Goal: Information Seeking & Learning: Learn about a topic

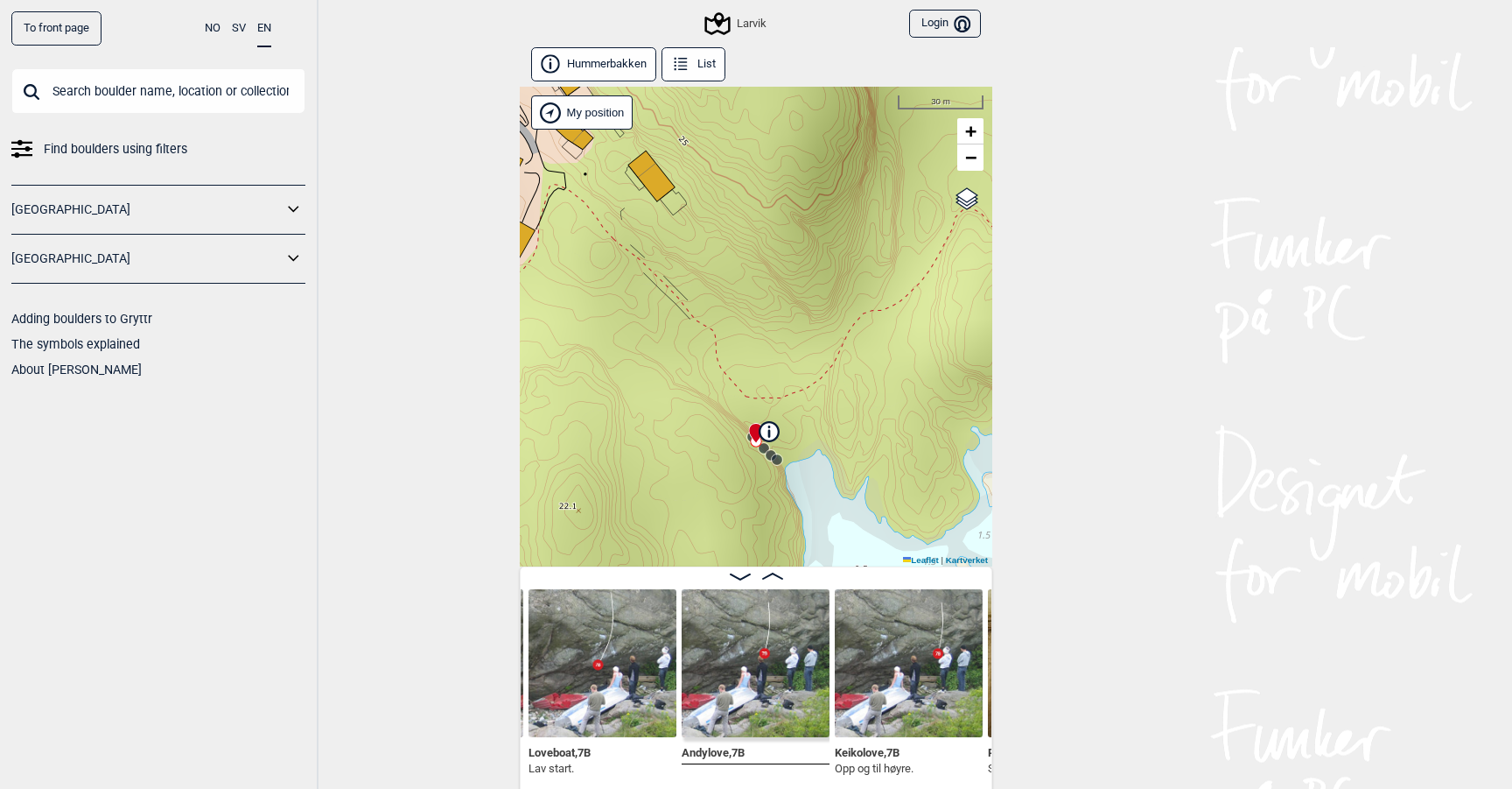
scroll to position [8, 0]
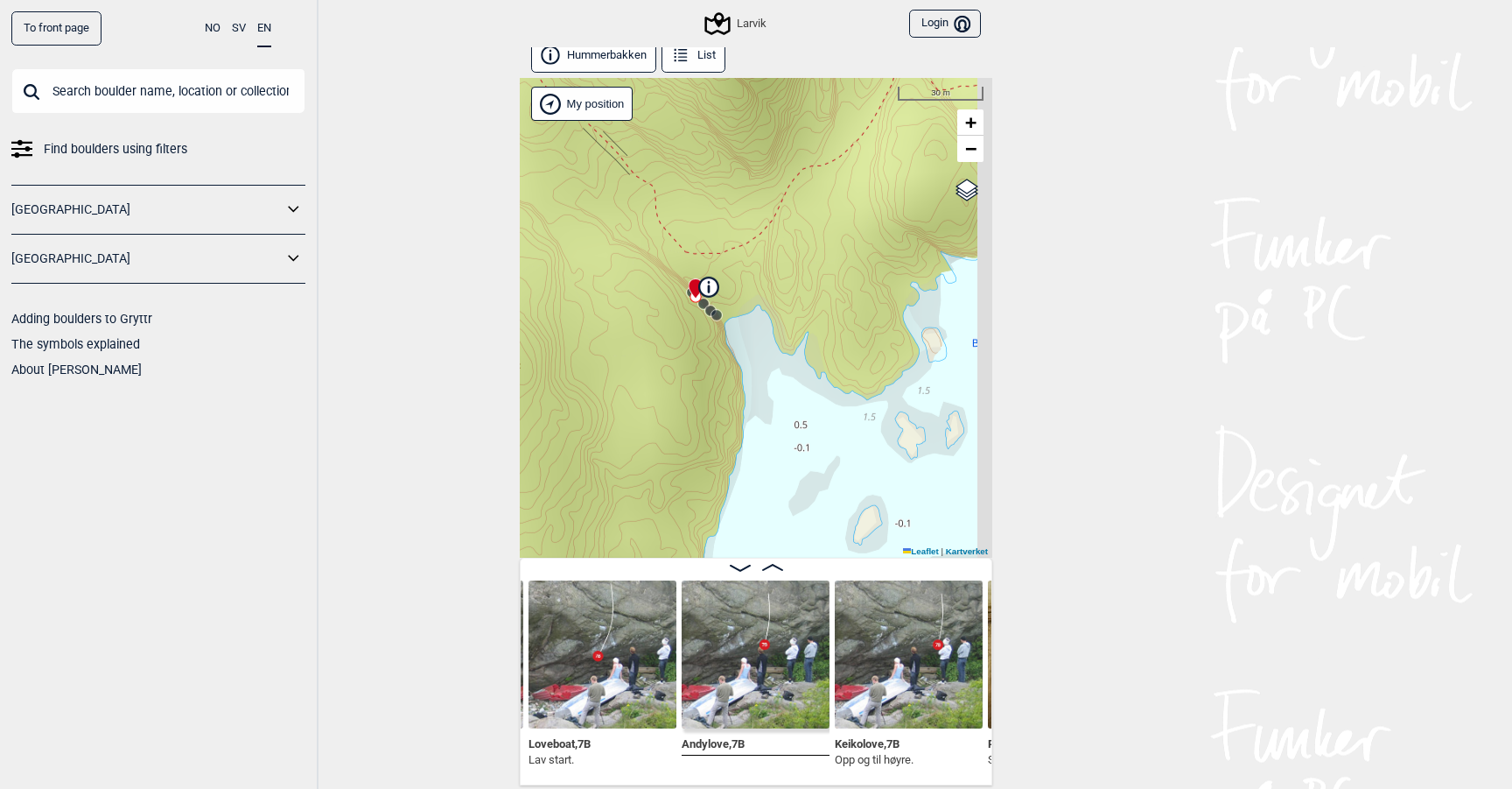
drag, startPoint x: 829, startPoint y: 378, endPoint x: 764, endPoint y: 229, distance: 162.6
click at [764, 228] on div "Larvik My position 30 m + − Kartverket OpenStreetMap Google satellite Leaflet |…" at bounding box center [756, 317] width 473 height 479
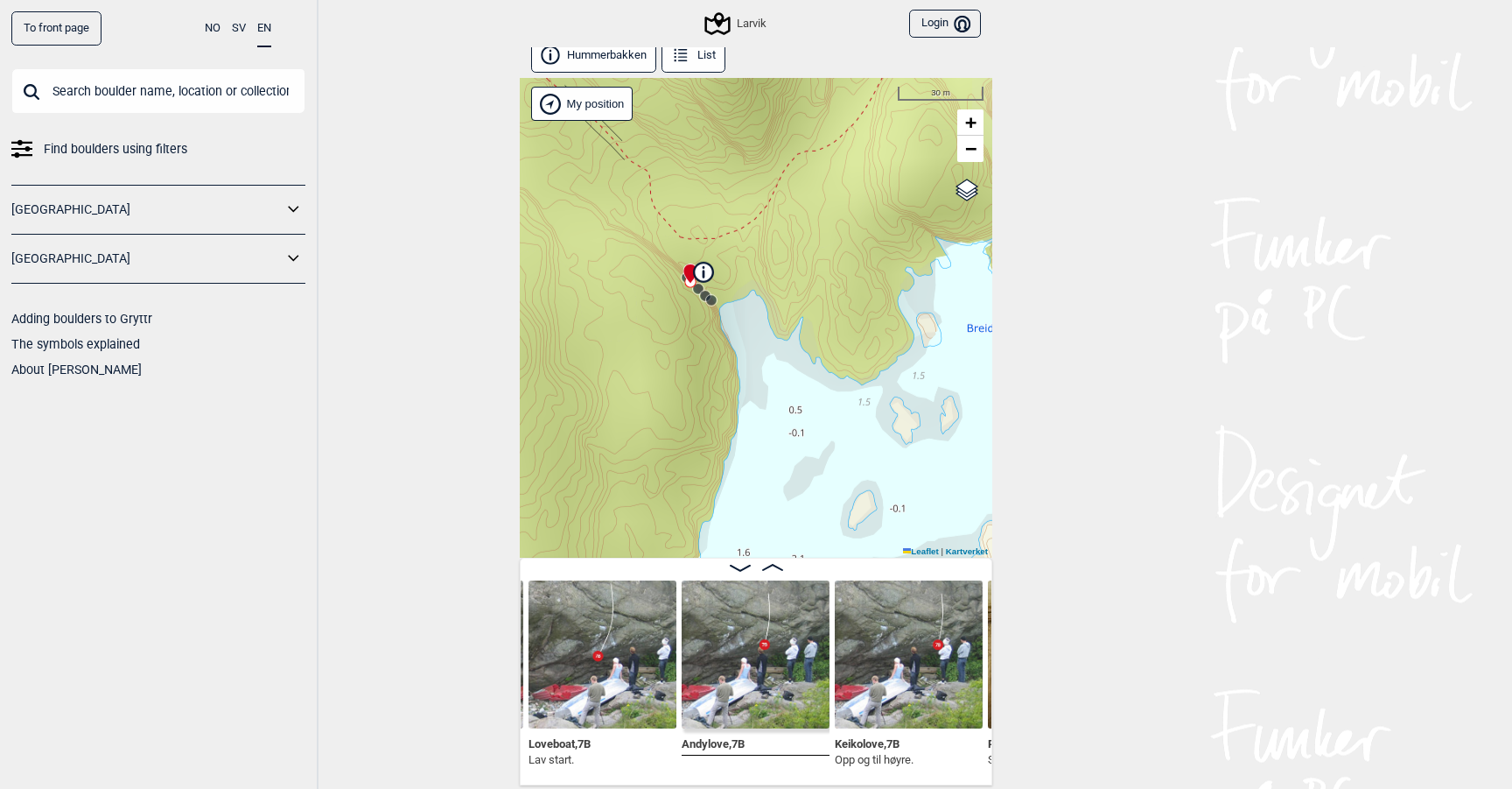
drag, startPoint x: 774, startPoint y: 250, endPoint x: 764, endPoint y: 235, distance: 18.0
click at [764, 235] on div "Larvik My position 30 m + − Kartverket OpenStreetMap Google satellite Leaflet |…" at bounding box center [756, 317] width 473 height 479
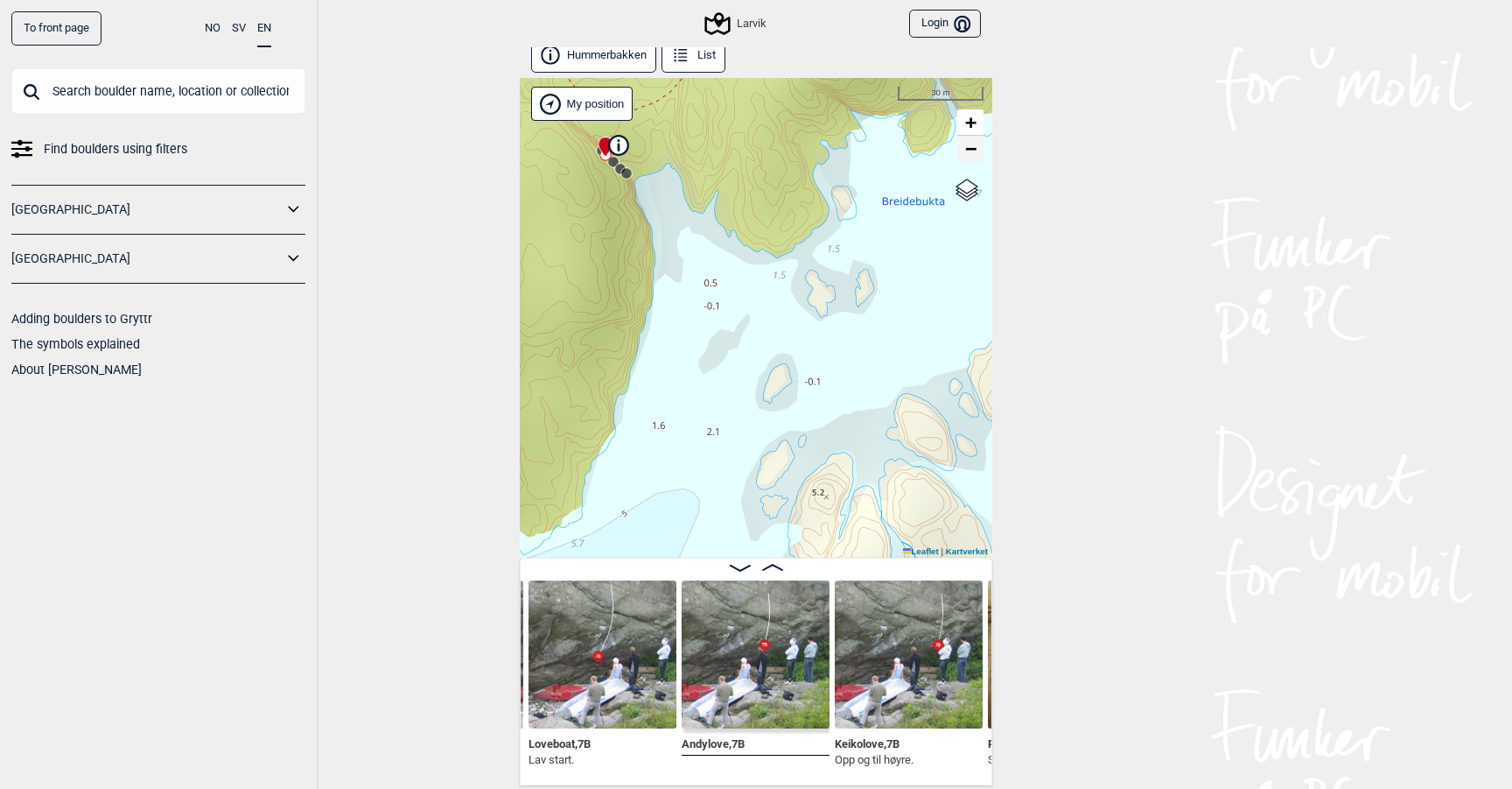
click at [973, 152] on span "−" at bounding box center [971, 147] width 11 height 22
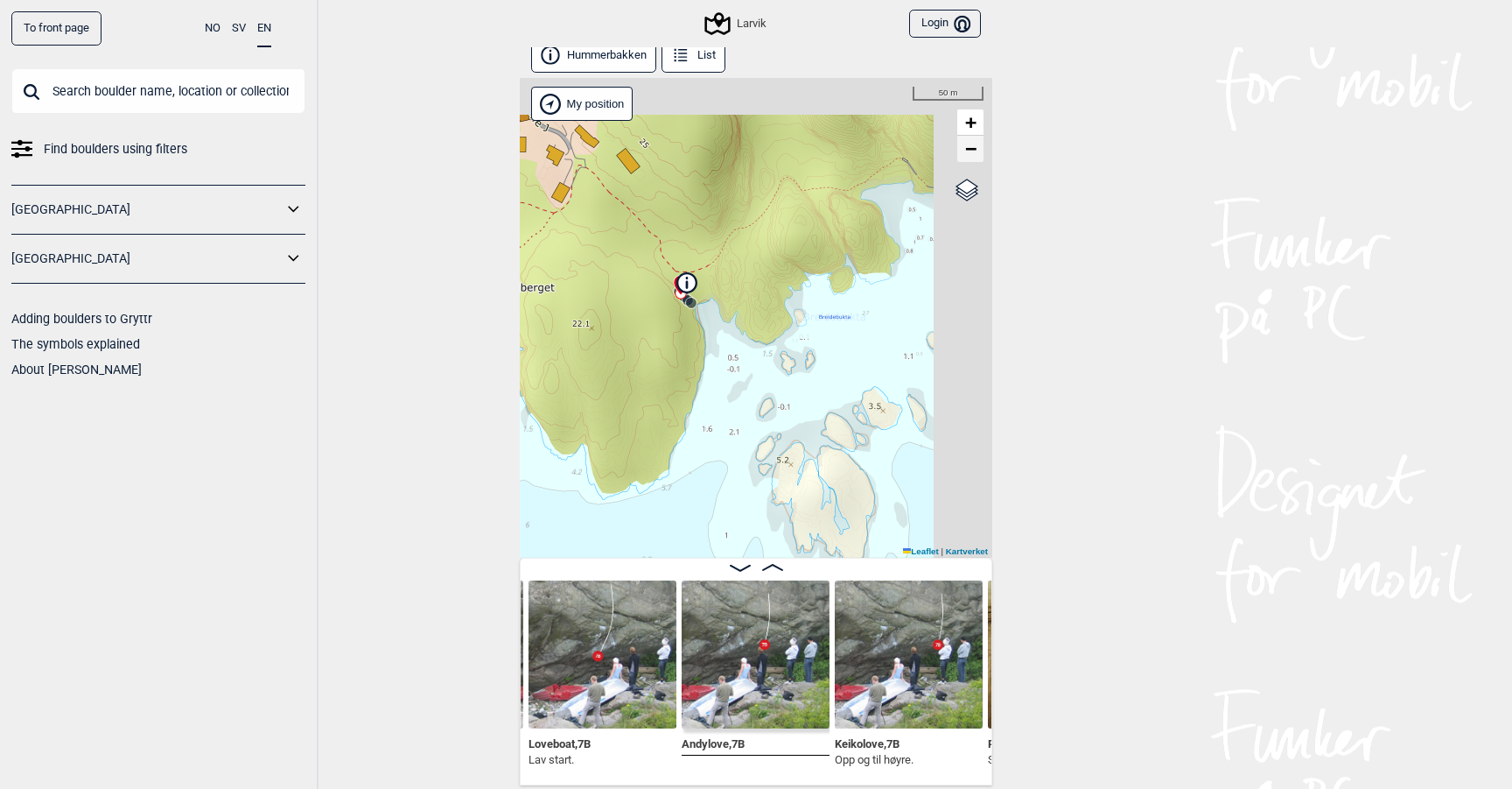
click at [973, 152] on span "−" at bounding box center [971, 147] width 11 height 22
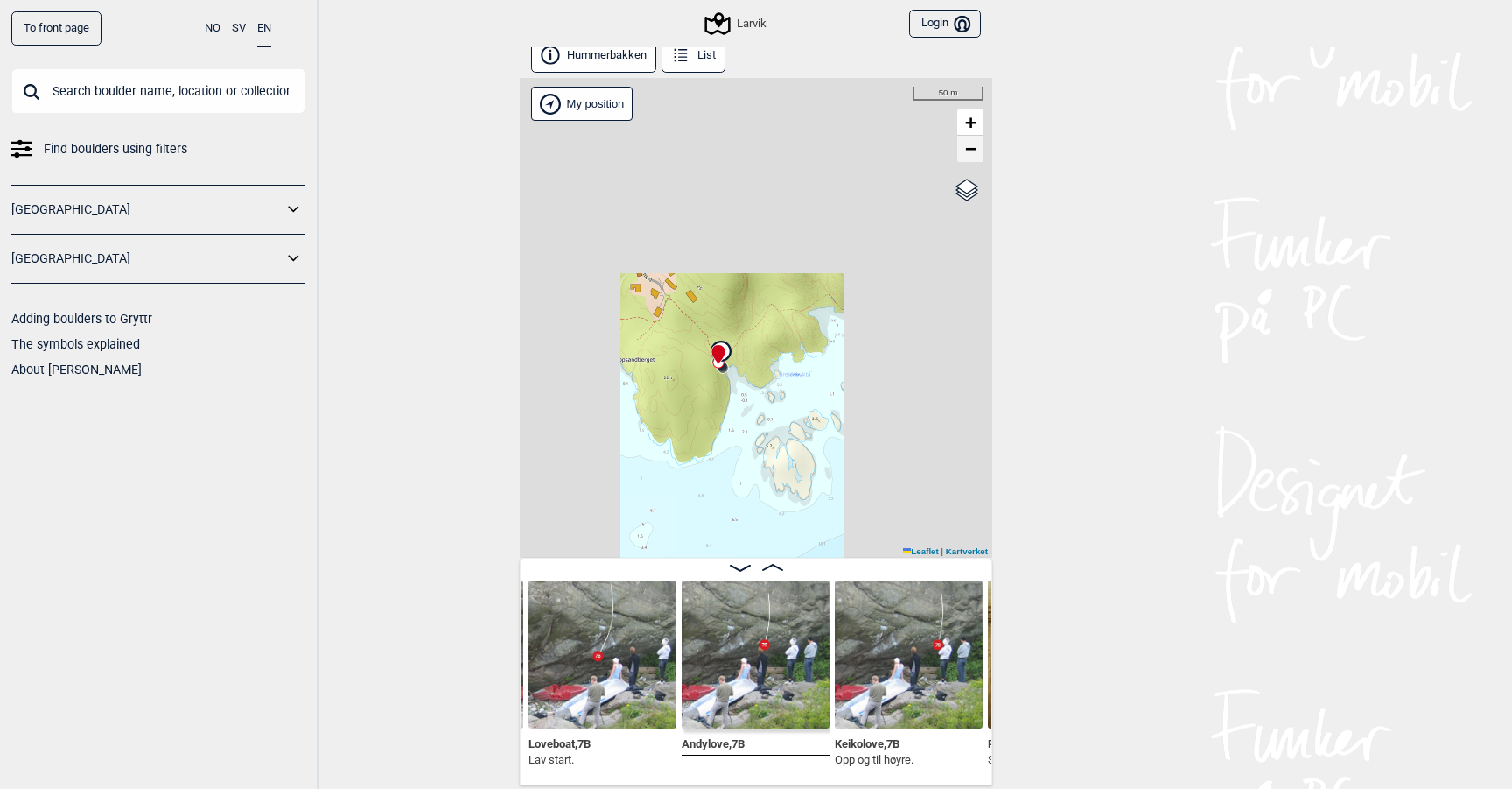
click at [973, 152] on span "−" at bounding box center [971, 147] width 11 height 22
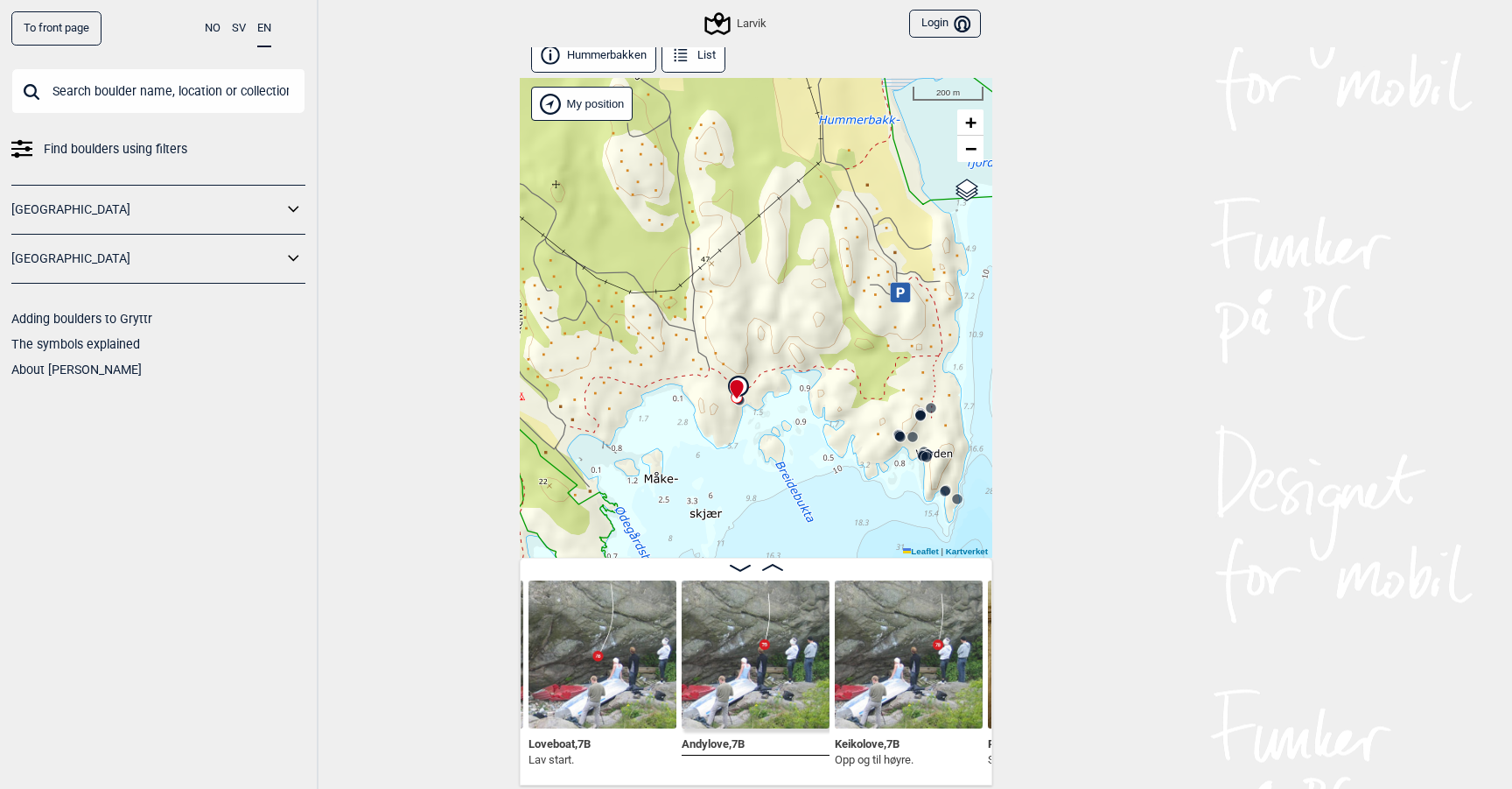
drag, startPoint x: 839, startPoint y: 409, endPoint x: 712, endPoint y: 373, distance: 132.0
click at [712, 373] on div "Larvik My position 200 m + − Kartverket OpenStreetMap Google satellite Leaflet …" at bounding box center [756, 317] width 473 height 479
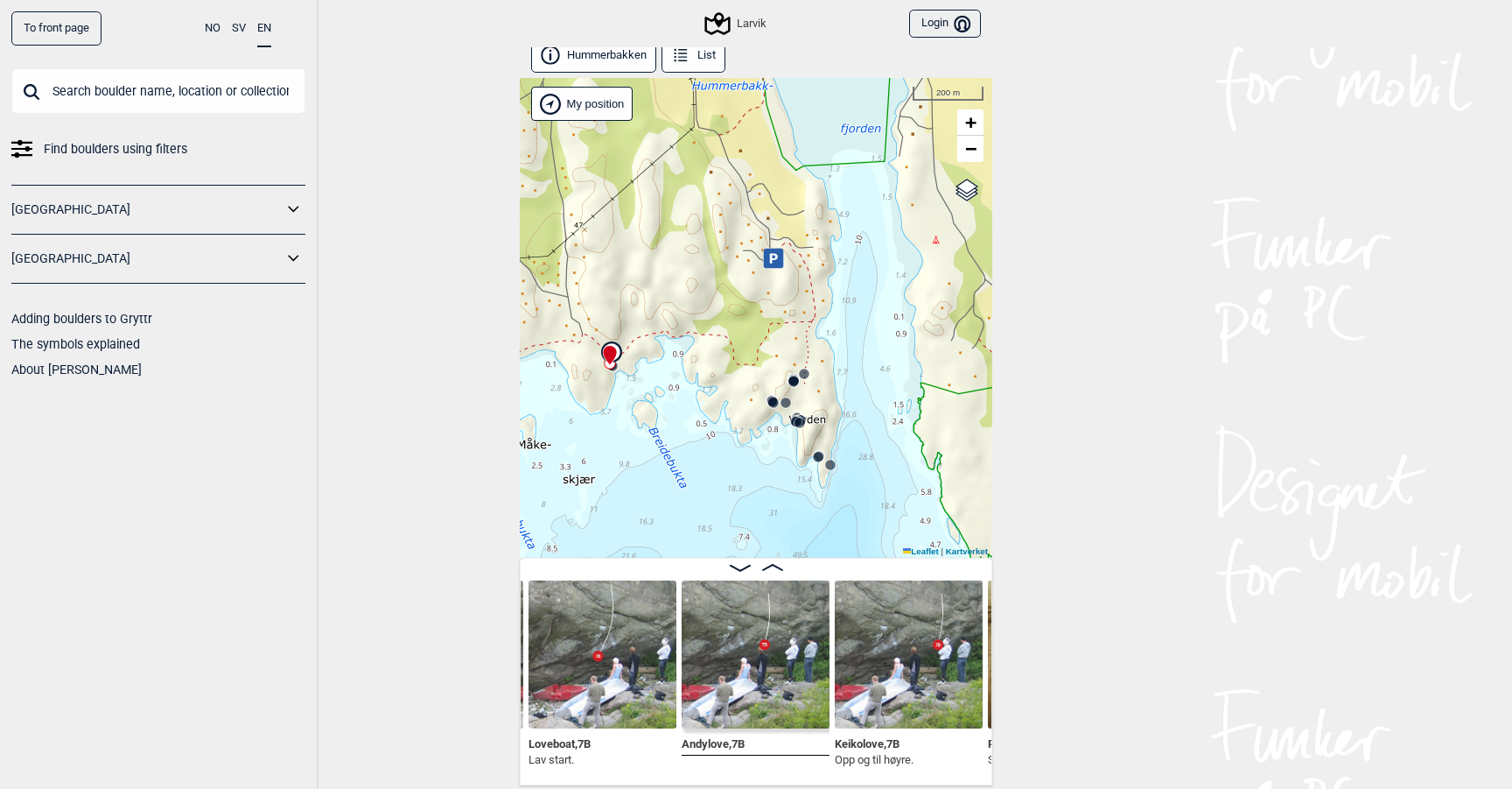
click at [788, 453] on div "Larvik My position 200 m + − Kartverket OpenStreetMap Google satellite Leaflet …" at bounding box center [756, 317] width 473 height 479
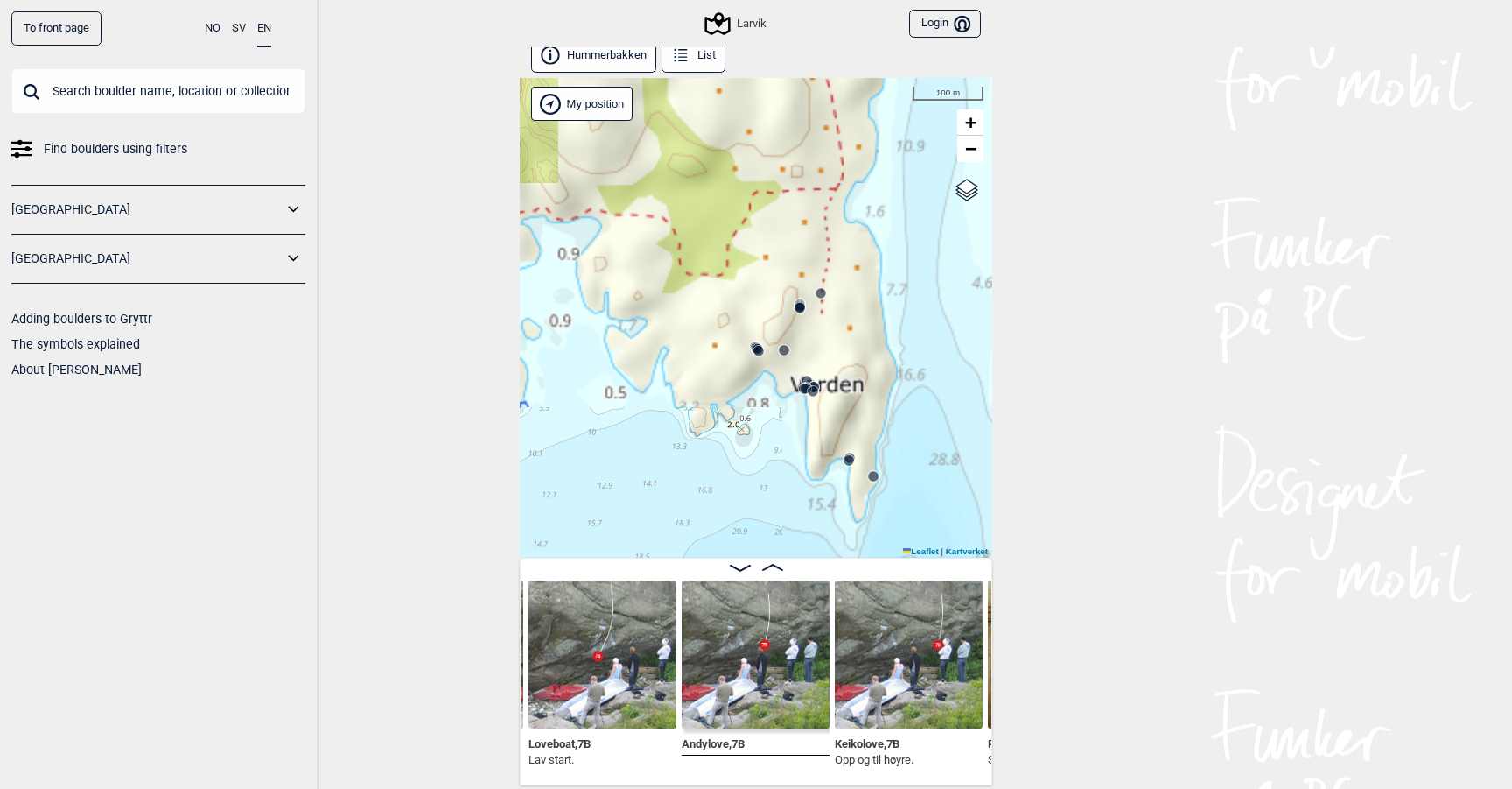
click at [803, 433] on div "Larvik My position 100 m + − Kartverket OpenStreetMap Google satellite Leaflet …" at bounding box center [756, 317] width 473 height 479
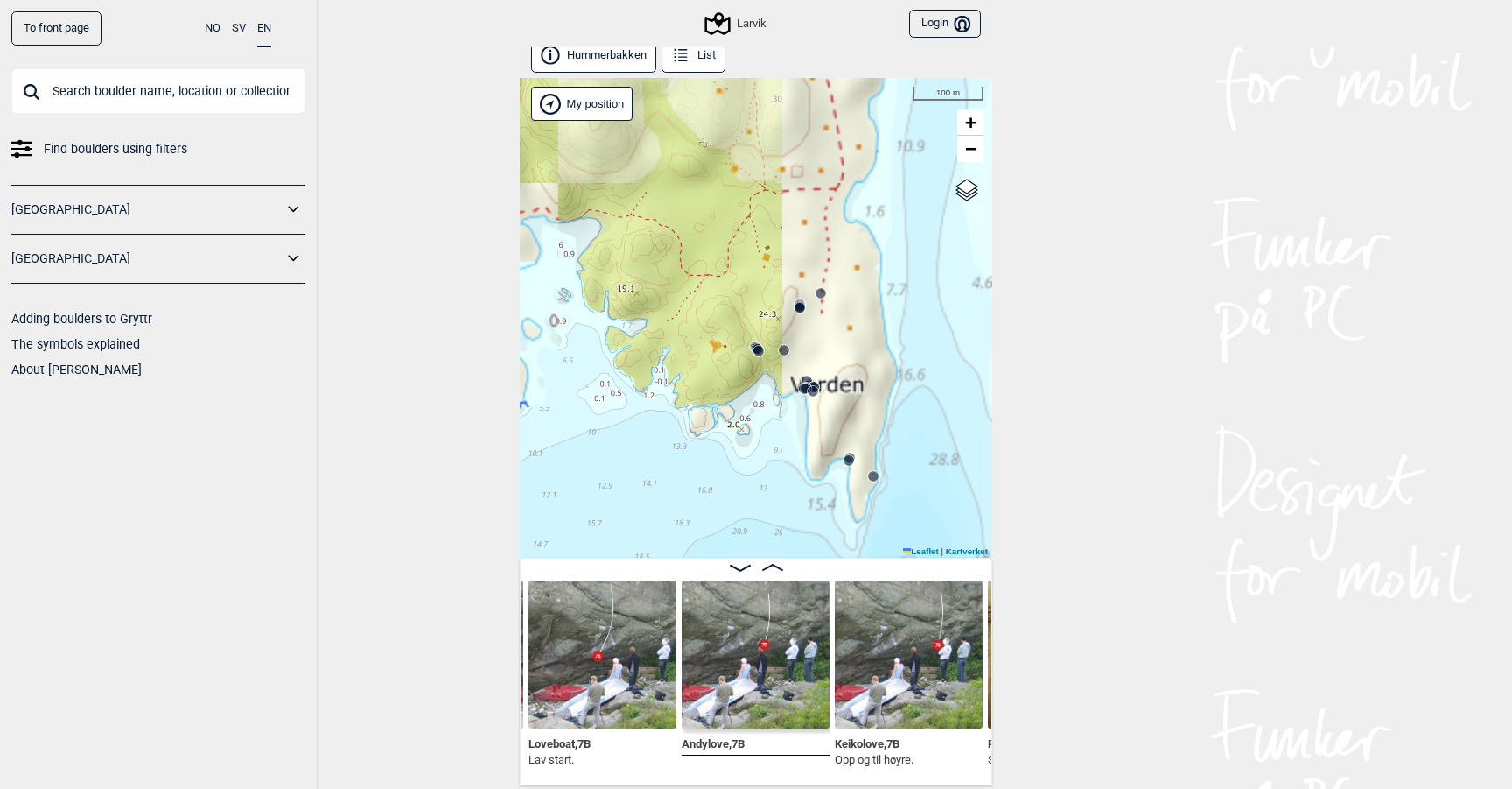
click at [803, 433] on div "Larvik My position 100 m + − Kartverket OpenStreetMap Google satellite Leaflet …" at bounding box center [756, 317] width 473 height 479
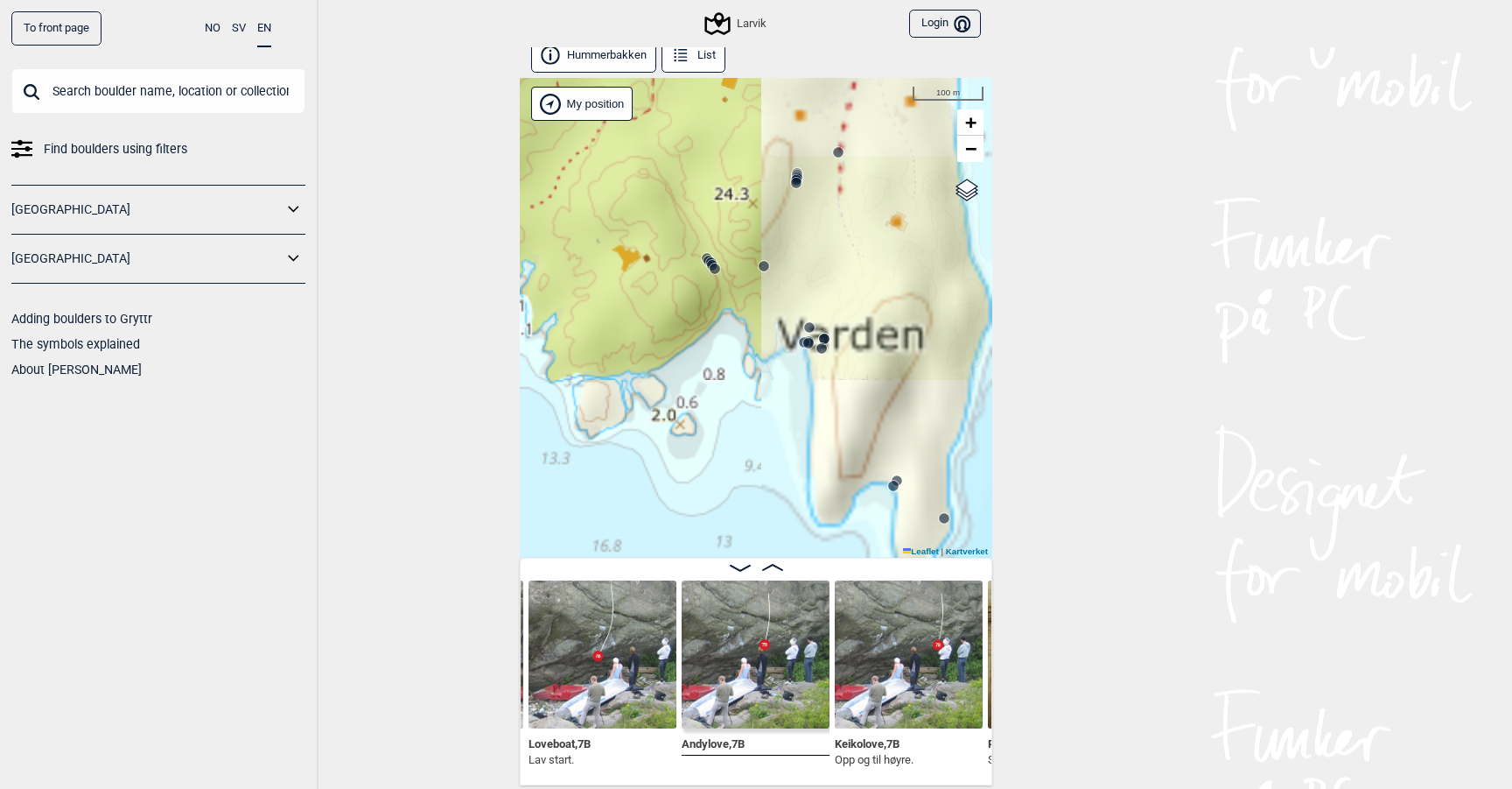
click at [809, 369] on div "Larvik My position 100 m + − Kartverket OpenStreetMap Google satellite Leaflet …" at bounding box center [756, 317] width 473 height 479
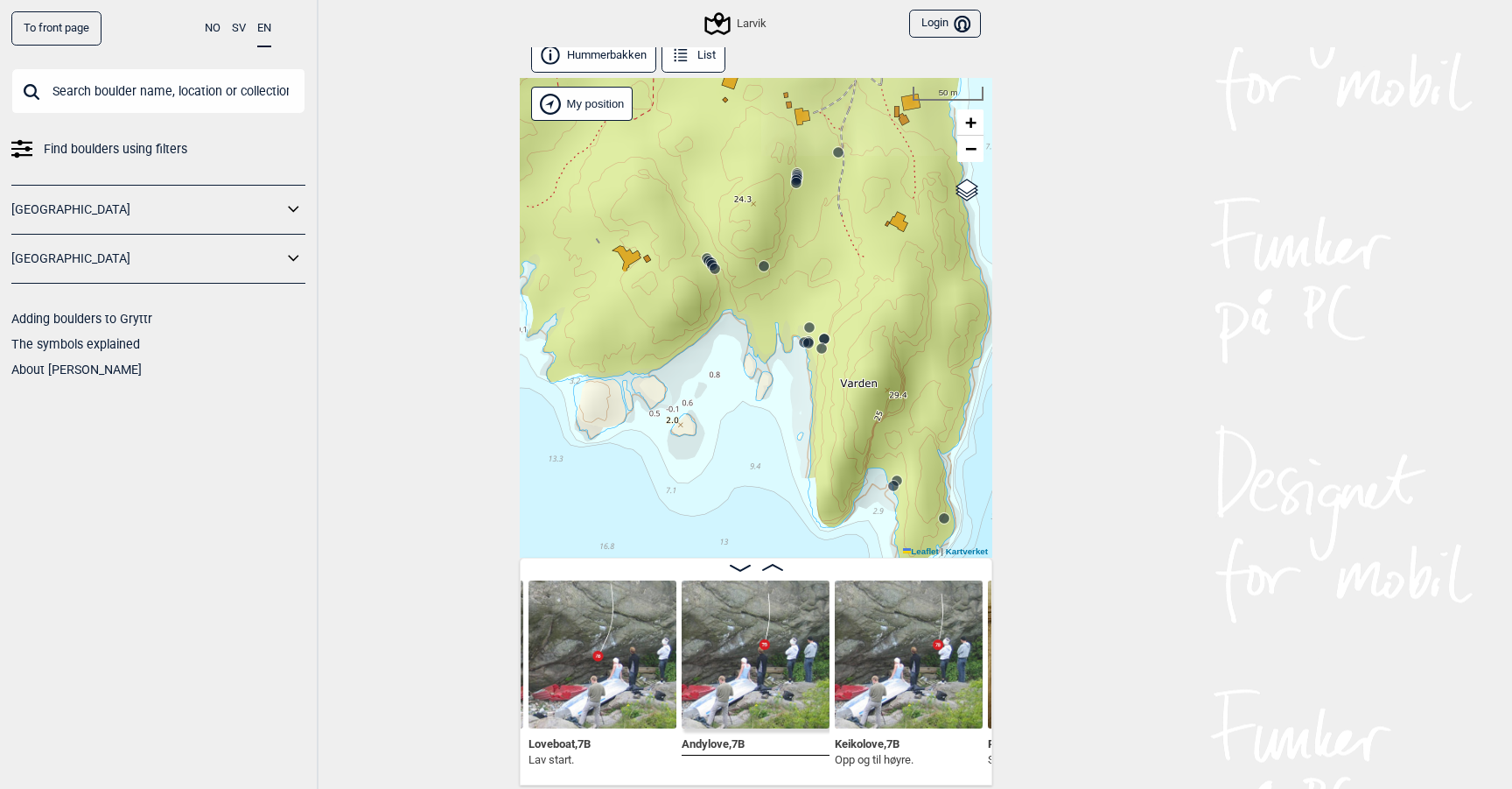
click at [809, 369] on div "Larvik My position 50 m + − Kartverket OpenStreetMap Google satellite Leaflet |…" at bounding box center [756, 317] width 473 height 479
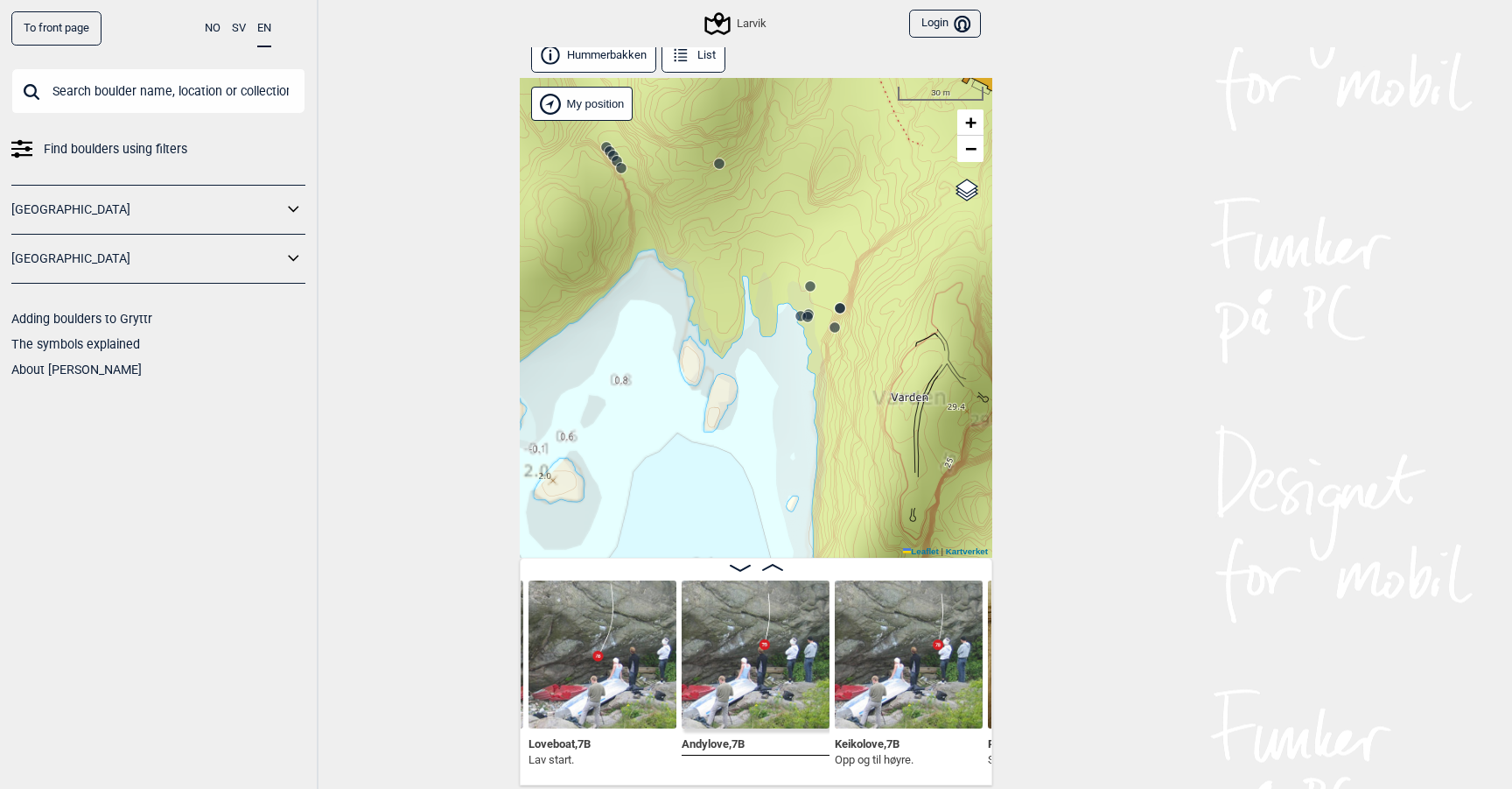
click at [809, 333] on div "Larvik My position 30 m + − Kartverket OpenStreetMap Google satellite Leaflet |…" at bounding box center [756, 317] width 473 height 479
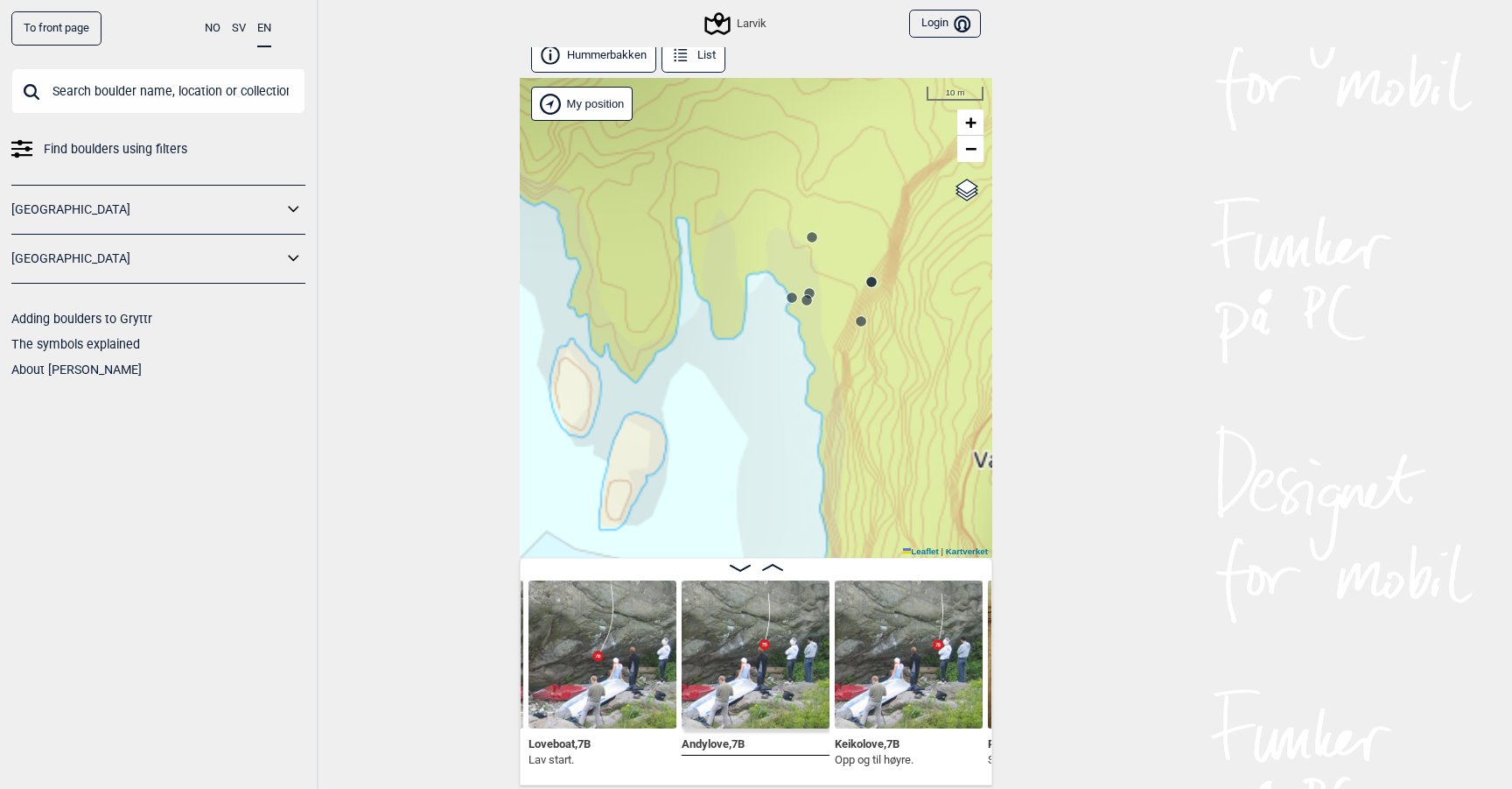
click at [874, 281] on circle at bounding box center [871, 281] width 10 height 10
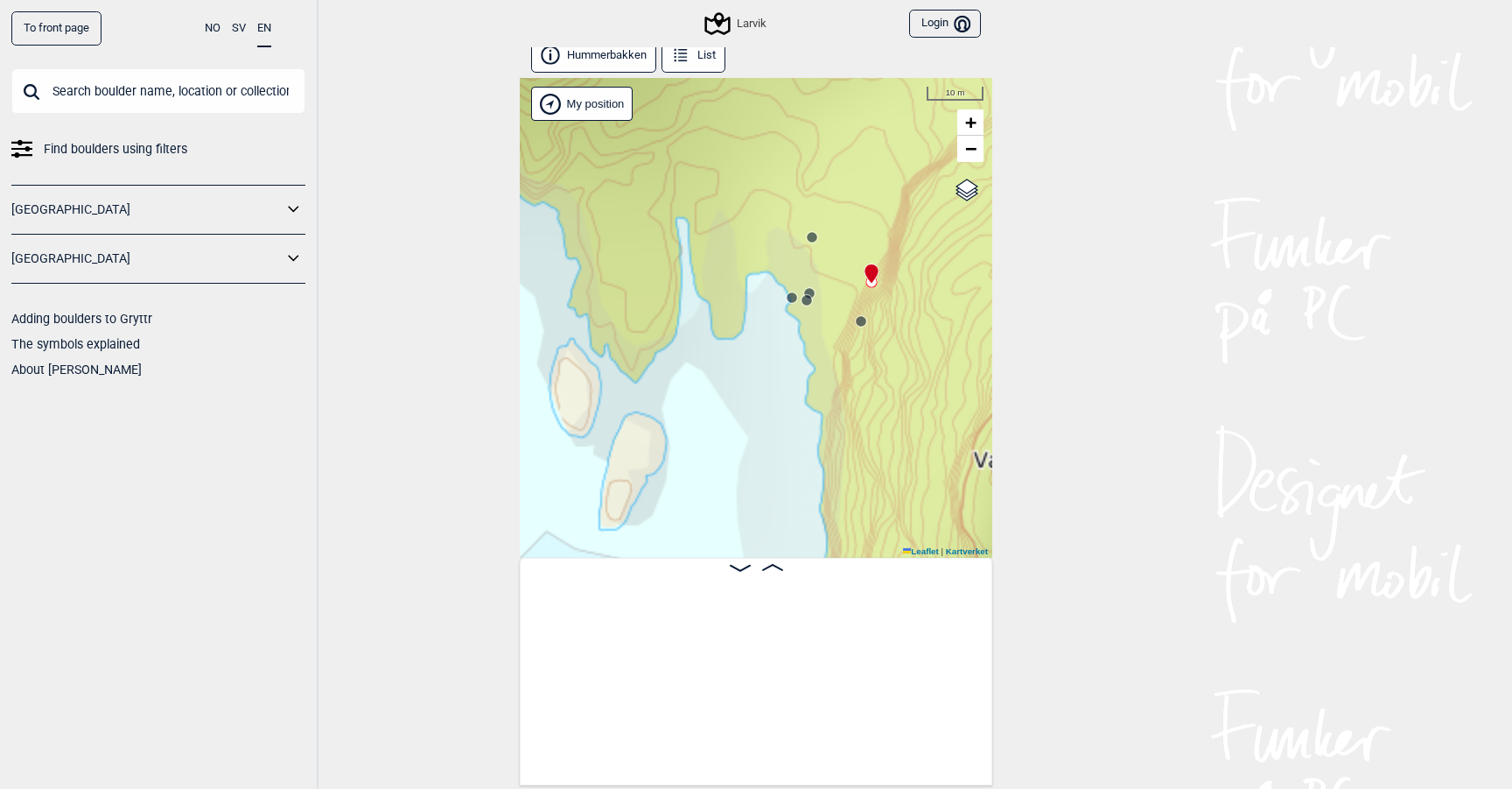
scroll to position [0, 3576]
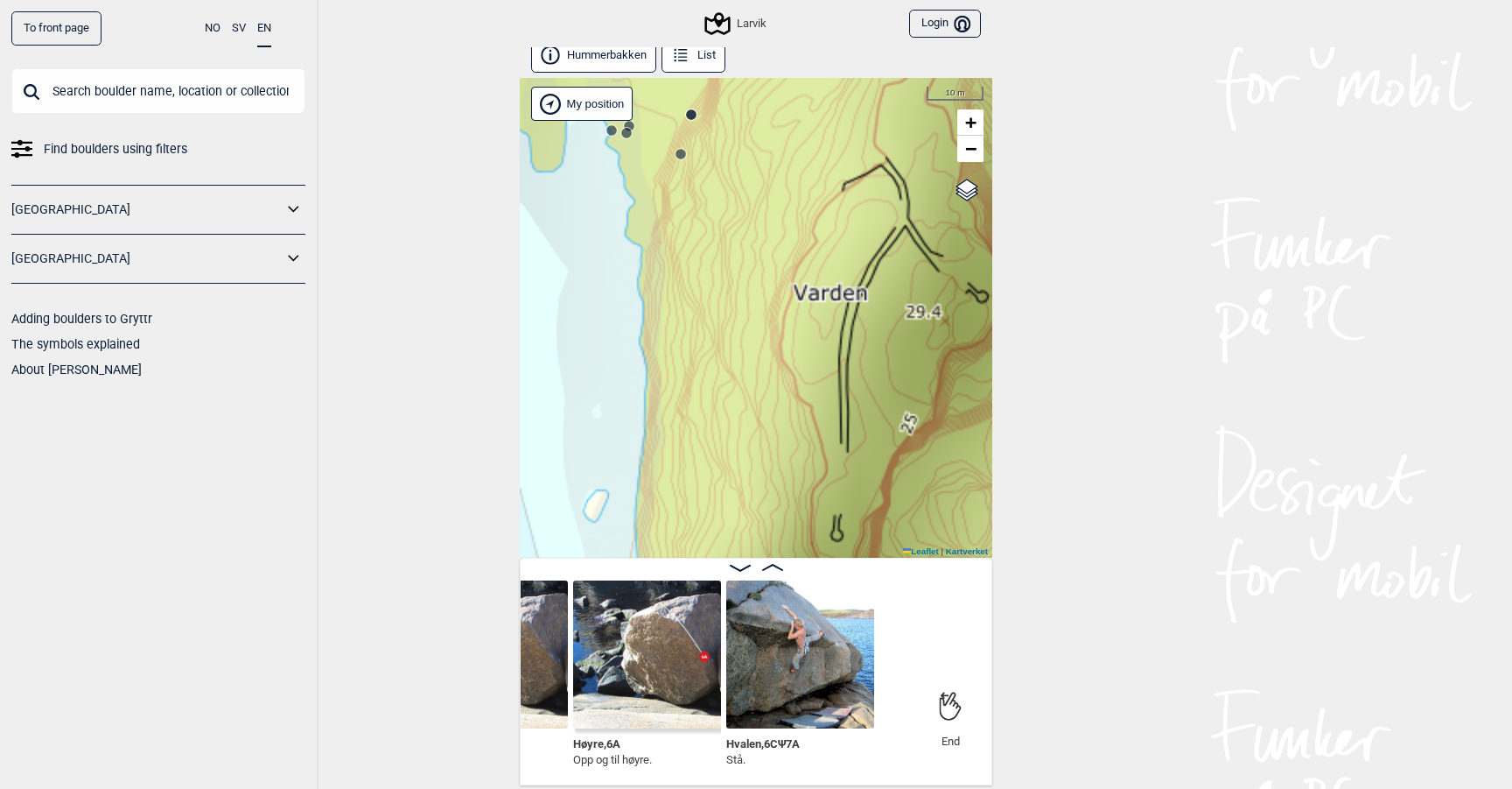
scroll to position [0, 4145]
click at [762, 690] on img at bounding box center [799, 655] width 148 height 148
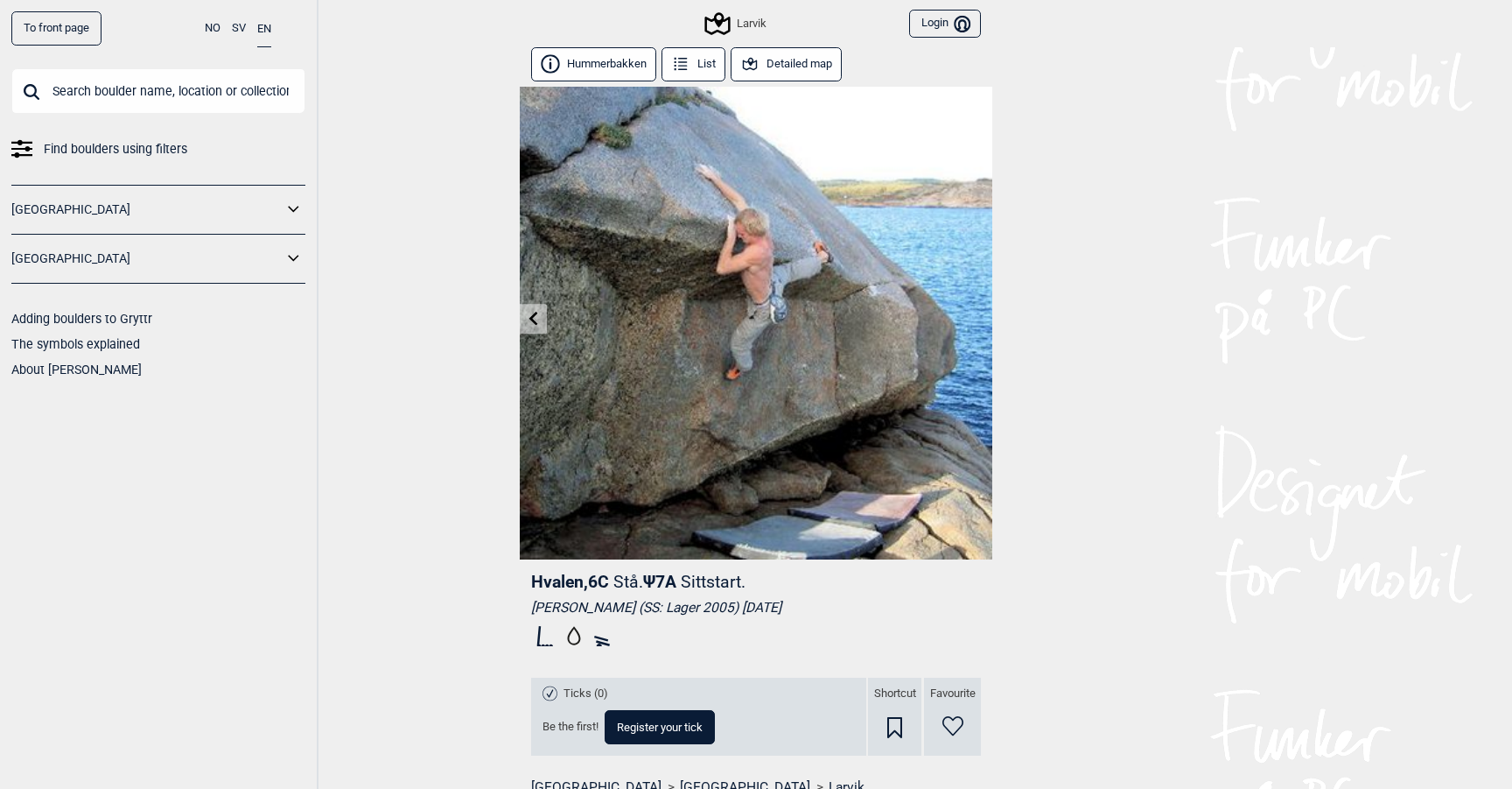
scroll to position [8, 0]
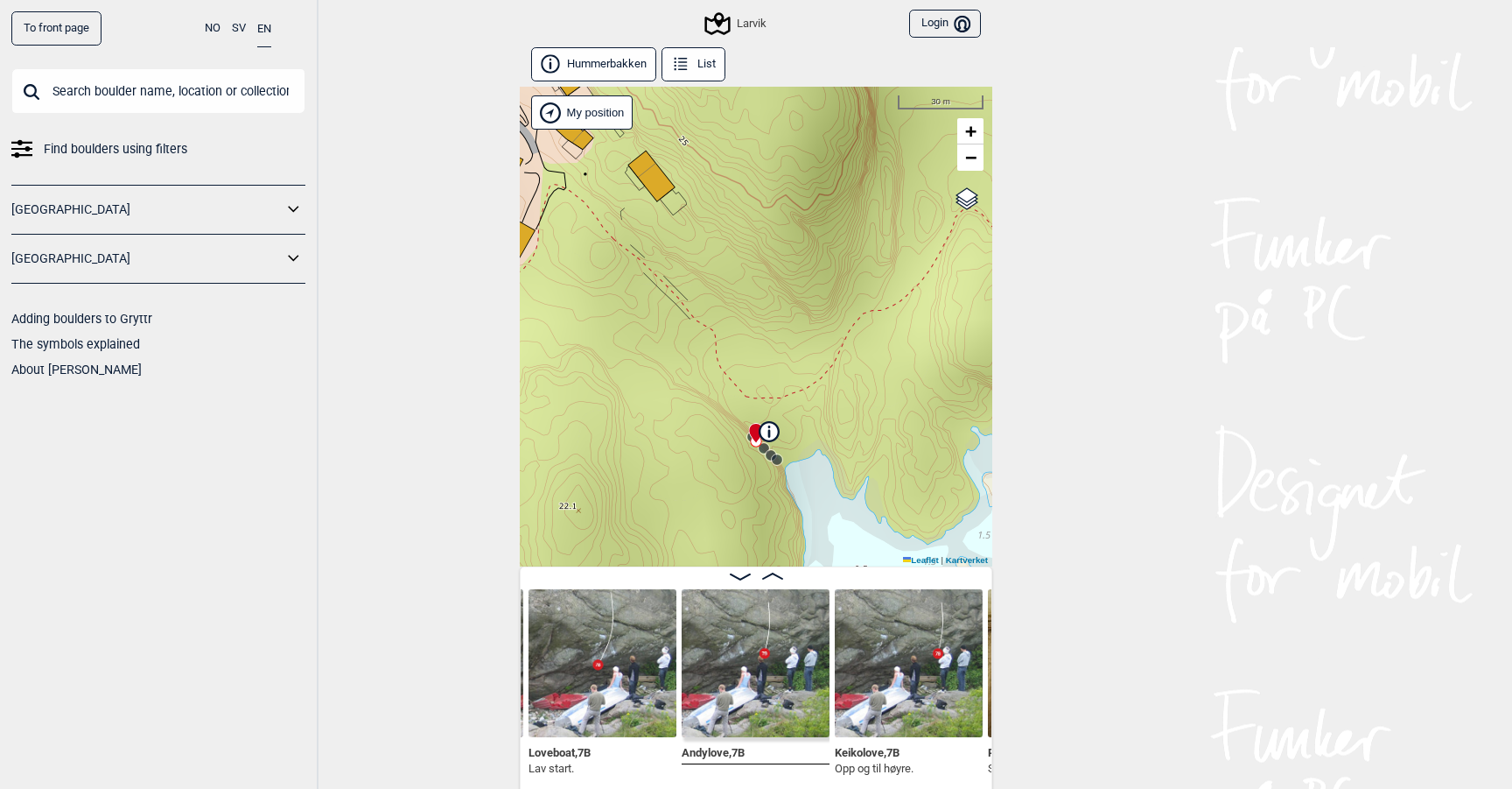
scroll to position [8, 0]
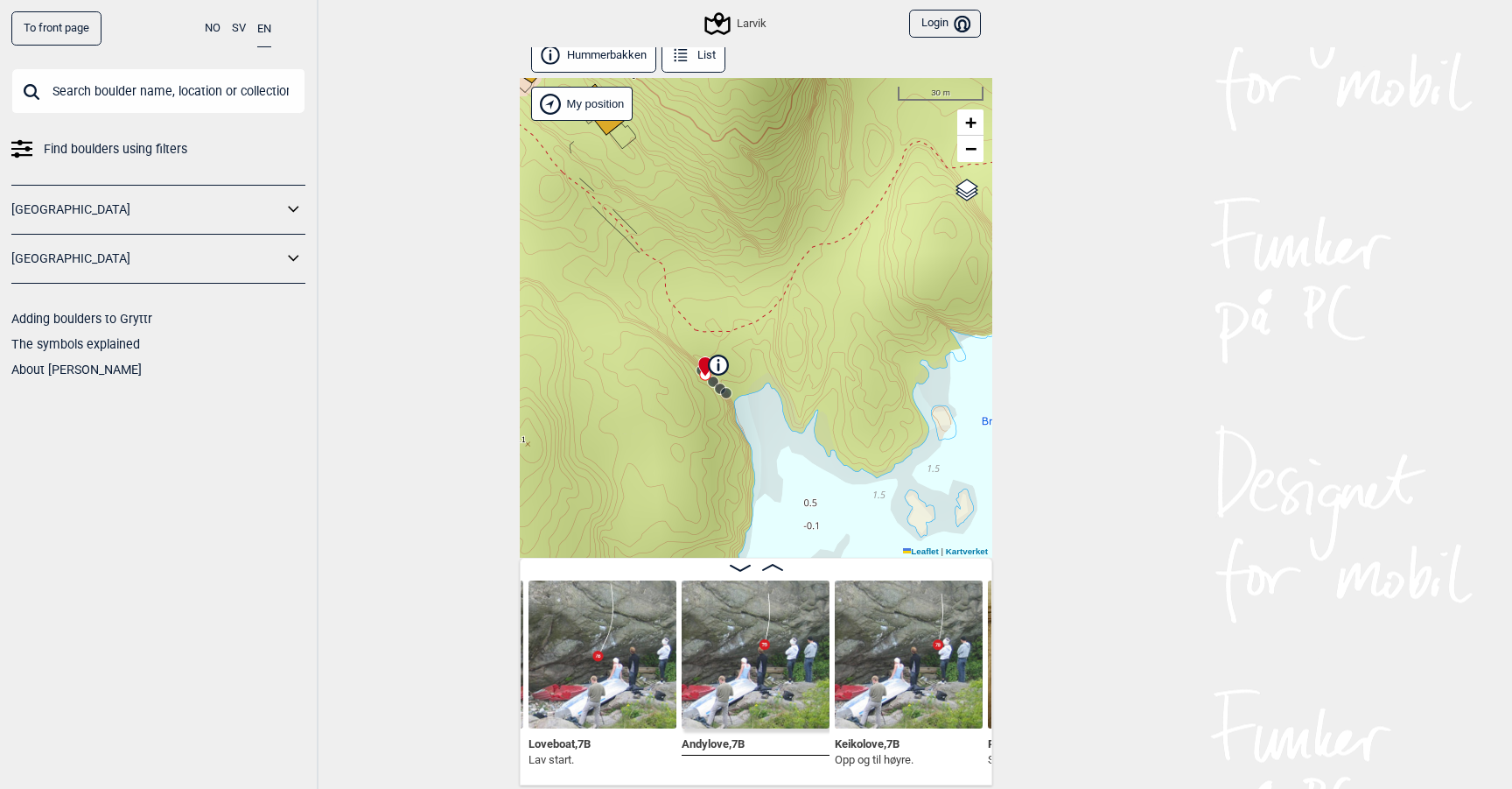
drag, startPoint x: 782, startPoint y: 349, endPoint x: 753, endPoint y: 311, distance: 47.8
click at [752, 311] on div "Larvik My position 30 m + − Kartverket OpenStreetMap Google satellite Leaflet |…" at bounding box center [756, 317] width 473 height 479
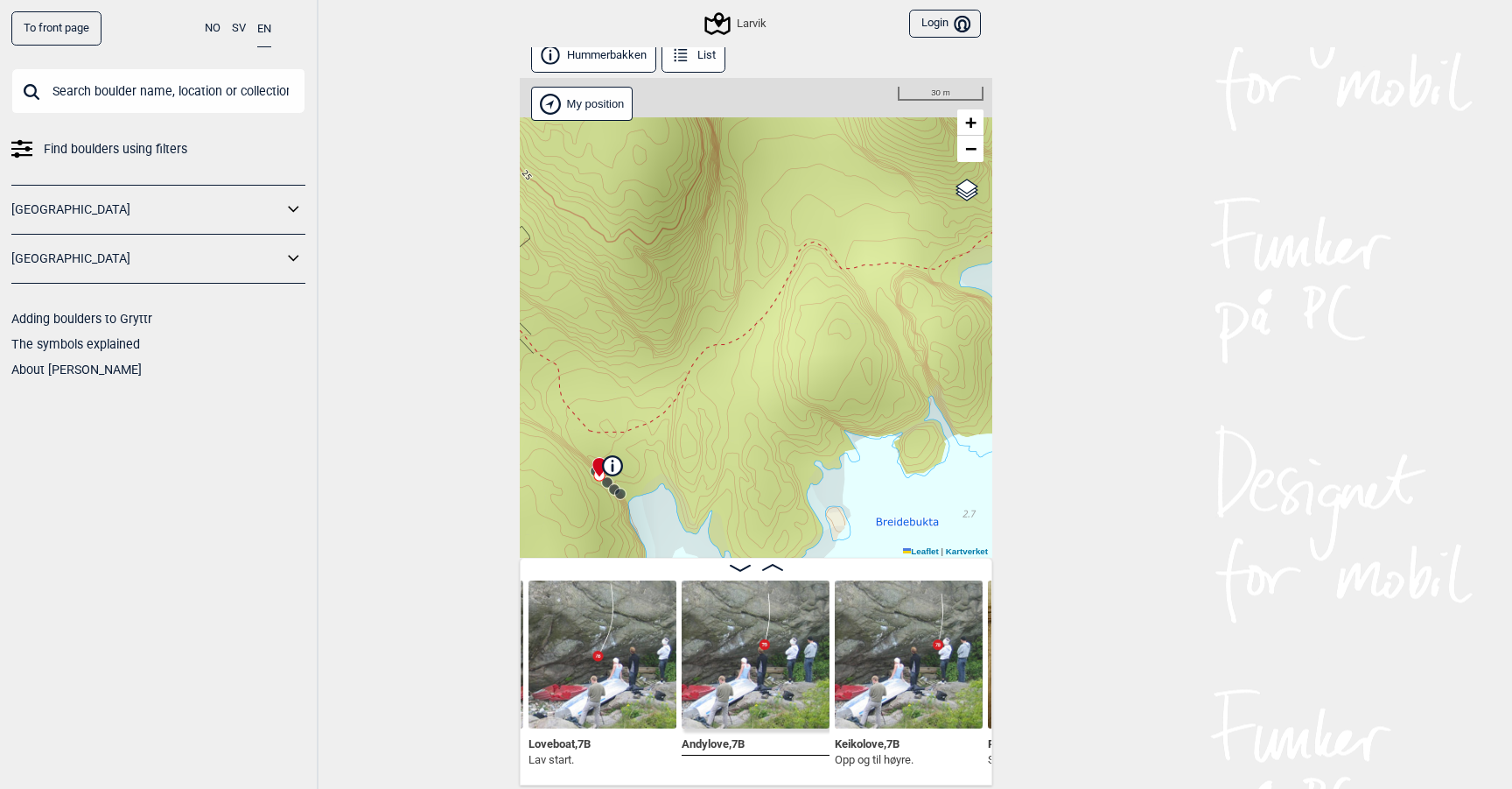
drag, startPoint x: 803, startPoint y: 342, endPoint x: 669, endPoint y: 425, distance: 157.6
click at [669, 425] on div "Larvik My position 30 m + − Kartverket OpenStreetMap Google satellite Leaflet |…" at bounding box center [756, 317] width 473 height 479
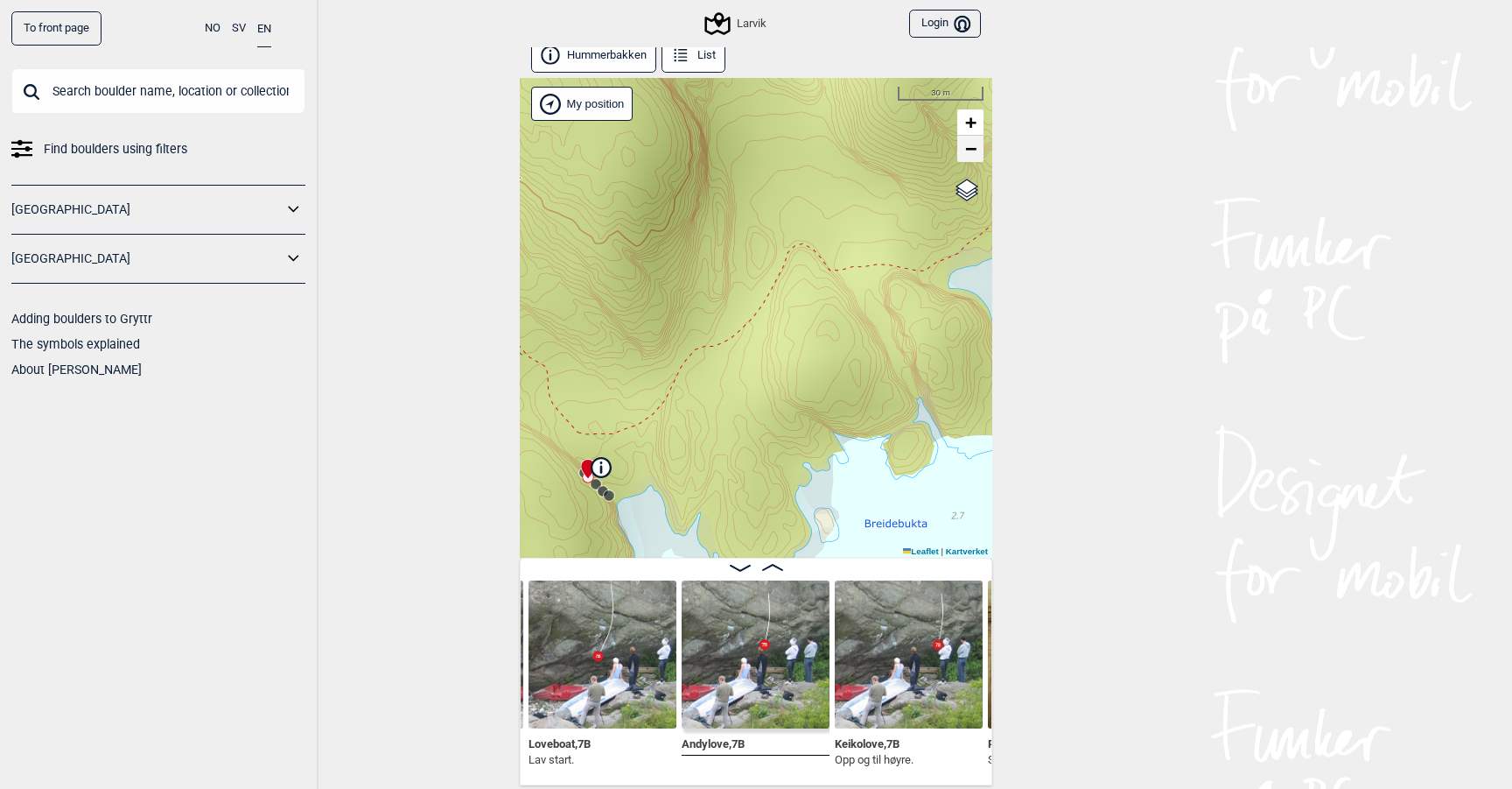
click at [972, 147] on span "−" at bounding box center [971, 147] width 11 height 22
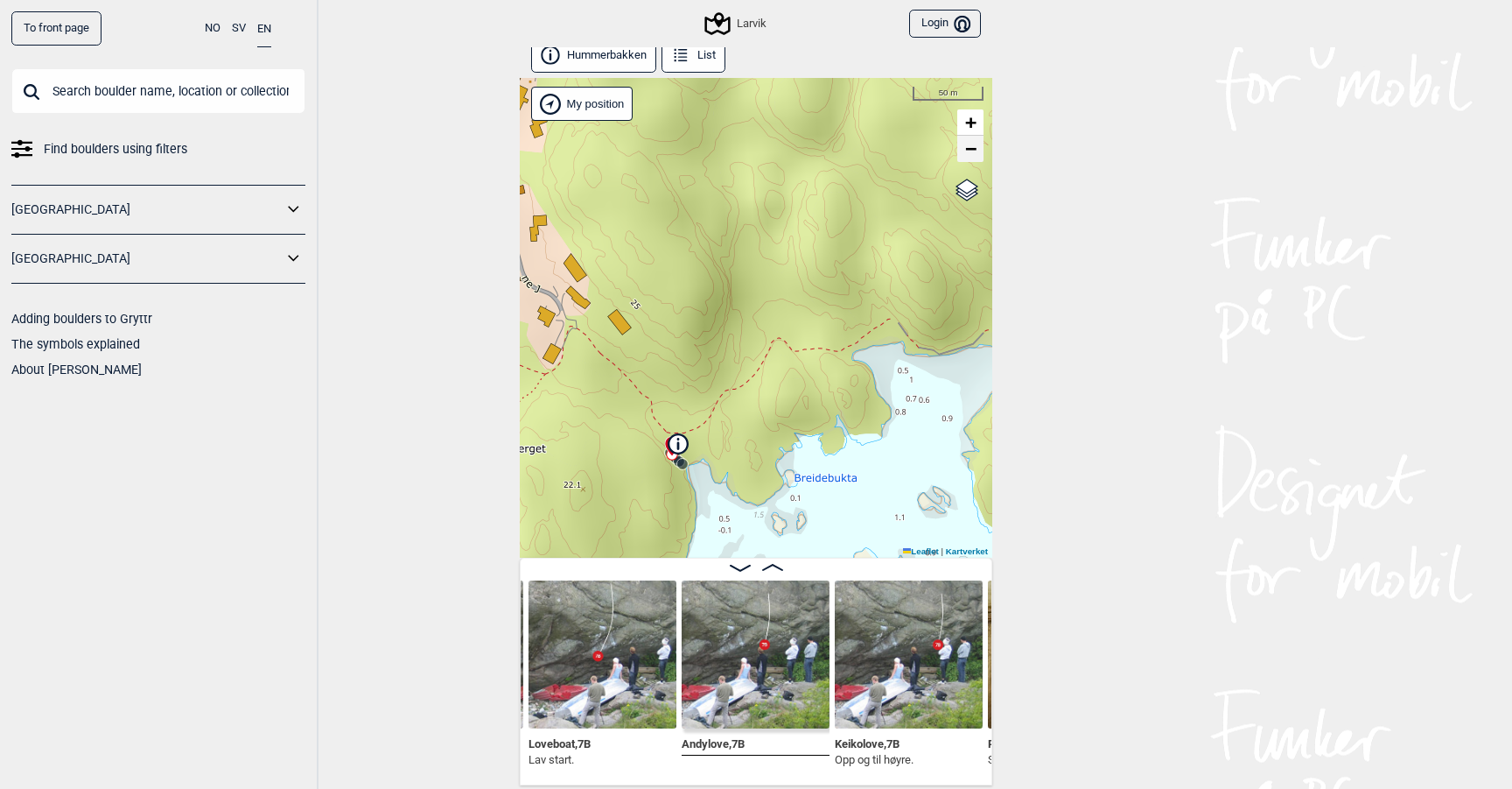
click at [965, 151] on span "−" at bounding box center [971, 147] width 11 height 22
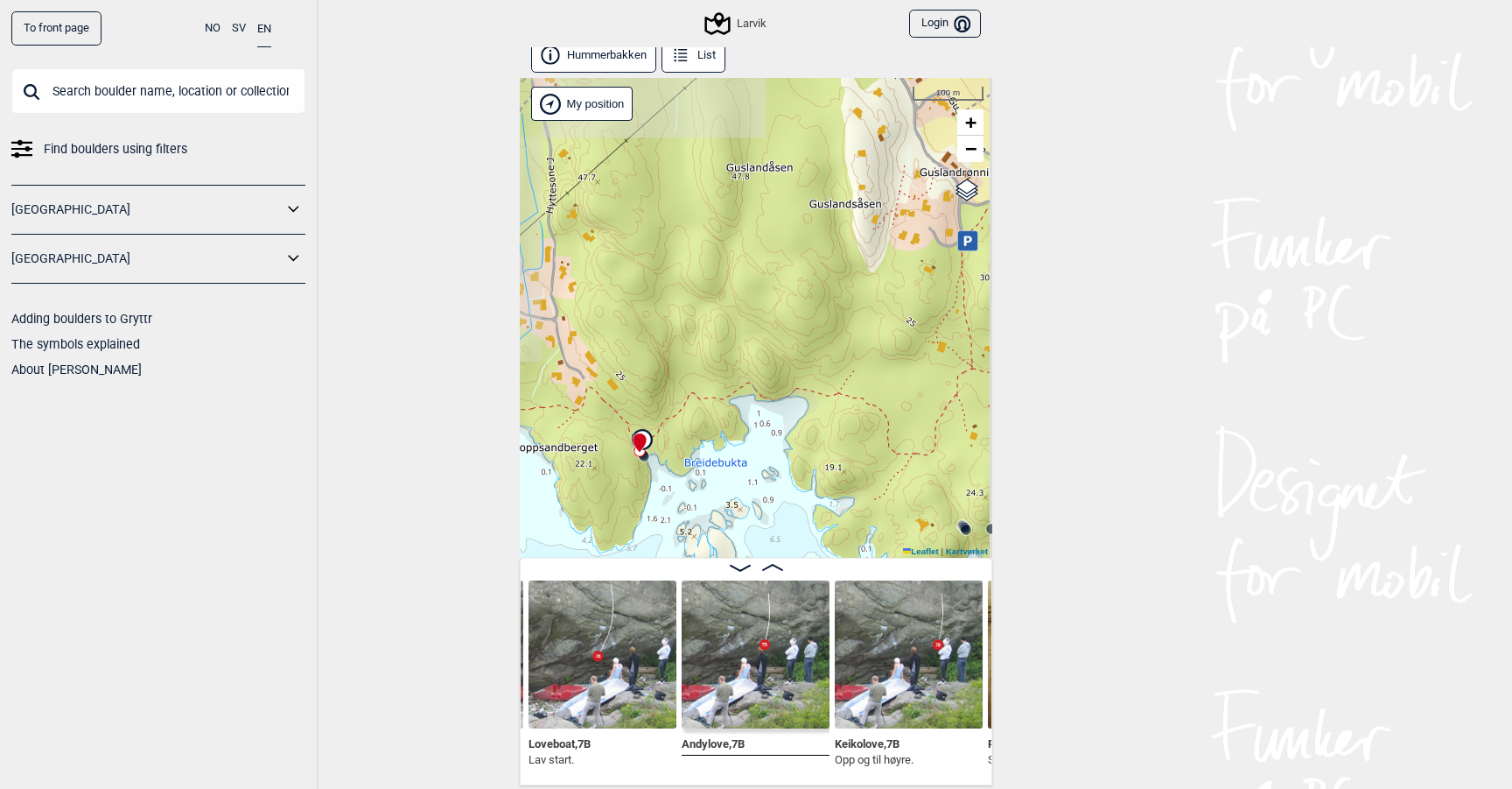
drag, startPoint x: 910, startPoint y: 274, endPoint x: 738, endPoint y: 274, distance: 172.0
click at [738, 276] on div "Larvik My position 100 m + − Kartverket OpenStreetMap Google satellite Leaflet …" at bounding box center [756, 317] width 473 height 479
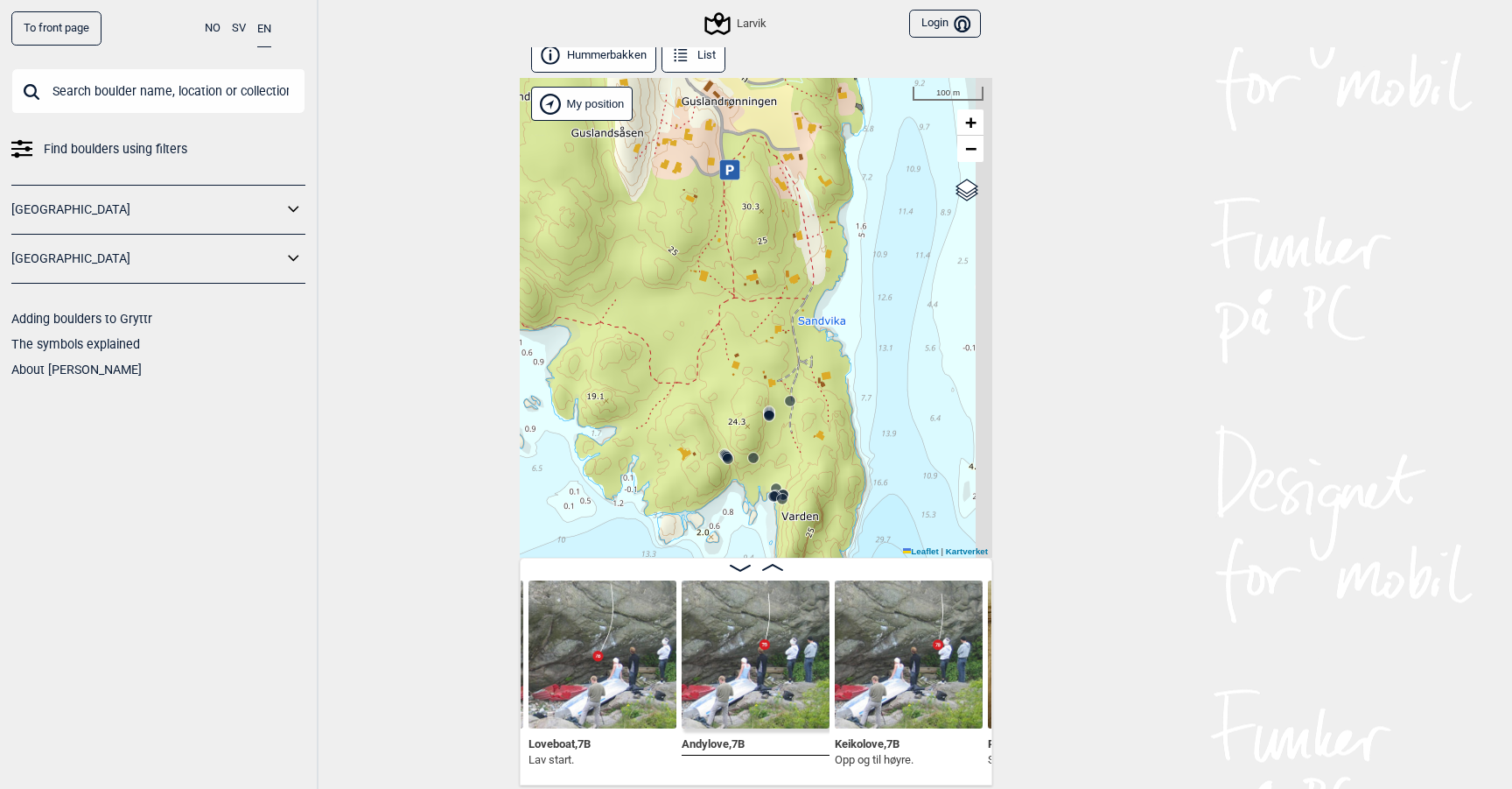
drag, startPoint x: 738, startPoint y: 360, endPoint x: 708, endPoint y: 333, distance: 40.4
click at [708, 333] on div "Larvik My position 100 m + − Kartverket OpenStreetMap Google satellite Leaflet …" at bounding box center [756, 317] width 473 height 479
click at [788, 361] on div "Larvik My position 100 m + − Kartverket OpenStreetMap Google satellite Leaflet …" at bounding box center [756, 317] width 473 height 479
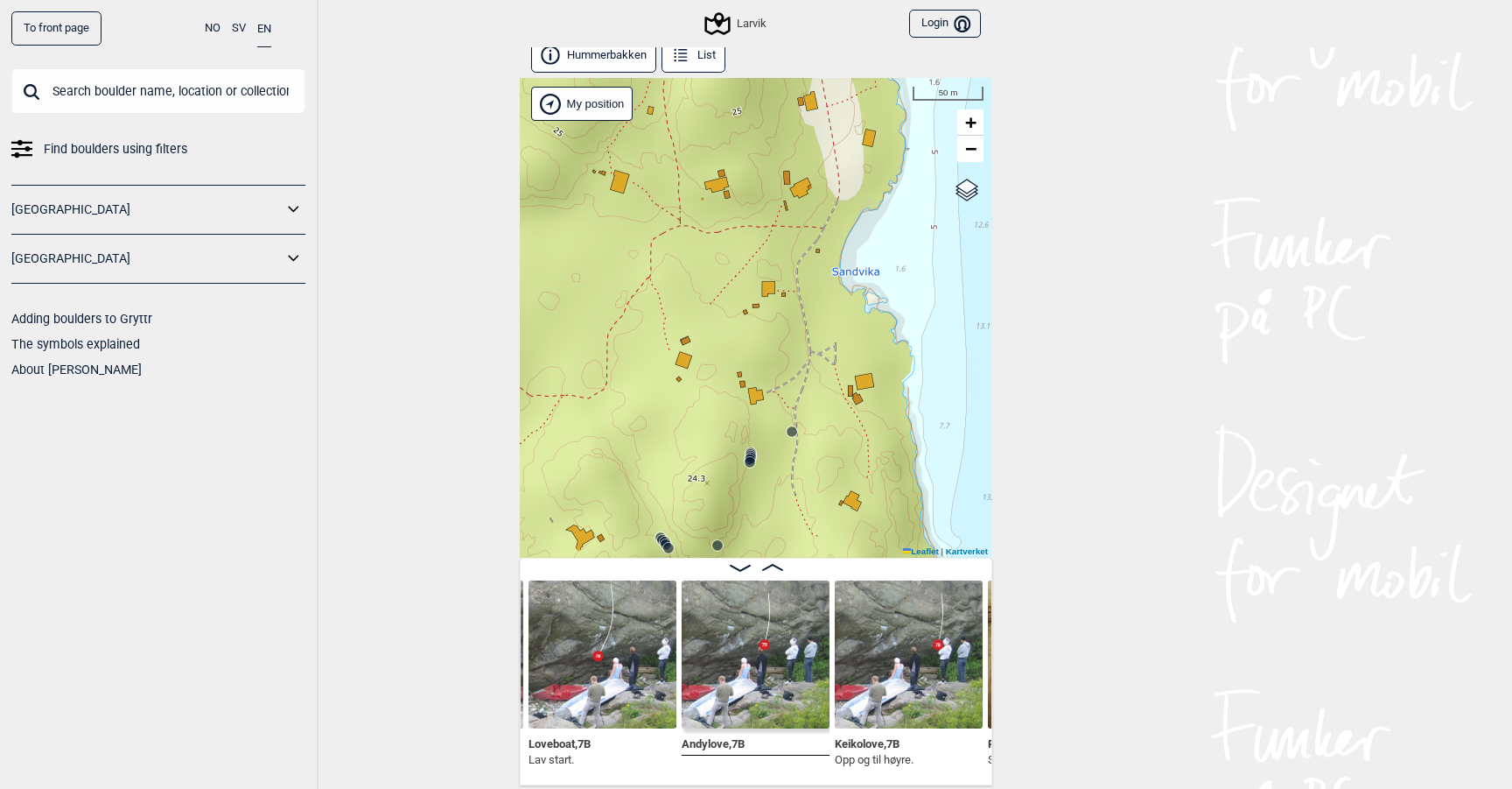
drag, startPoint x: 821, startPoint y: 386, endPoint x: 816, endPoint y: 341, distance: 45.3
click at [816, 341] on div "Larvik My position 50 m + − Kartverket OpenStreetMap Google satellite Leaflet |…" at bounding box center [756, 317] width 473 height 479
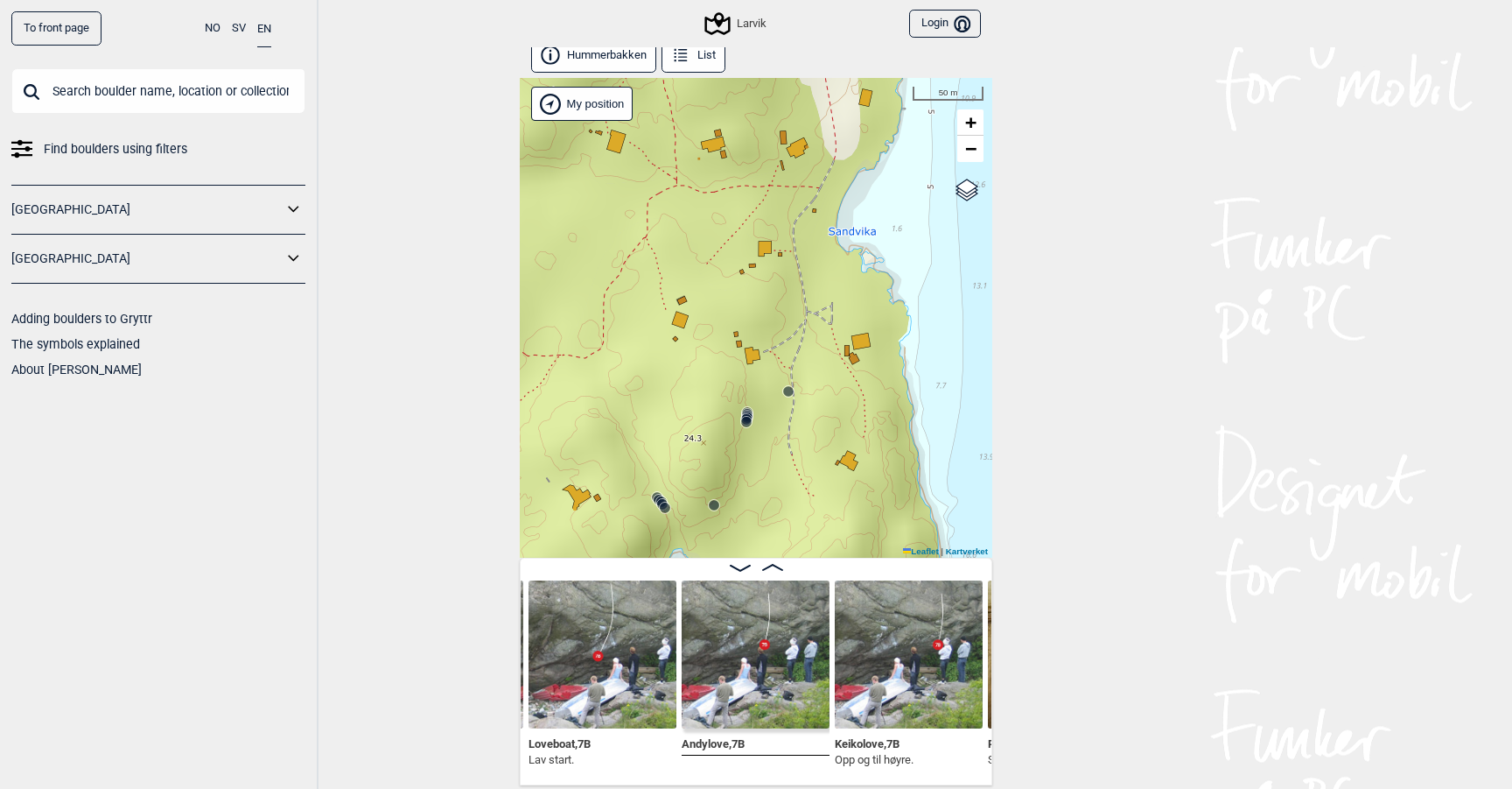
click at [790, 394] on circle at bounding box center [788, 390] width 10 height 10
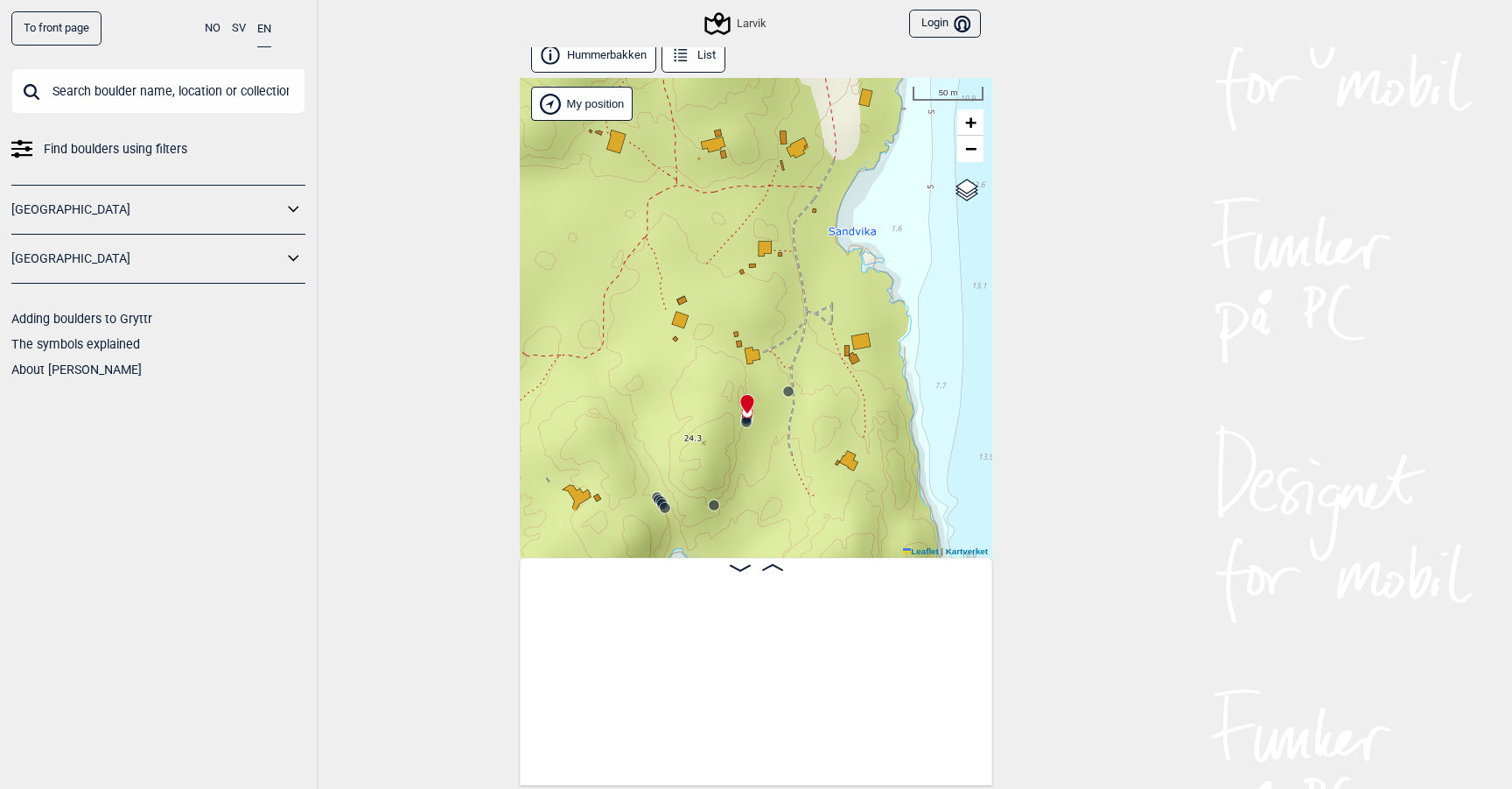
scroll to position [0, 2688]
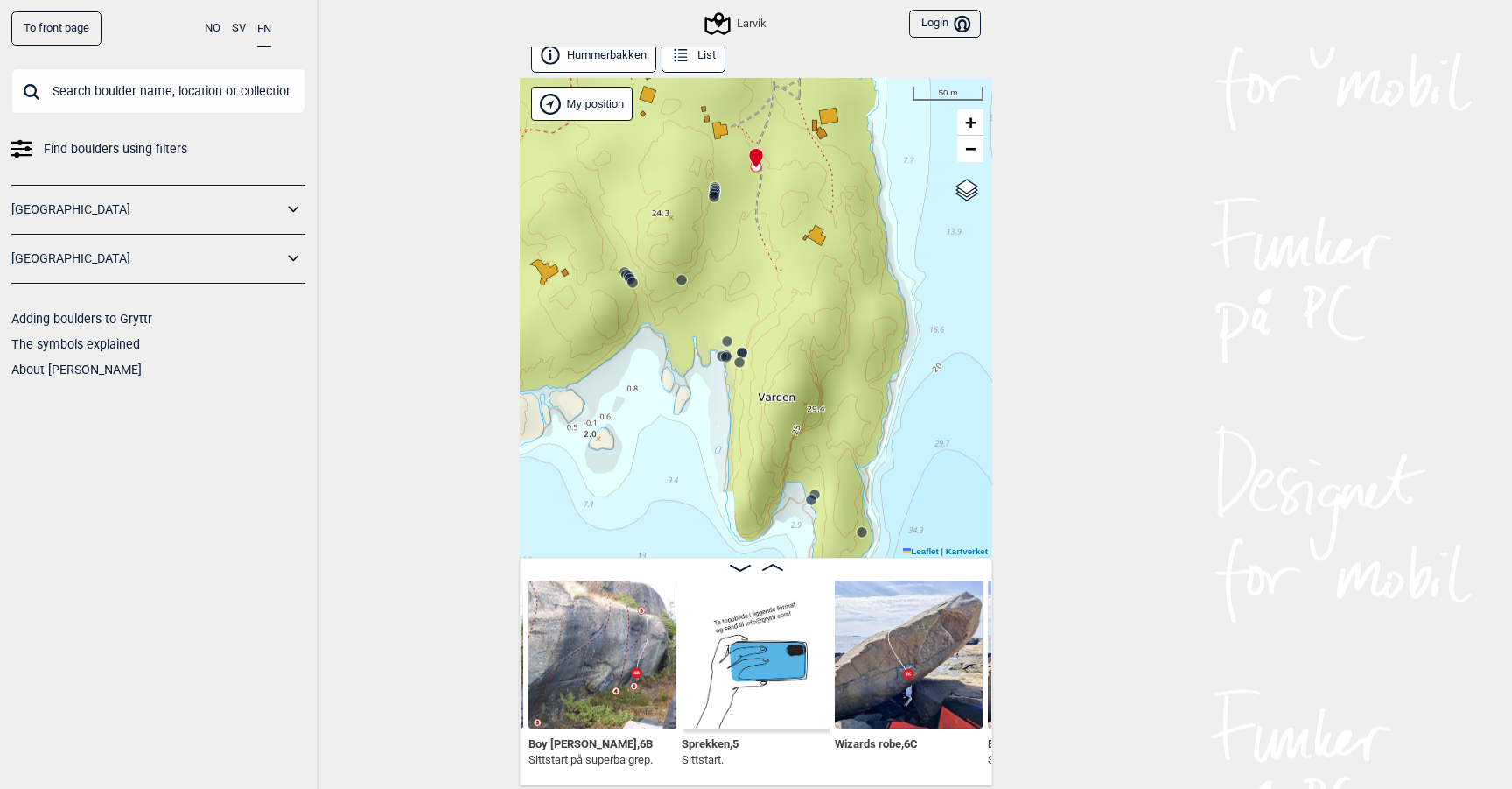
drag, startPoint x: 787, startPoint y: 440, endPoint x: 754, endPoint y: 216, distance: 226.4
click at [754, 216] on div "Larvik My position 50 m + − Kartverket OpenStreetMap Google satellite Leaflet |…" at bounding box center [756, 317] width 473 height 479
click at [740, 361] on circle at bounding box center [739, 362] width 10 height 10
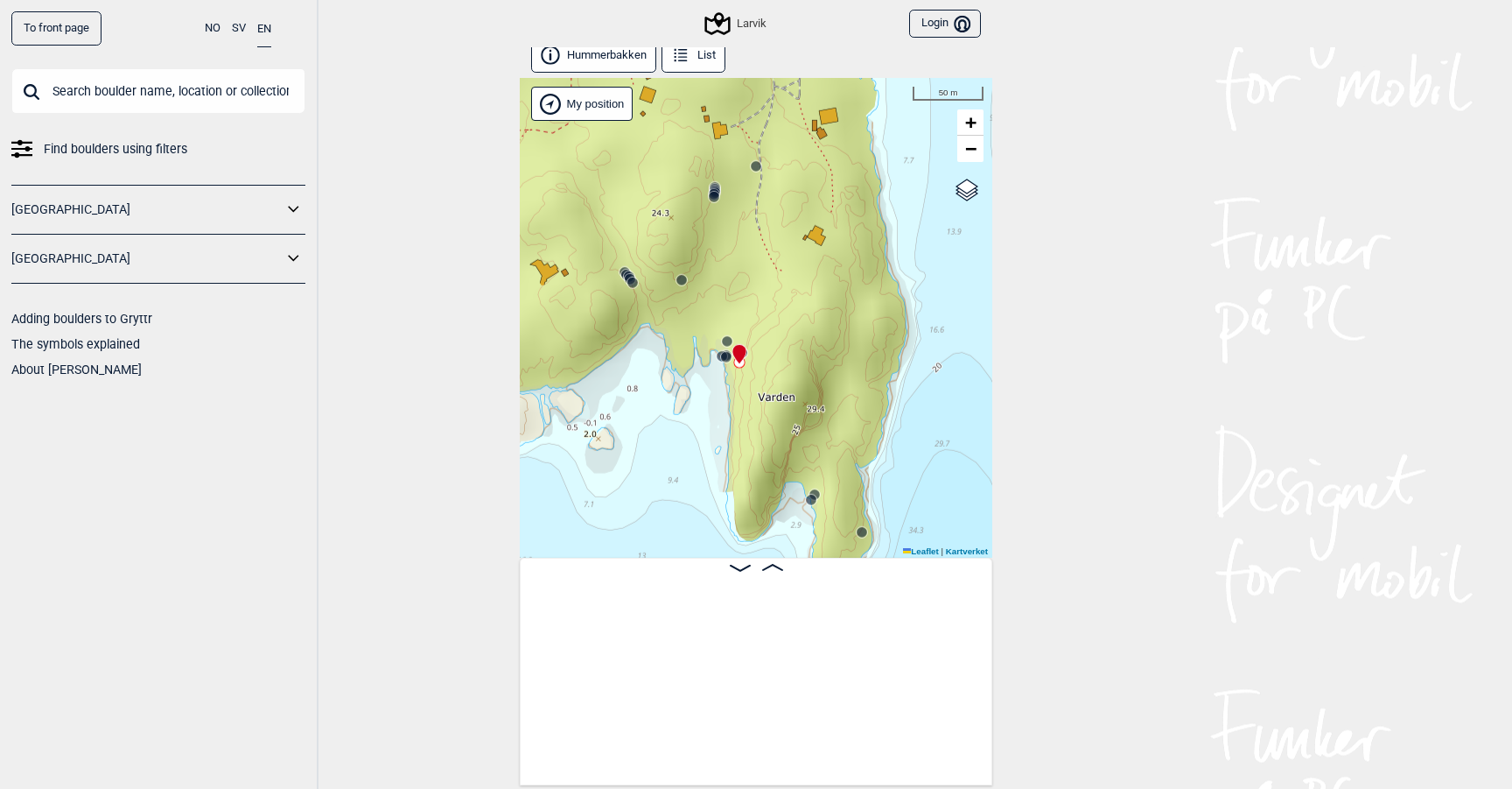
scroll to position [0, 3750]
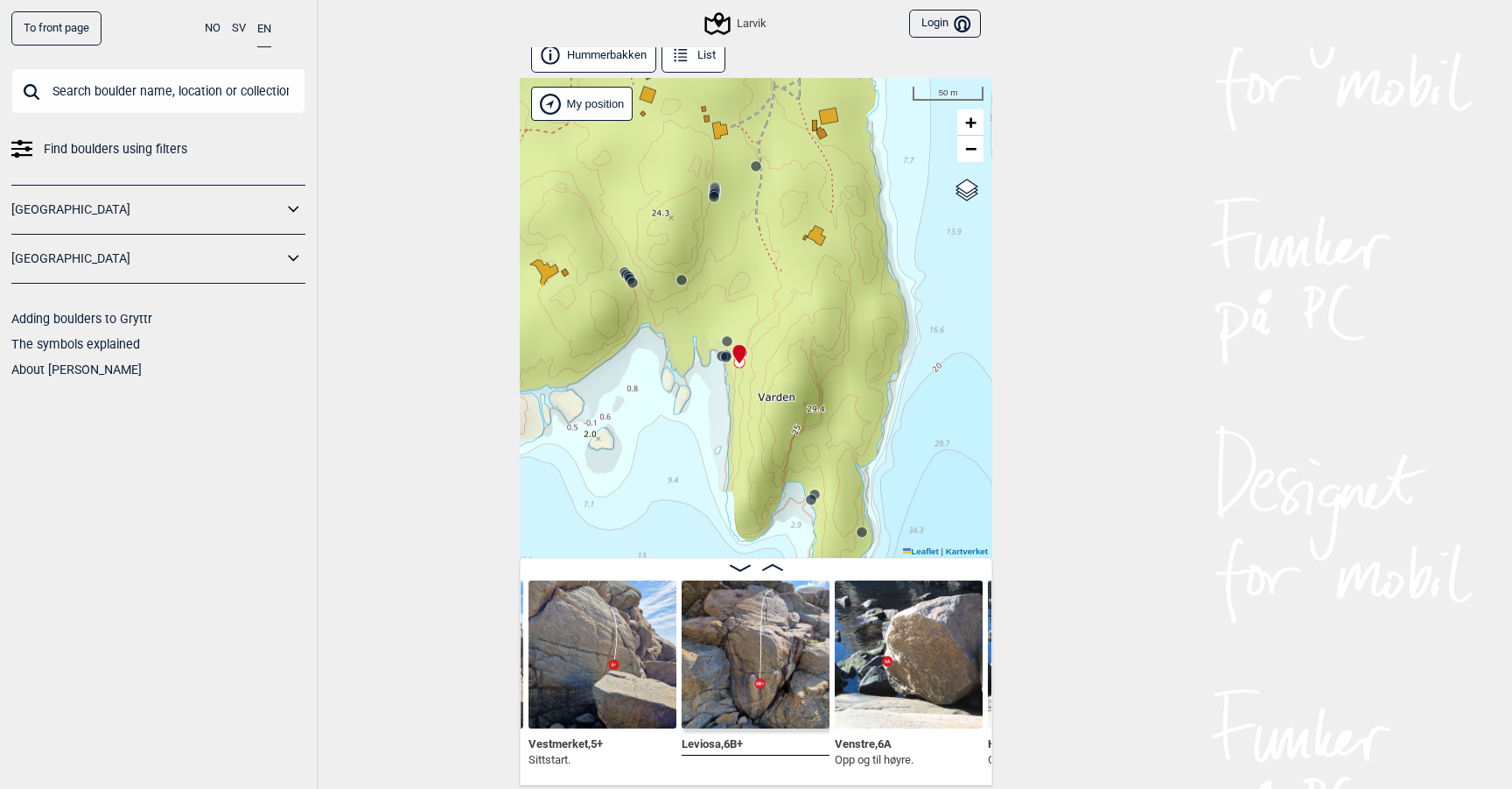
click at [726, 336] on circle at bounding box center [727, 341] width 10 height 10
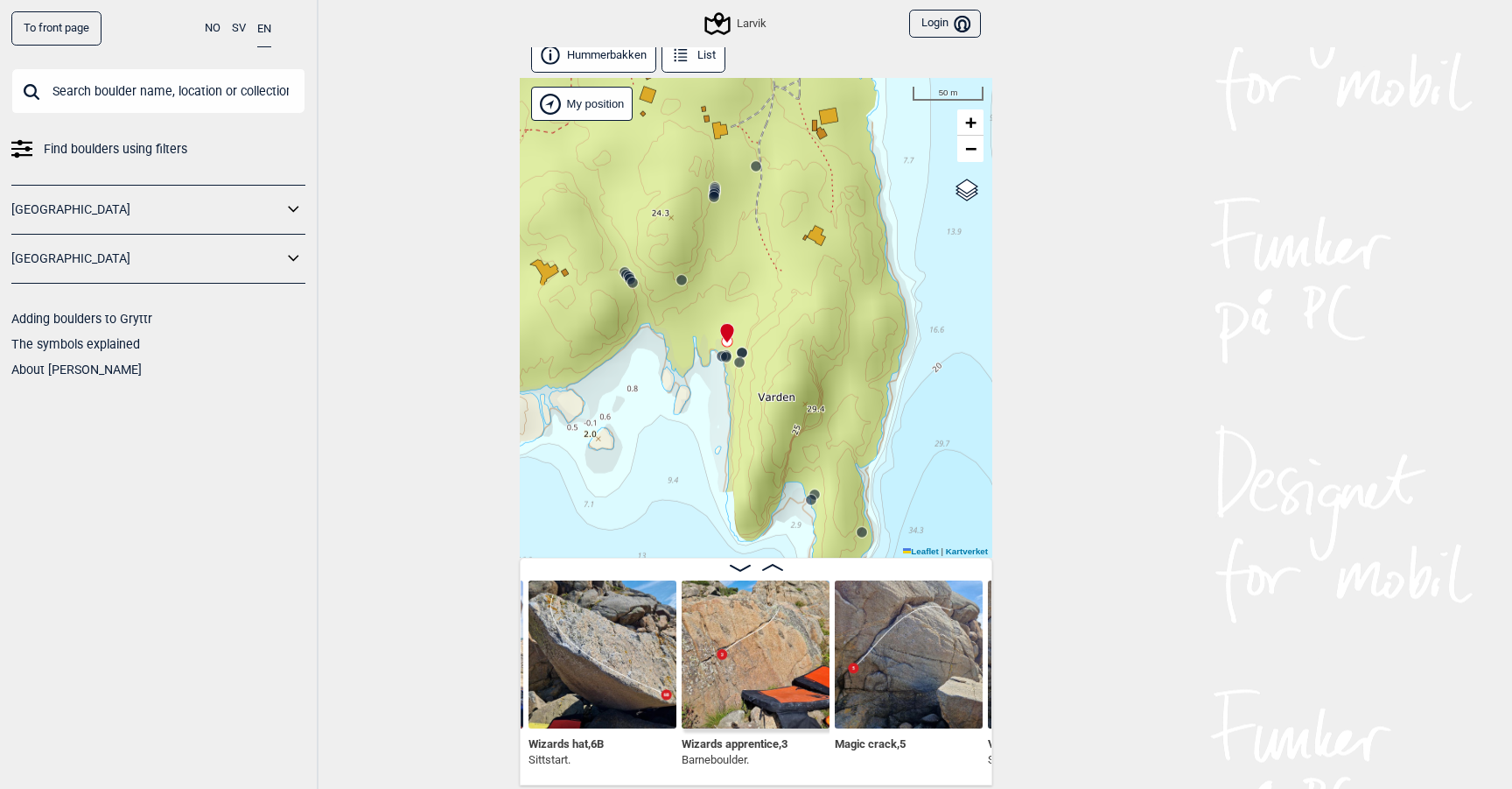
click at [718, 390] on div "Larvik My position 50 m + − Kartverket OpenStreetMap Google satellite Leaflet |…" at bounding box center [756, 317] width 473 height 479
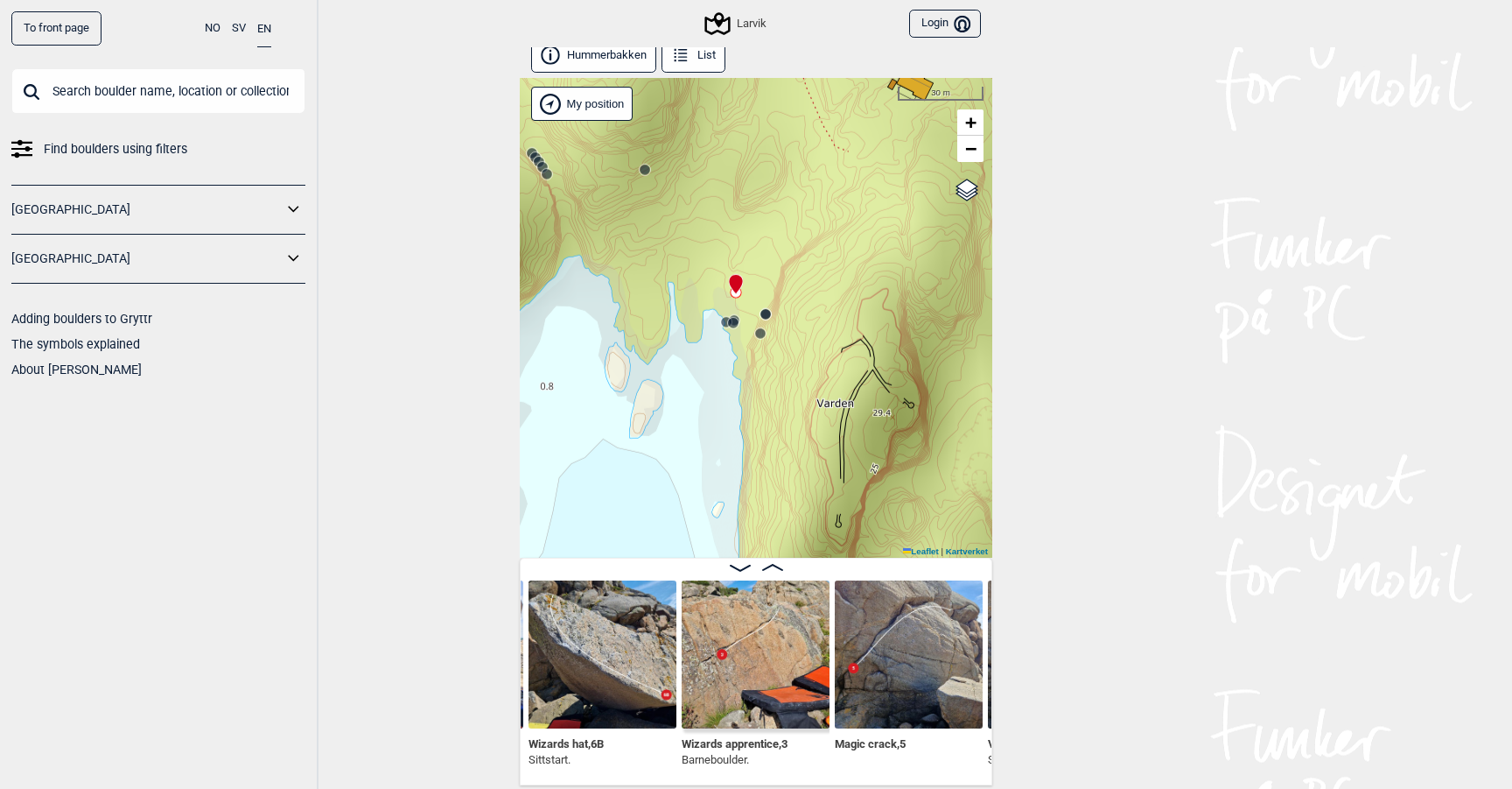
click at [729, 357] on div "Larvik My position 30 m + − Kartverket OpenStreetMap Google satellite Leaflet |…" at bounding box center [756, 317] width 473 height 479
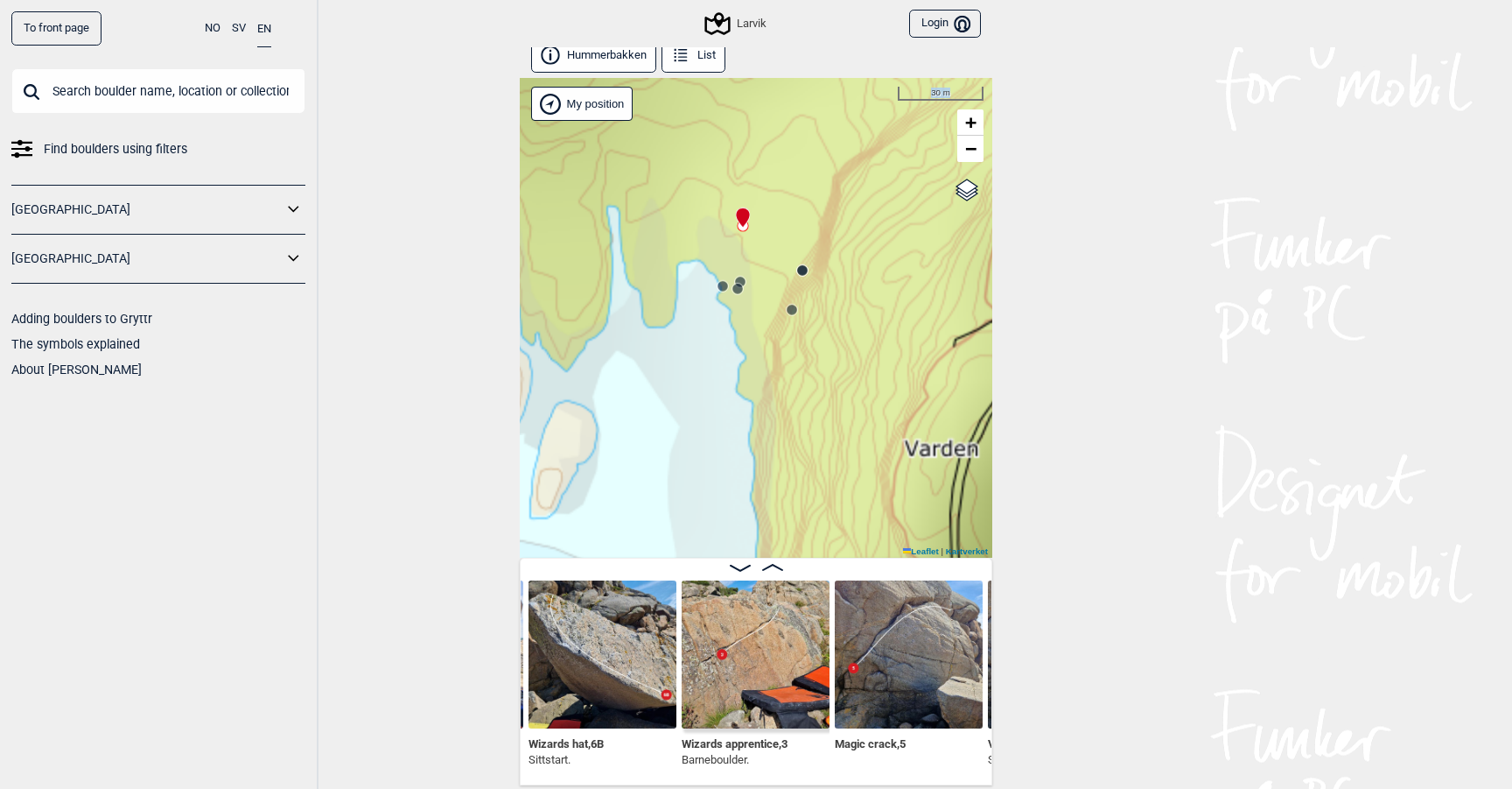
click at [729, 357] on div "Larvik My position 30 m + − Kartverket OpenStreetMap Google satellite Leaflet |…" at bounding box center [756, 317] width 473 height 479
click at [567, 745] on span "Wizards hat , 6B" at bounding box center [567, 742] width 75 height 17
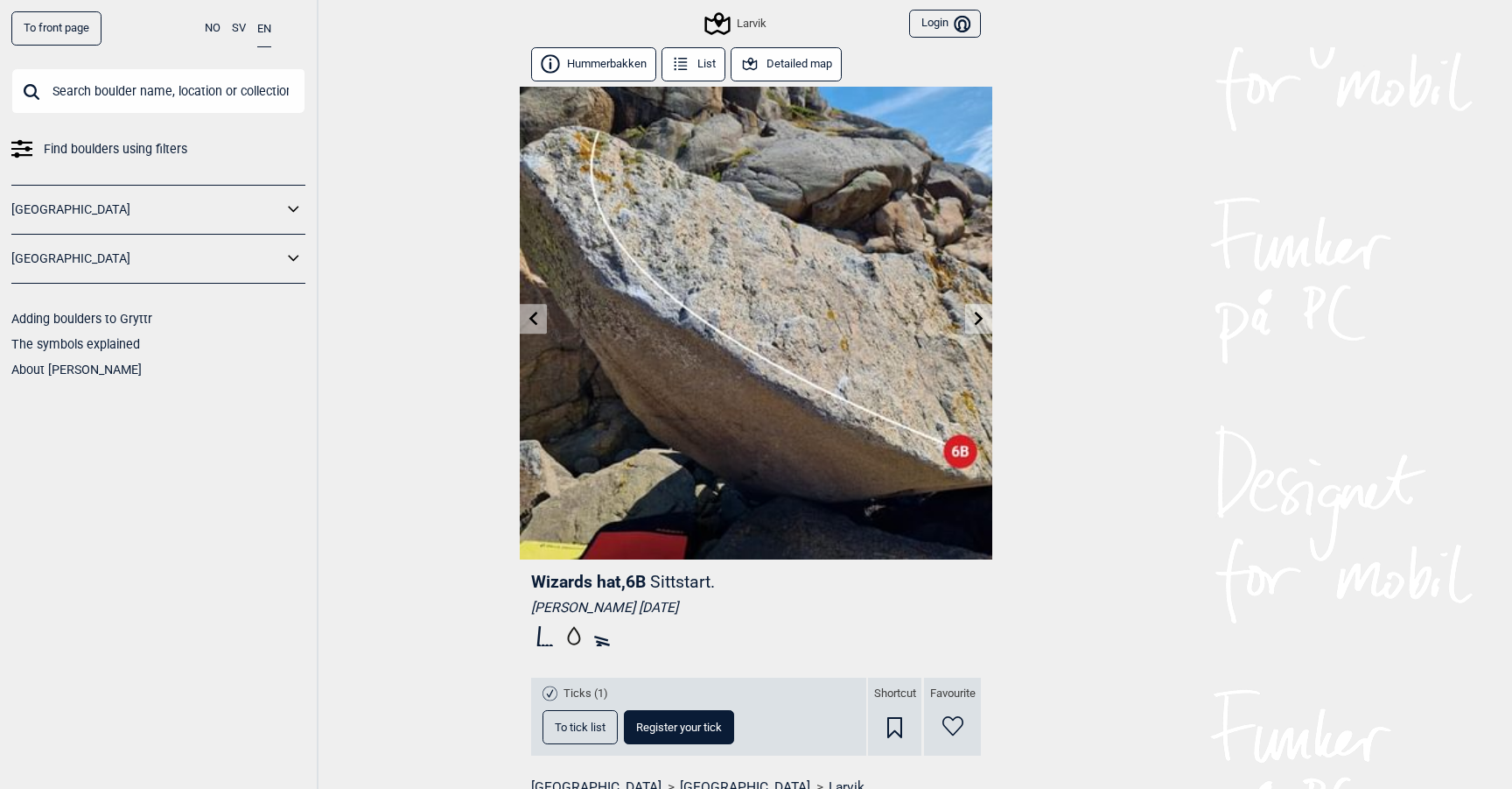
click at [705, 64] on button "List" at bounding box center [693, 64] width 64 height 34
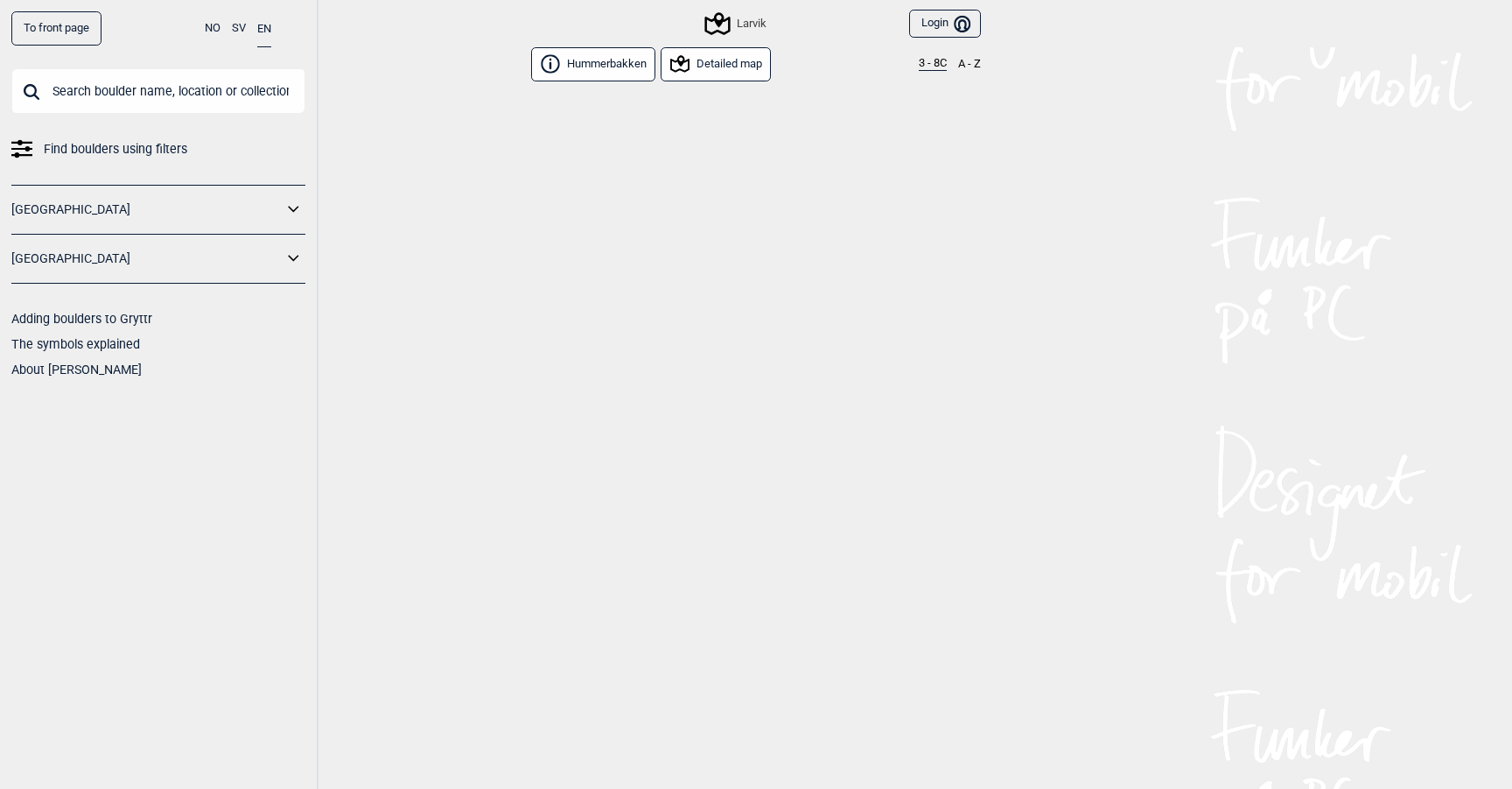
scroll to position [956, 0]
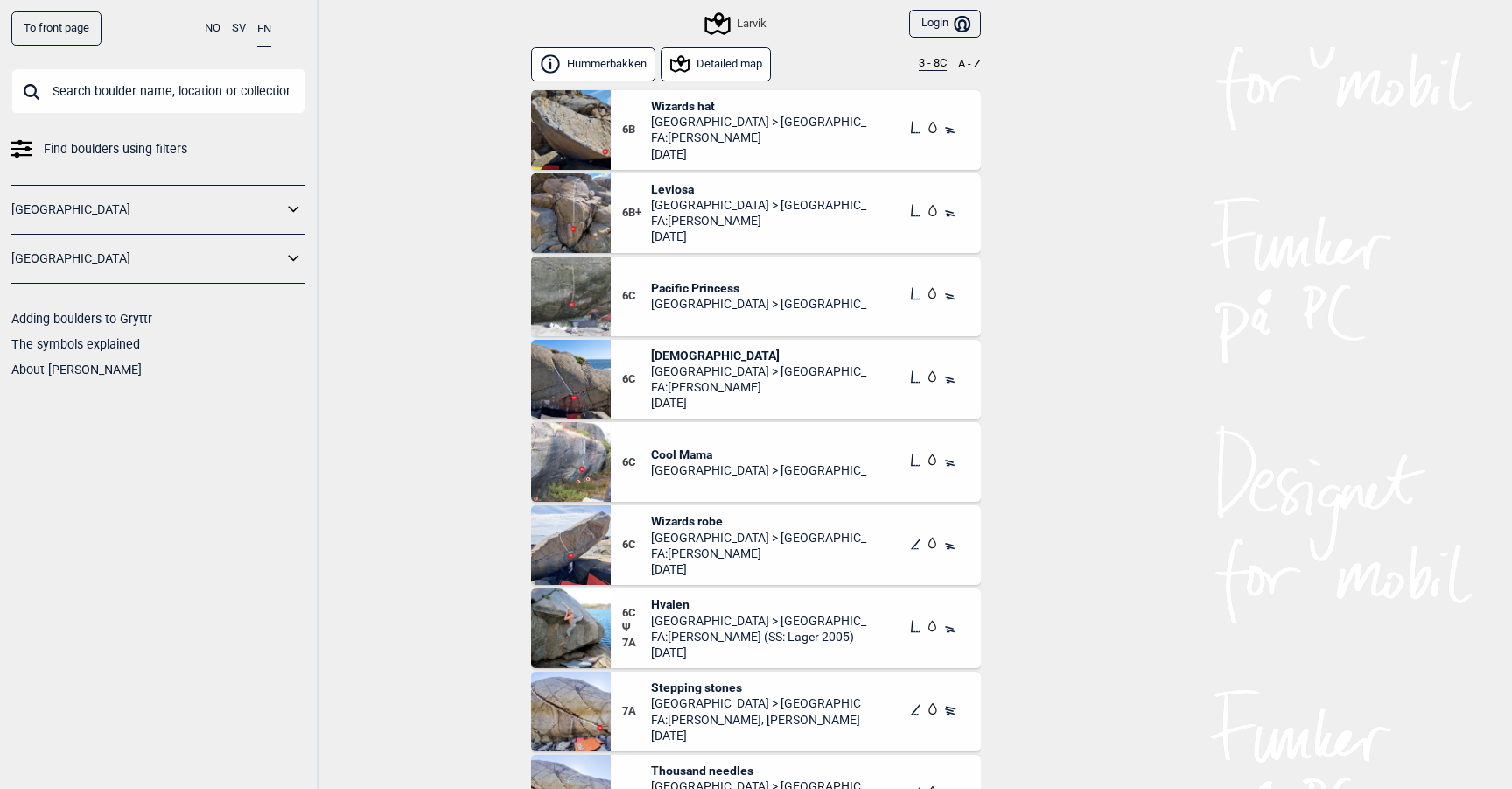
drag, startPoint x: 726, startPoint y: 110, endPoint x: 658, endPoint y: 104, distance: 68.3
click at [658, 104] on span "Wizards hat" at bounding box center [759, 105] width 217 height 16
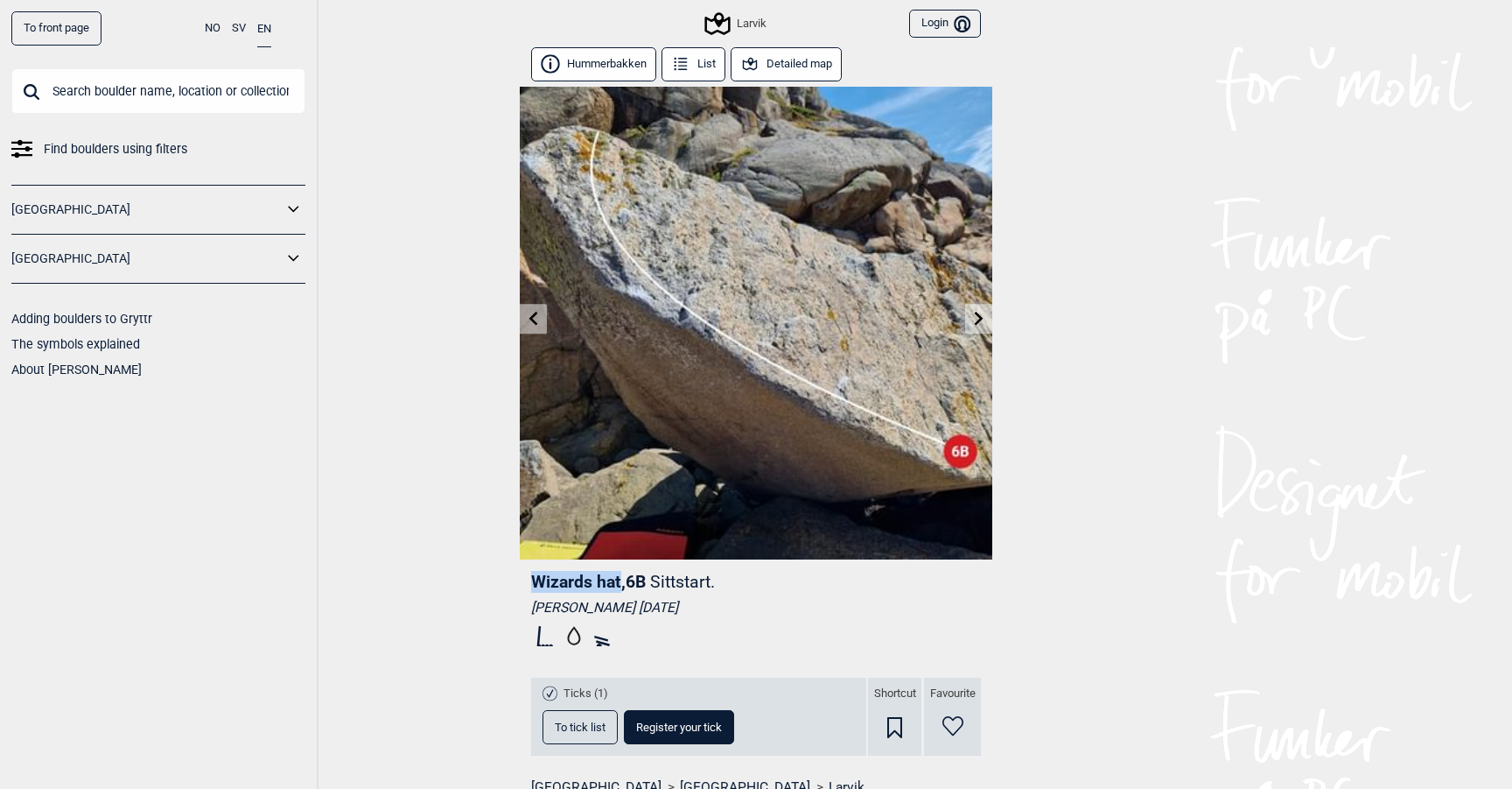
drag, startPoint x: 528, startPoint y: 584, endPoint x: 620, endPoint y: 580, distance: 92.1
click at [620, 580] on div "Wizards hat , 6B Sittstart. [PERSON_NAME] [DATE] Ticks (1) To tick list Registe…" at bounding box center [756, 705] width 473 height 291
copy span "Wizards hat"
click at [981, 321] on icon at bounding box center [979, 317] width 14 height 14
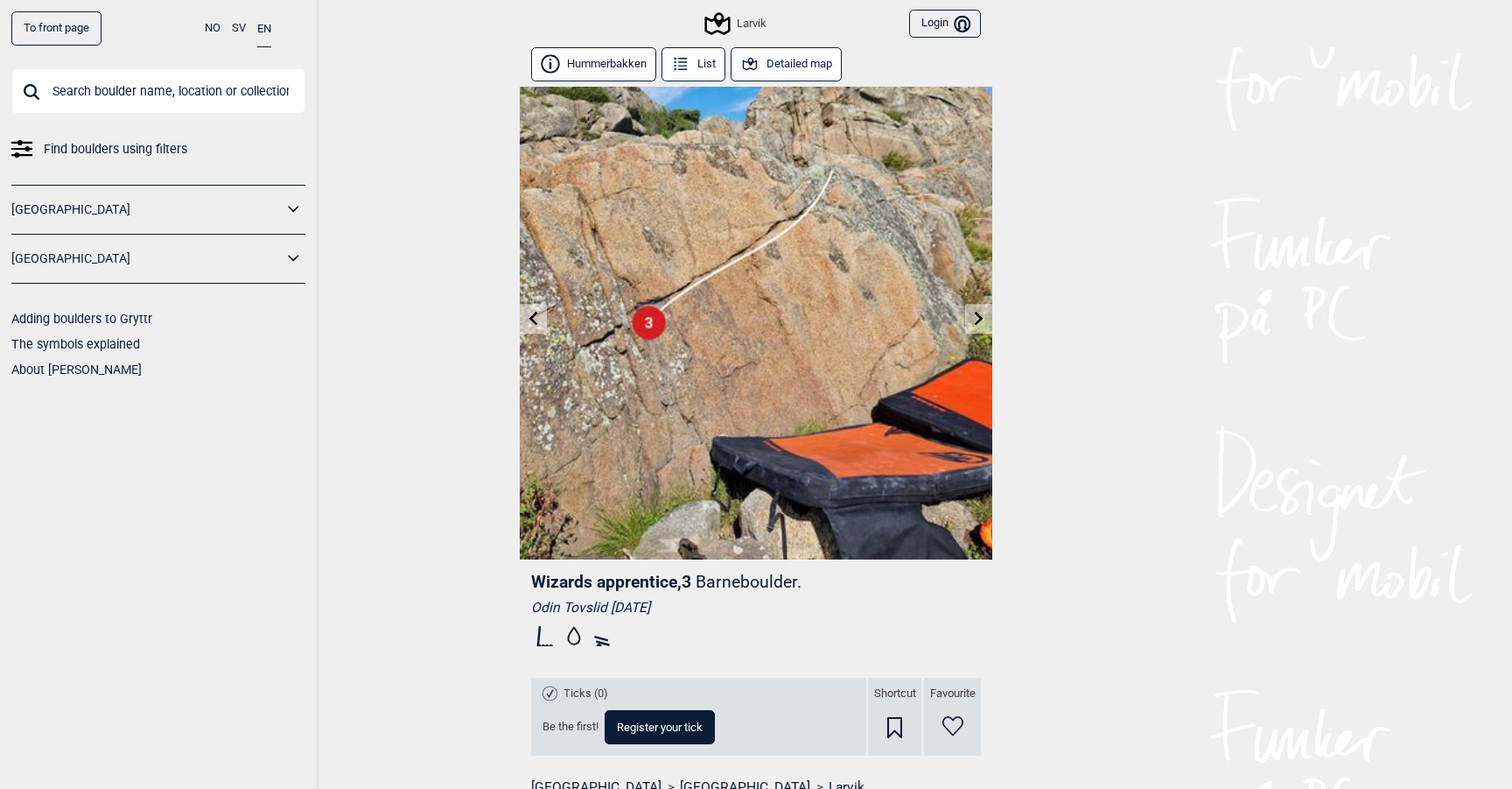
click at [981, 321] on icon at bounding box center [979, 317] width 14 height 14
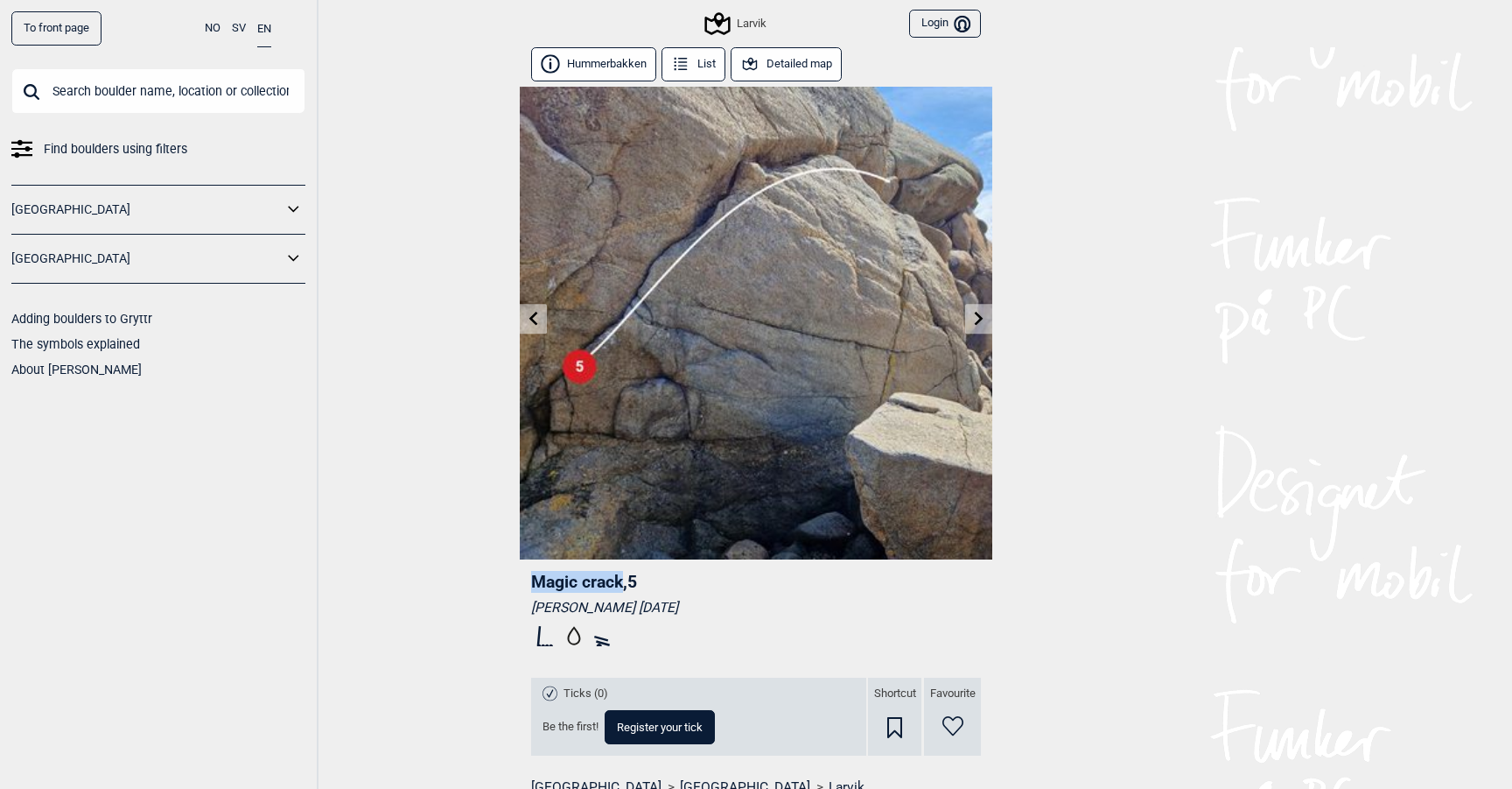
drag, startPoint x: 535, startPoint y: 583, endPoint x: 621, endPoint y: 582, distance: 86.0
click at [621, 582] on span "Magic crack , 5" at bounding box center [583, 581] width 106 height 20
copy span "Magic crack"
click at [978, 321] on icon at bounding box center [978, 317] width 8 height 14
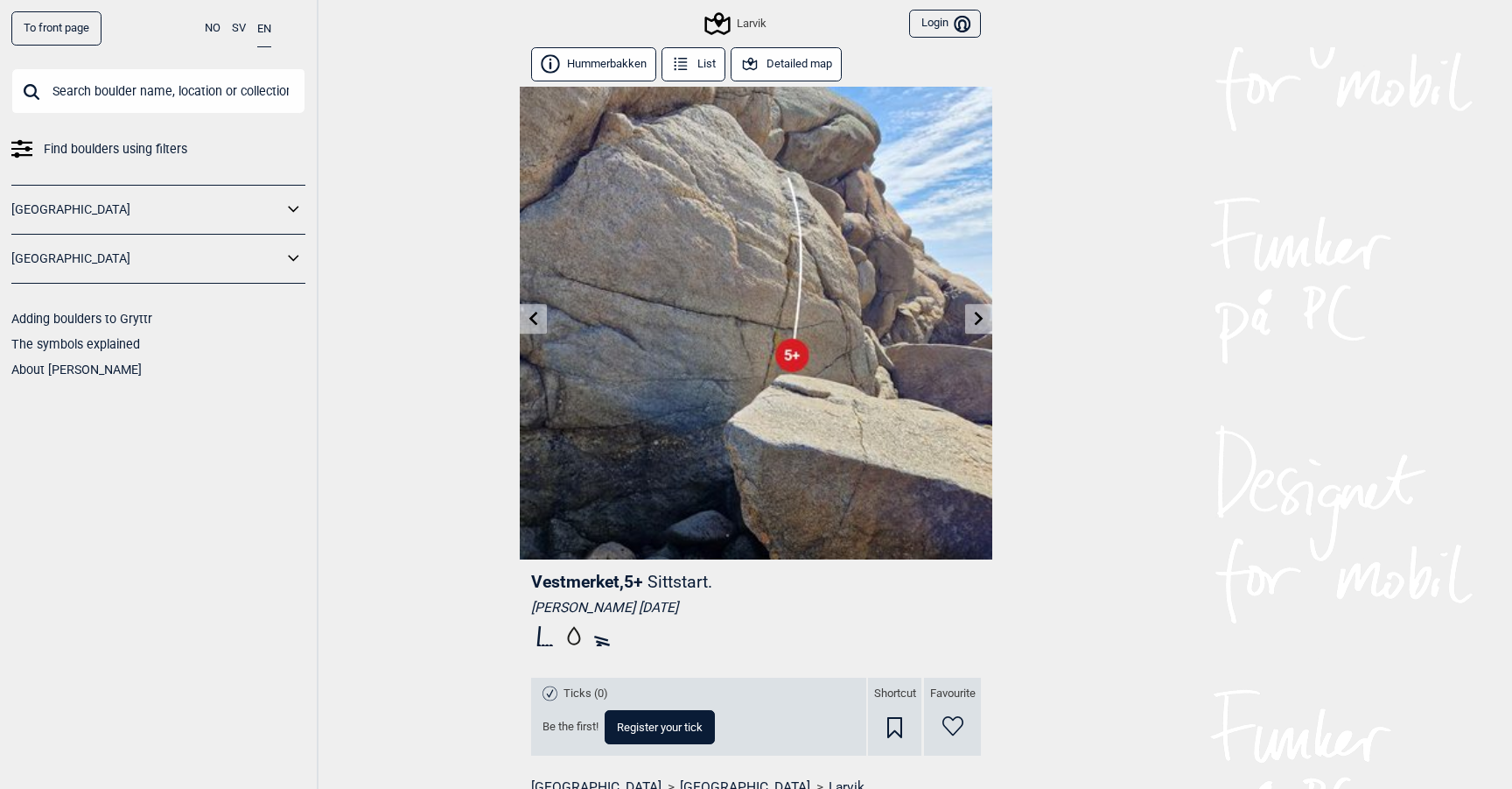
click at [977, 314] on icon at bounding box center [978, 317] width 8 height 14
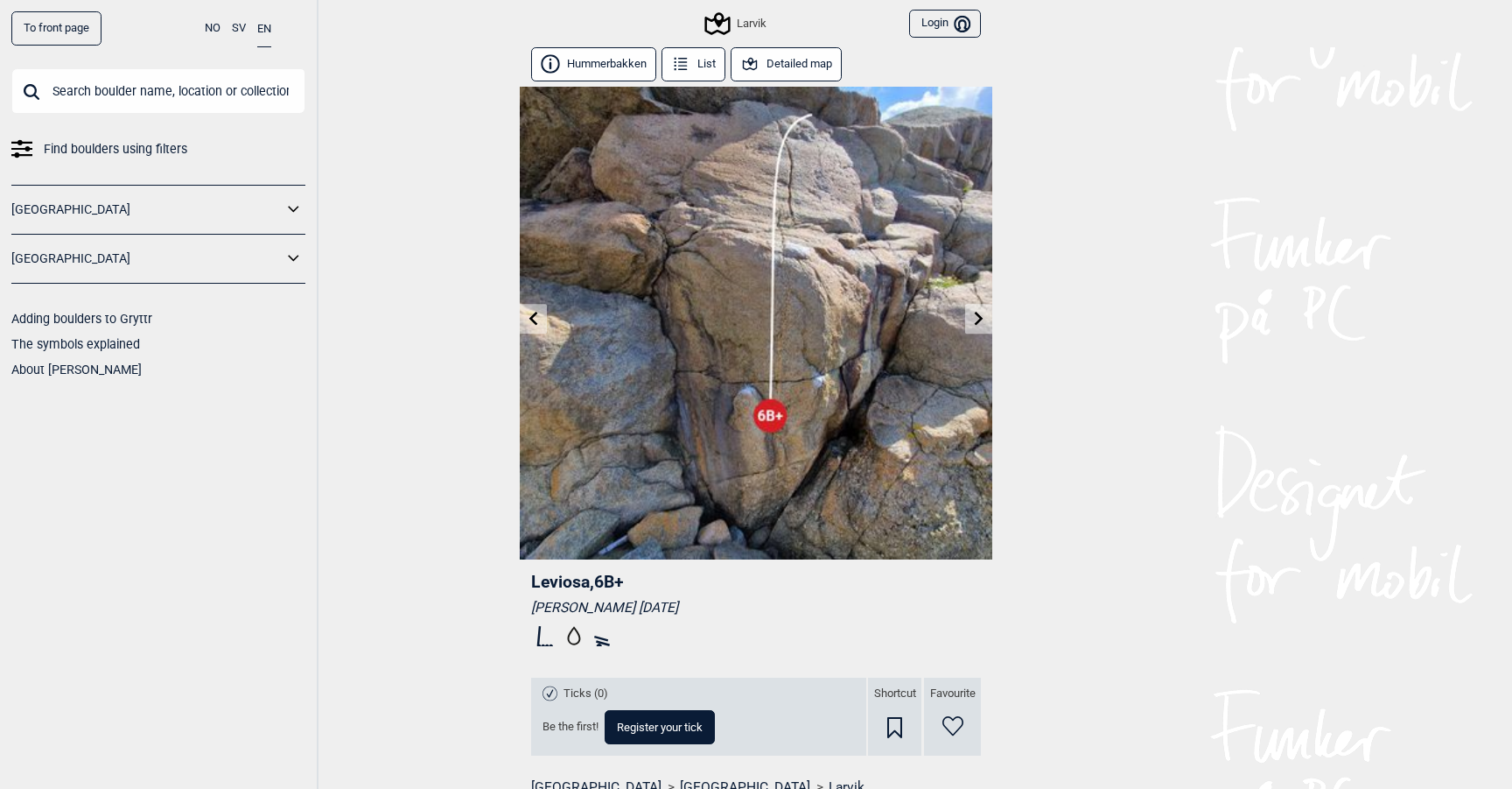
click at [555, 587] on span "Leviosa , 6B+" at bounding box center [577, 581] width 93 height 20
copy span "Leviosa"
click at [973, 315] on icon at bounding box center [979, 317] width 14 height 14
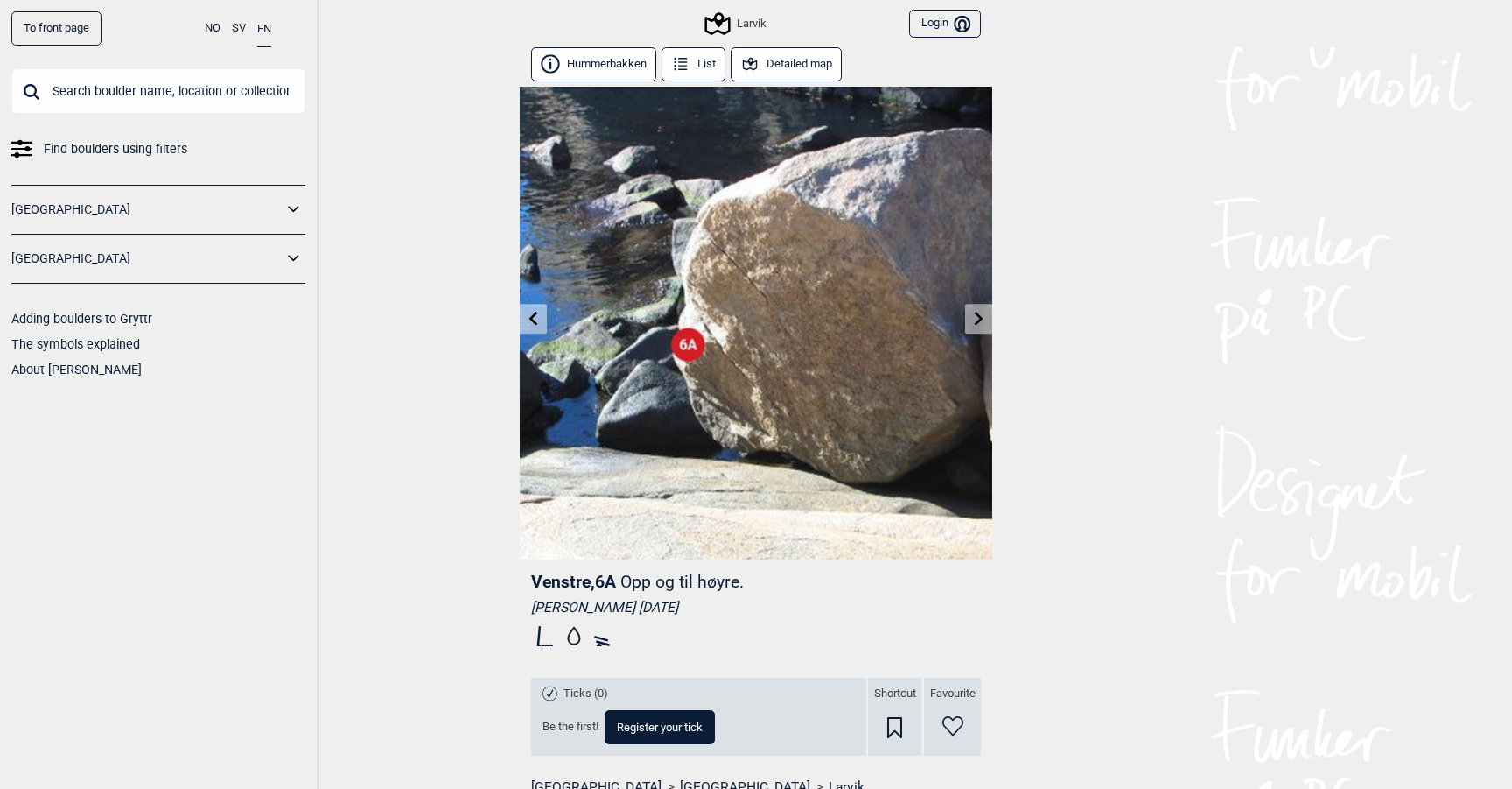
click at [973, 315] on icon at bounding box center [979, 317] width 14 height 14
click at [531, 307] on link at bounding box center [533, 319] width 27 height 29
click at [532, 323] on icon at bounding box center [534, 317] width 14 height 14
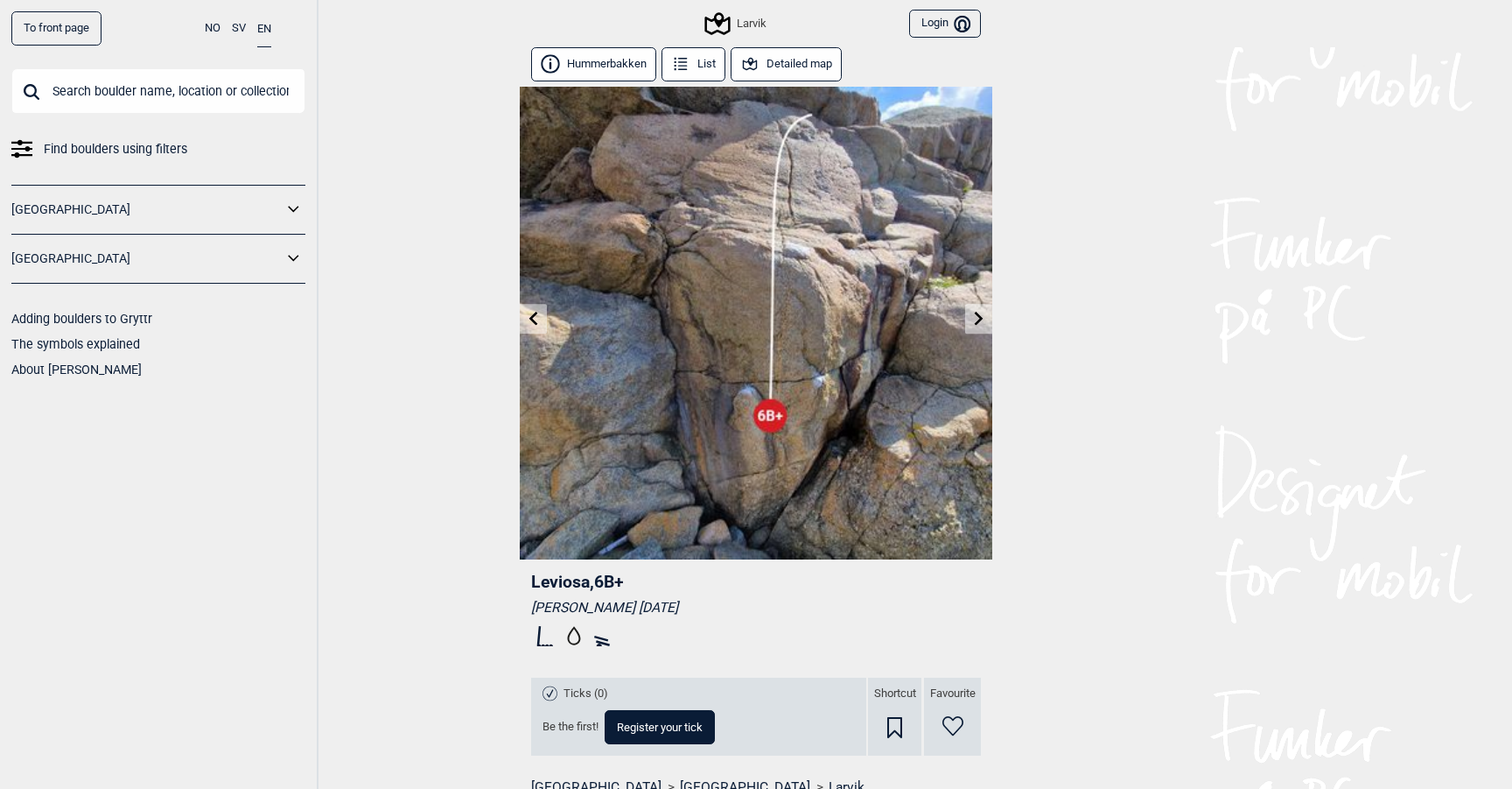
click at [532, 323] on icon at bounding box center [534, 317] width 14 height 14
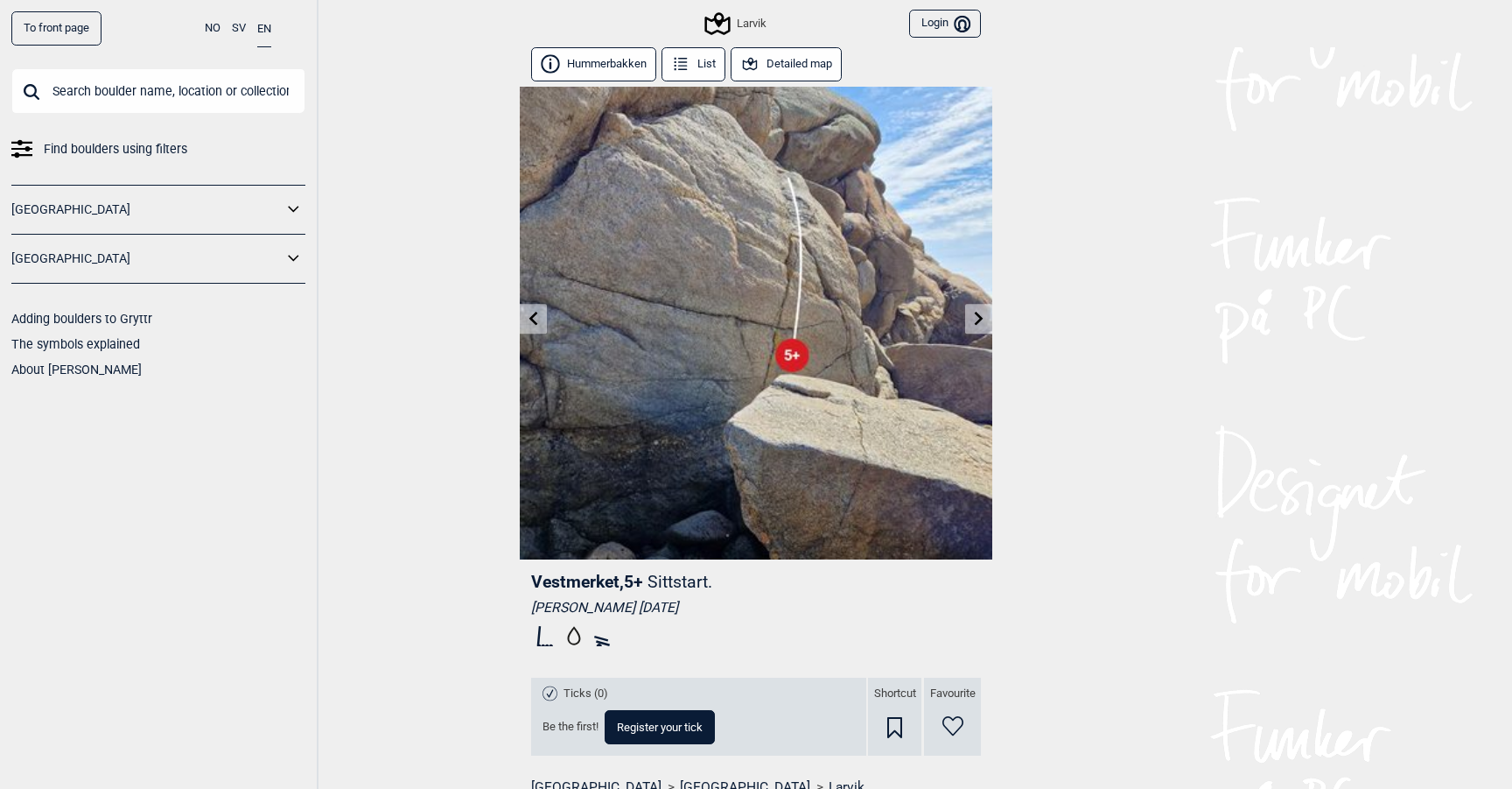
click at [532, 323] on icon at bounding box center [534, 317] width 14 height 14
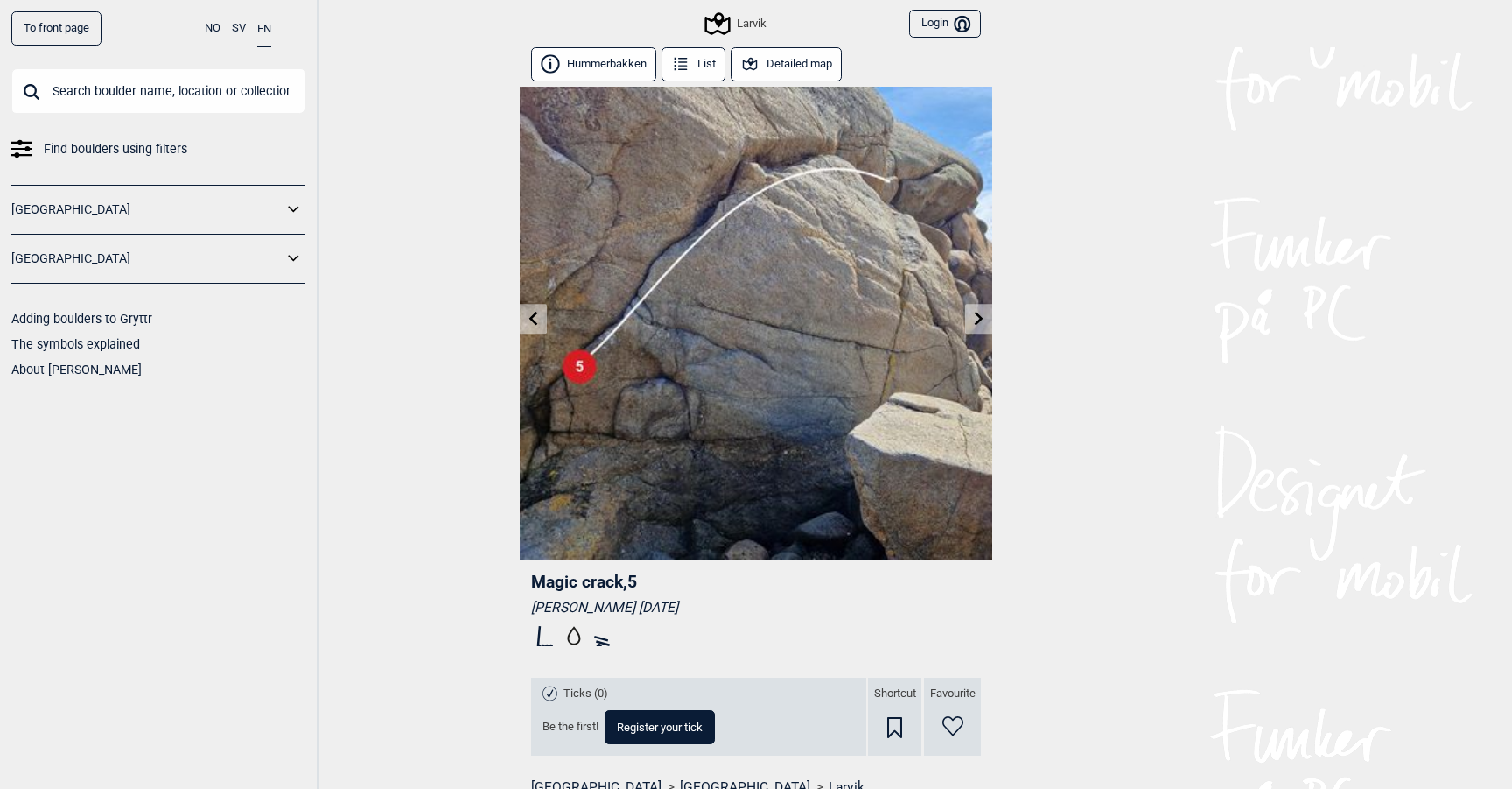
click at [532, 323] on icon at bounding box center [534, 317] width 14 height 14
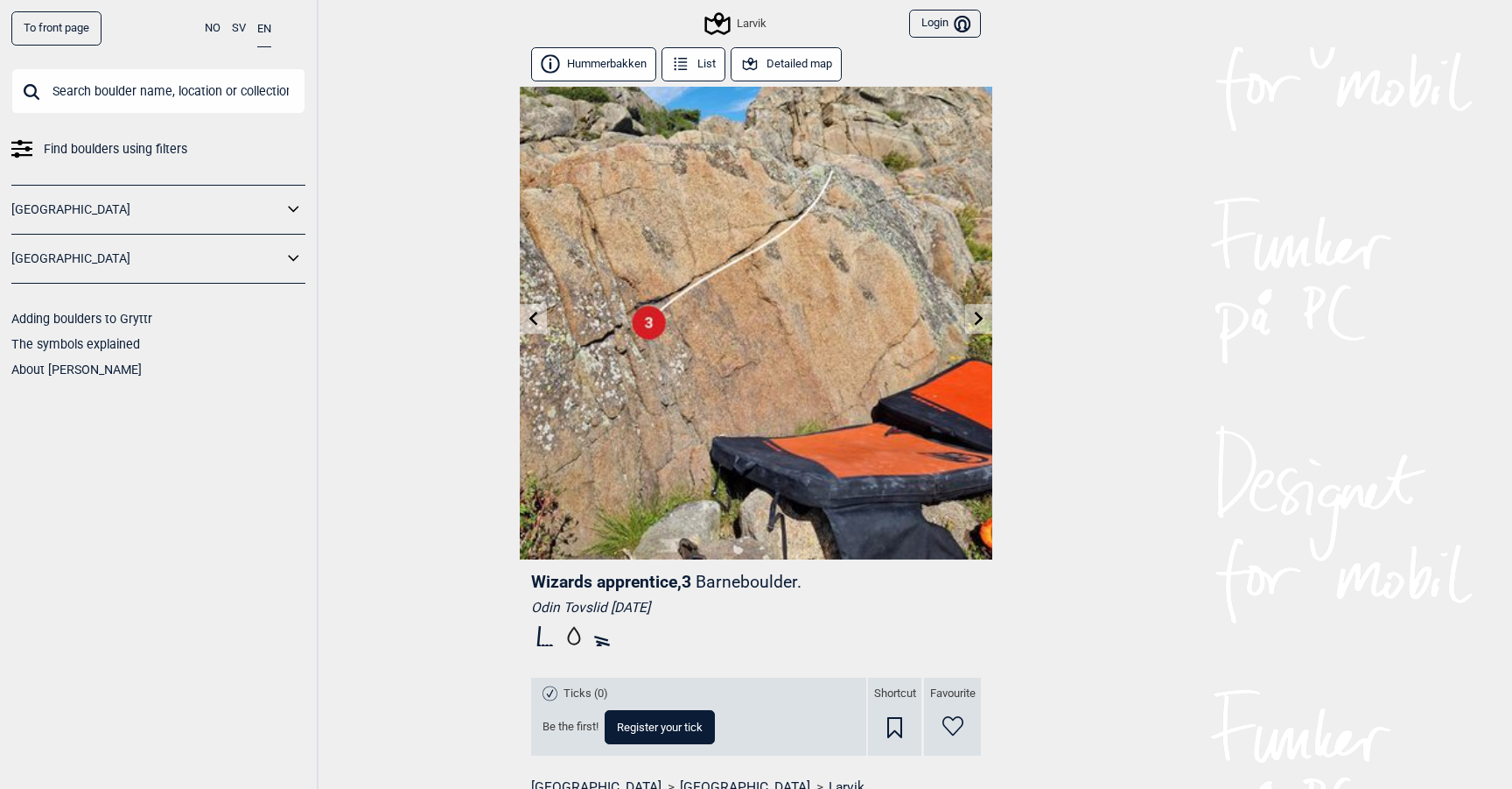
click at [532, 323] on icon at bounding box center [534, 317] width 14 height 14
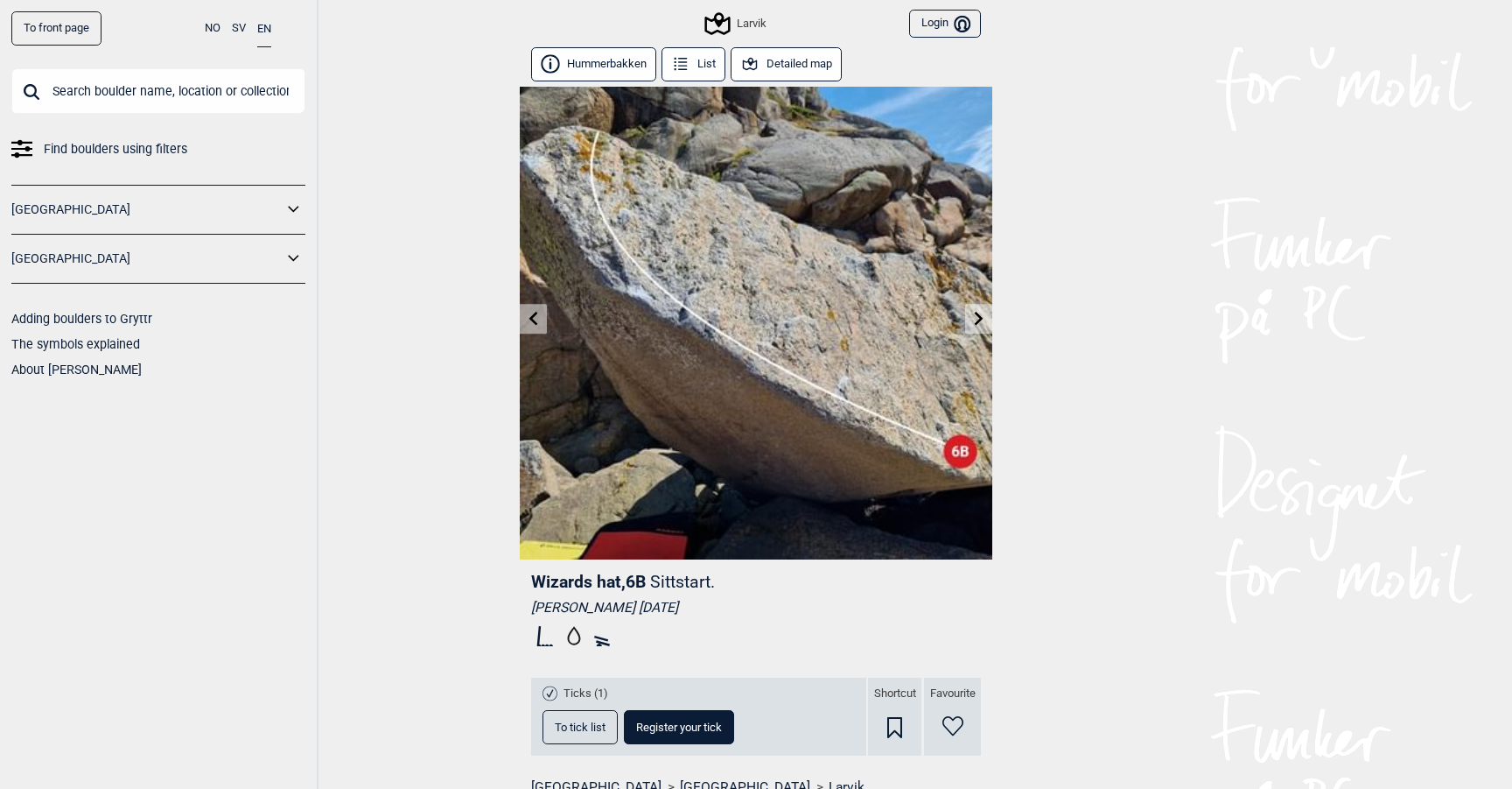
click at [532, 323] on icon at bounding box center [534, 317] width 14 height 14
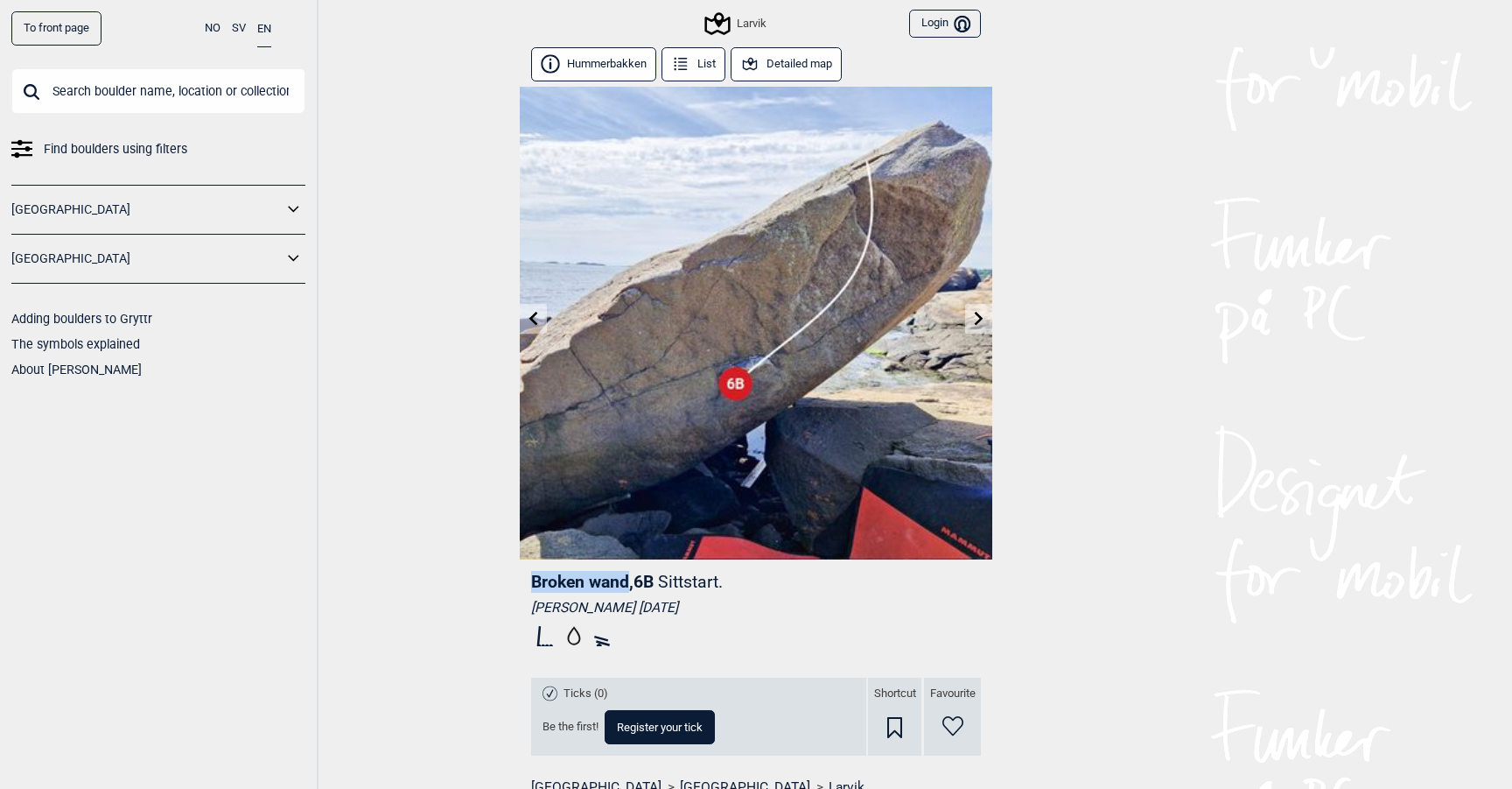
drag, startPoint x: 631, startPoint y: 582, endPoint x: 530, endPoint y: 584, distance: 101.0
click at [530, 584] on div "Broken wand , 6B Sittstart. [PERSON_NAME] [DATE] Ticks (0) Be the first! Regist…" at bounding box center [756, 705] width 473 height 291
copy span "Broken wand"
click at [531, 317] on icon at bounding box center [533, 317] width 8 height 14
drag, startPoint x: 533, startPoint y: 584, endPoint x: 630, endPoint y: 584, distance: 97.0
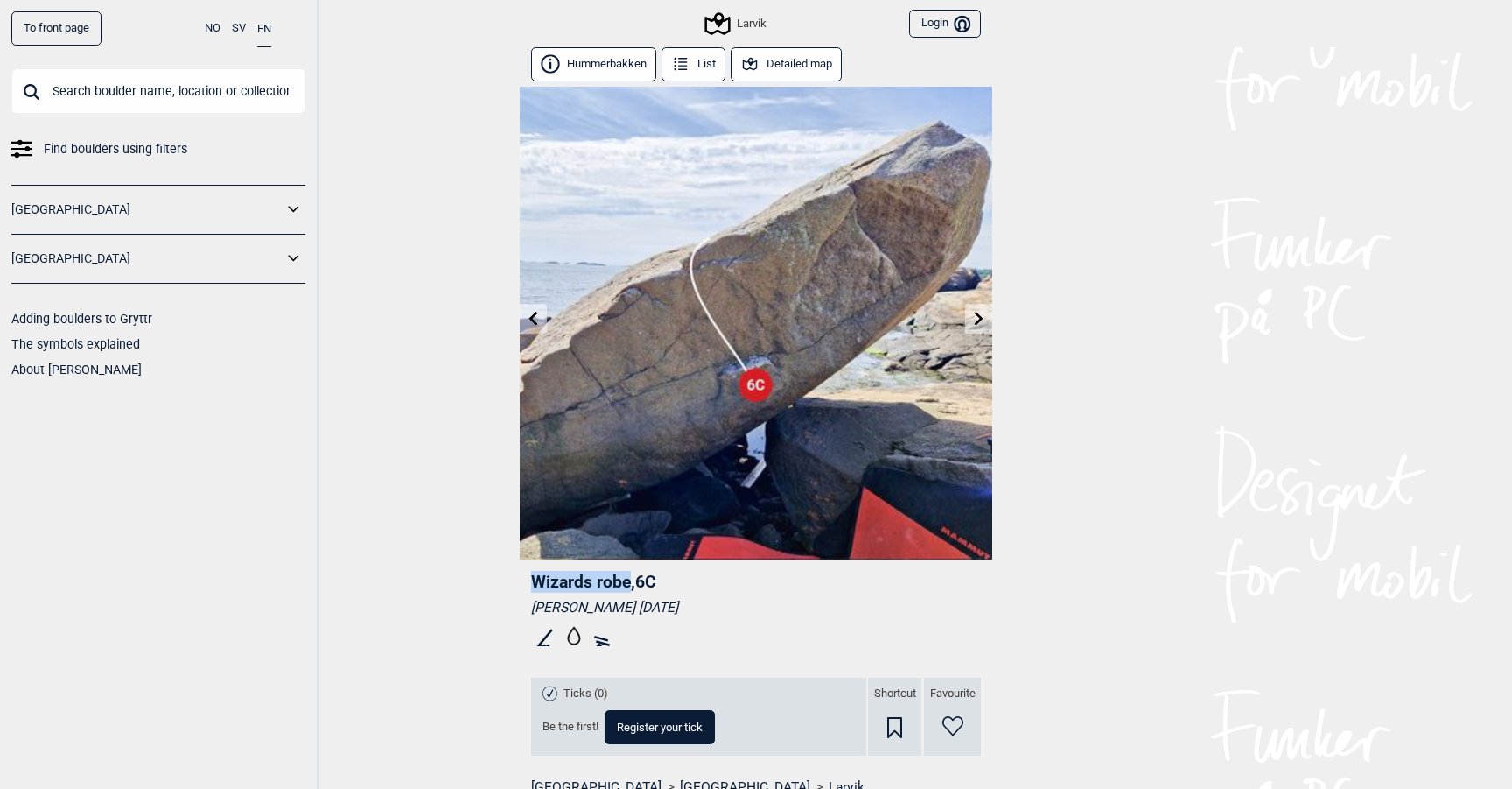
click at [630, 584] on span "Wizards robe , 6C" at bounding box center [593, 581] width 125 height 20
copy span "Wizards robe"
click at [535, 325] on link at bounding box center [533, 319] width 27 height 29
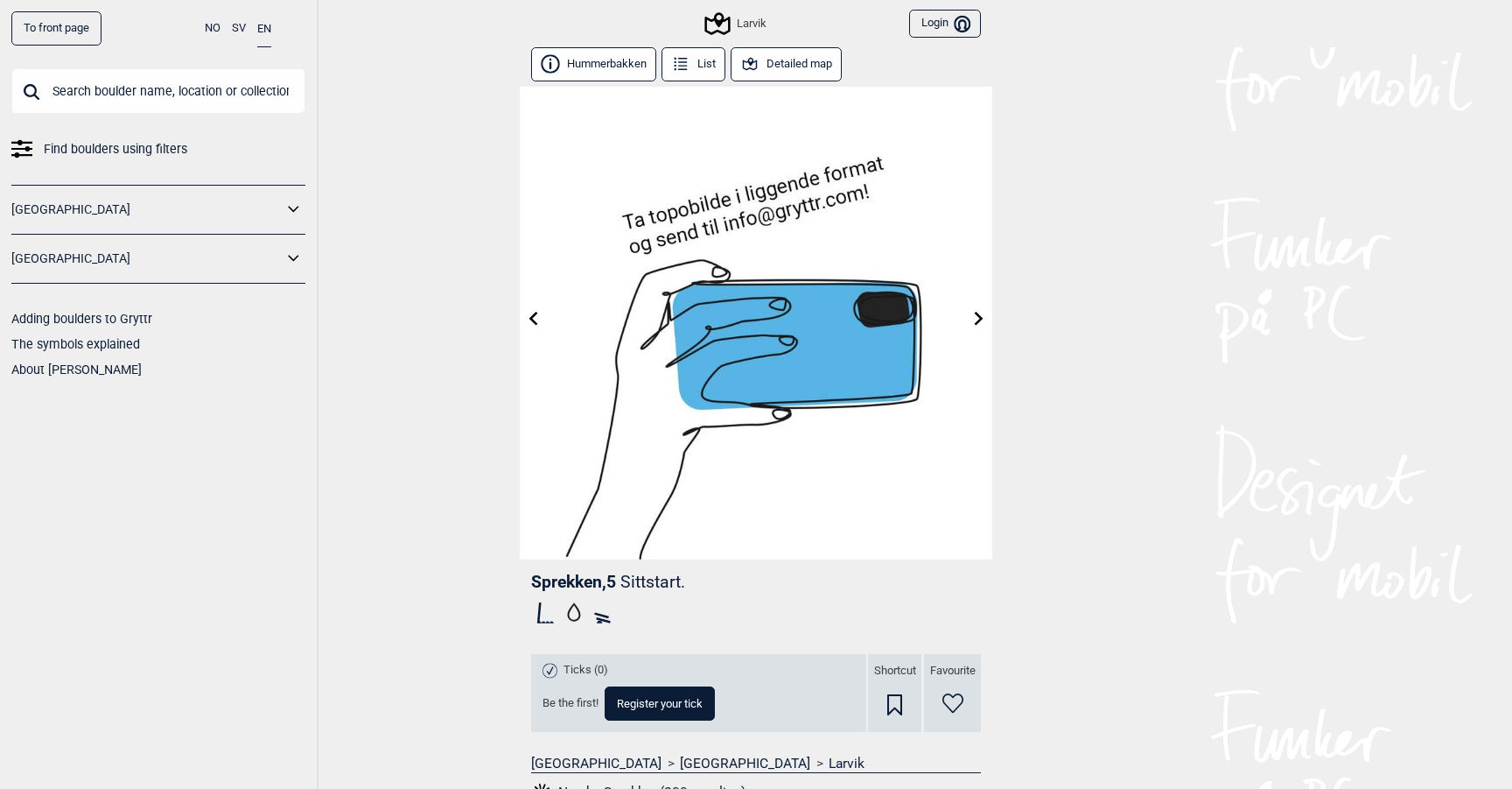
click at [532, 325] on icon at bounding box center [534, 317] width 14 height 14
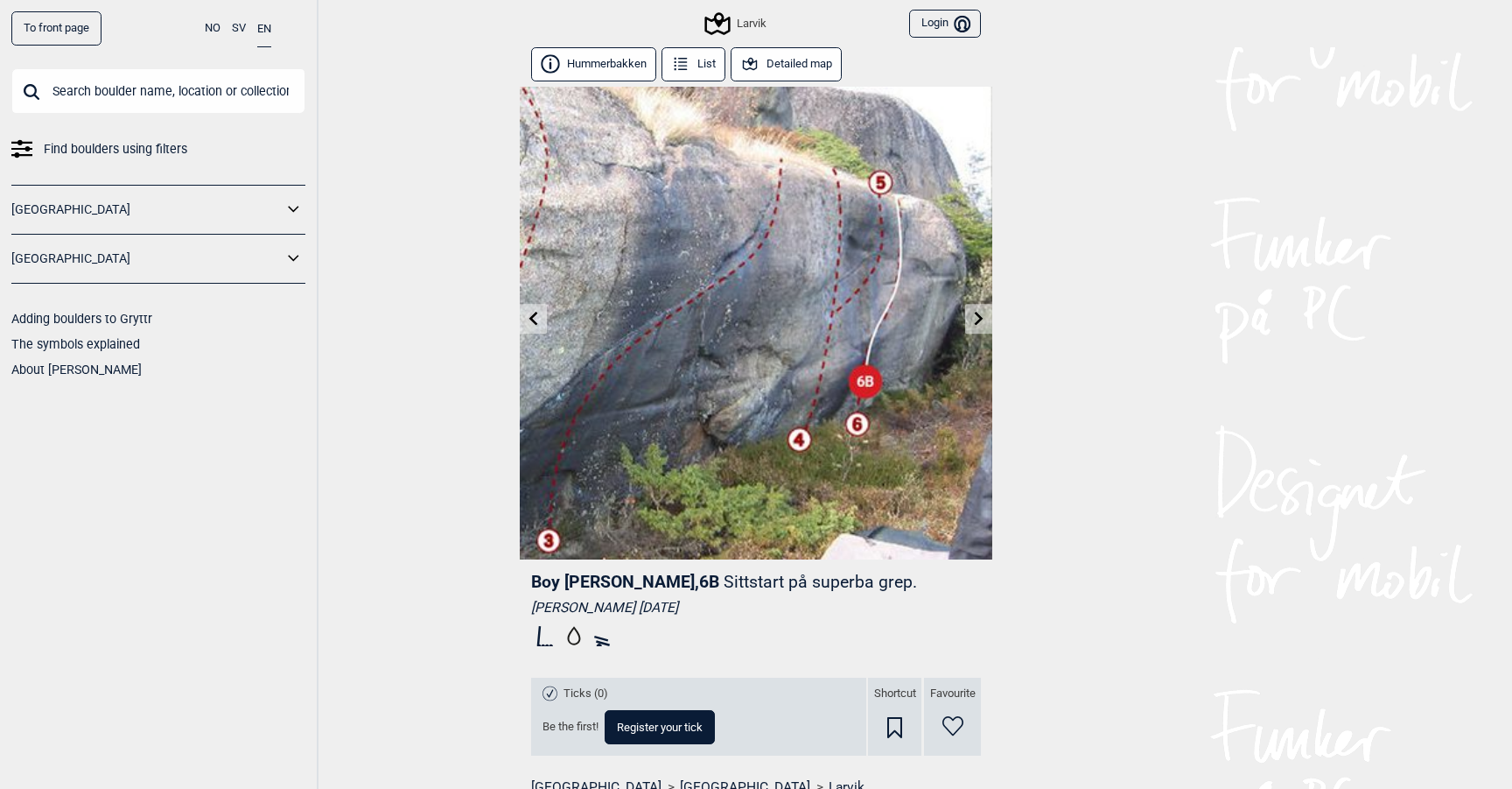
click at [976, 325] on icon at bounding box center [979, 317] width 14 height 14
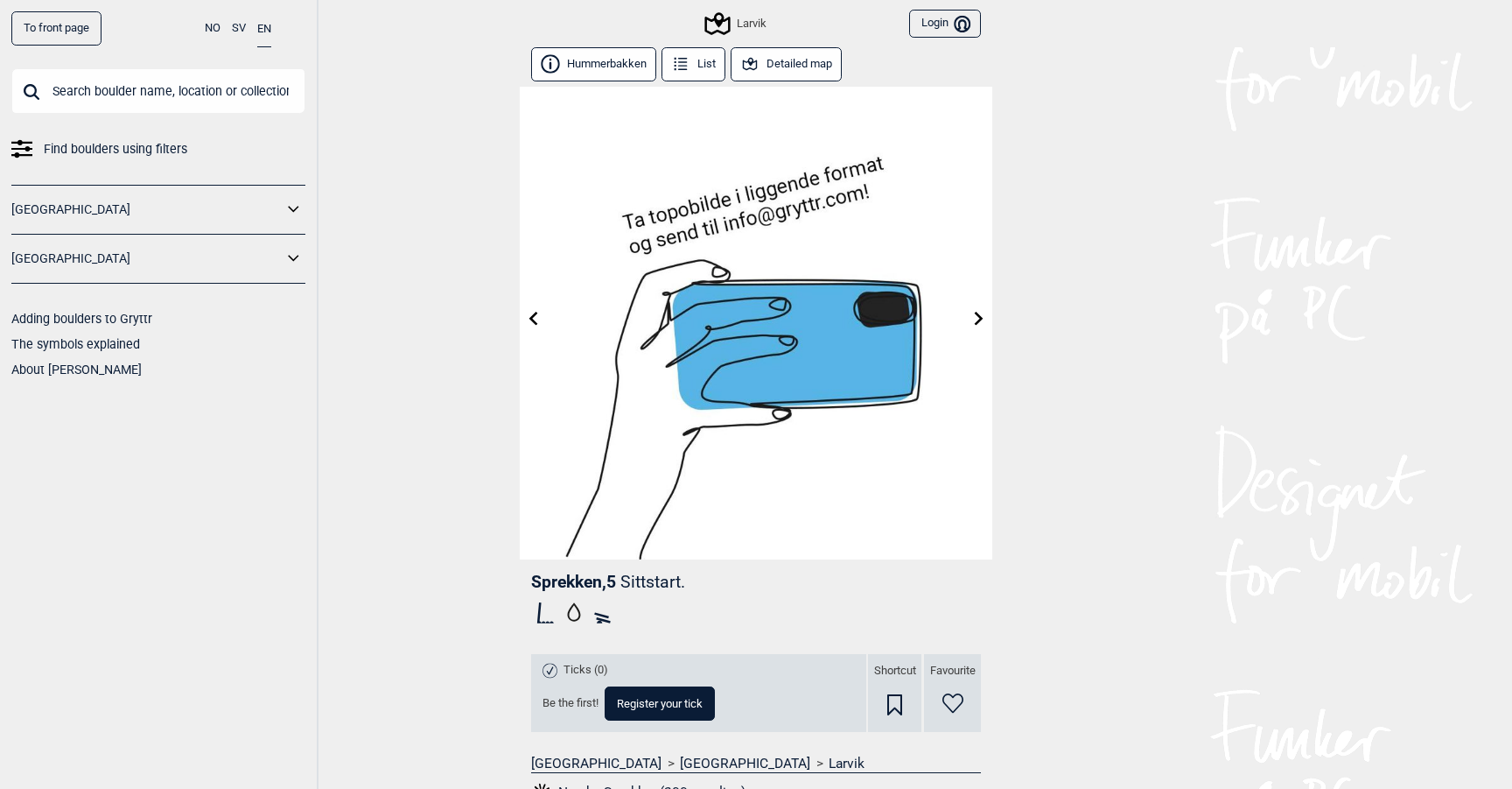
click at [976, 325] on icon at bounding box center [979, 317] width 14 height 14
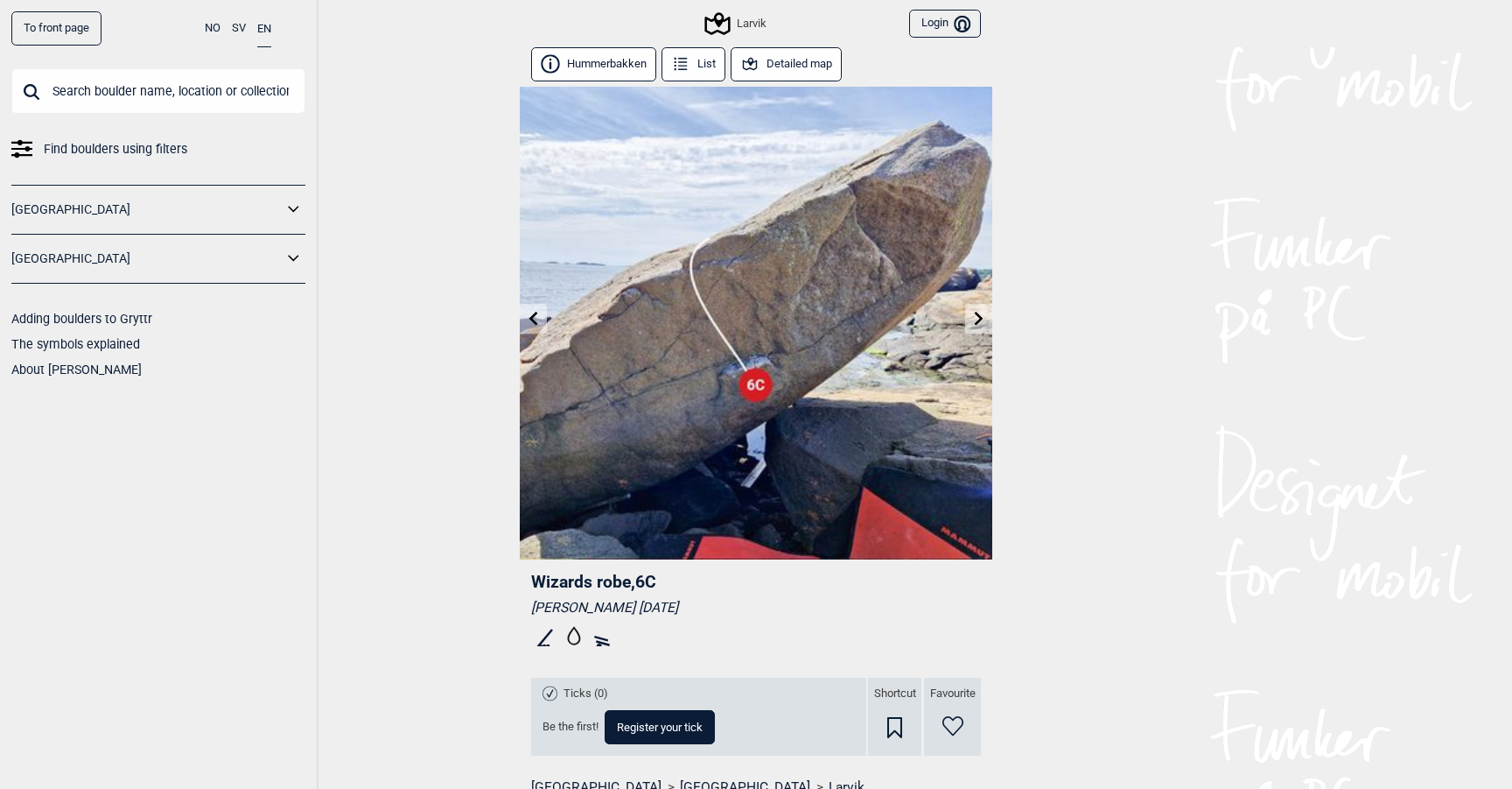
click at [976, 325] on icon at bounding box center [979, 317] width 14 height 14
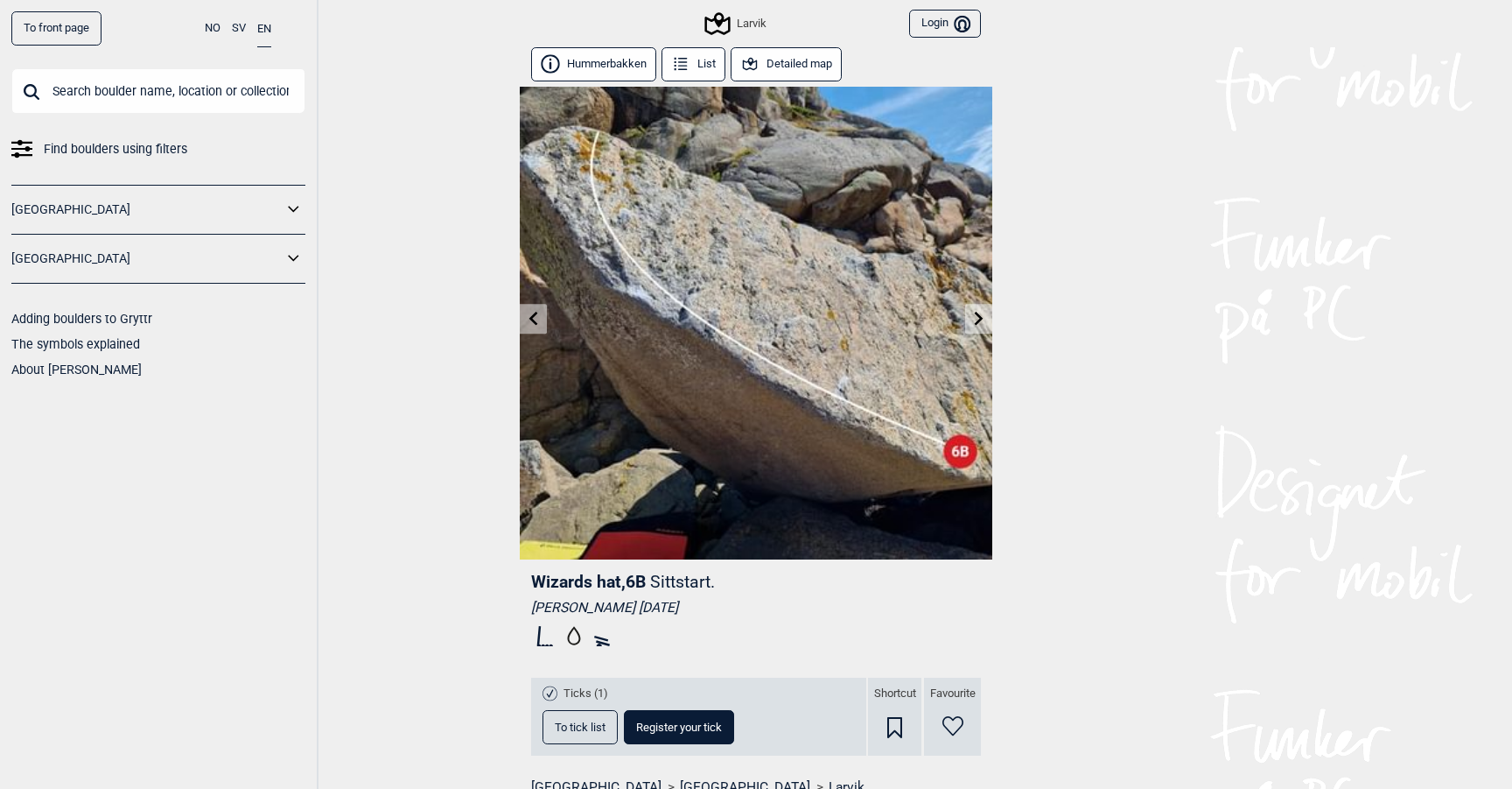
click at [976, 325] on icon at bounding box center [979, 317] width 14 height 14
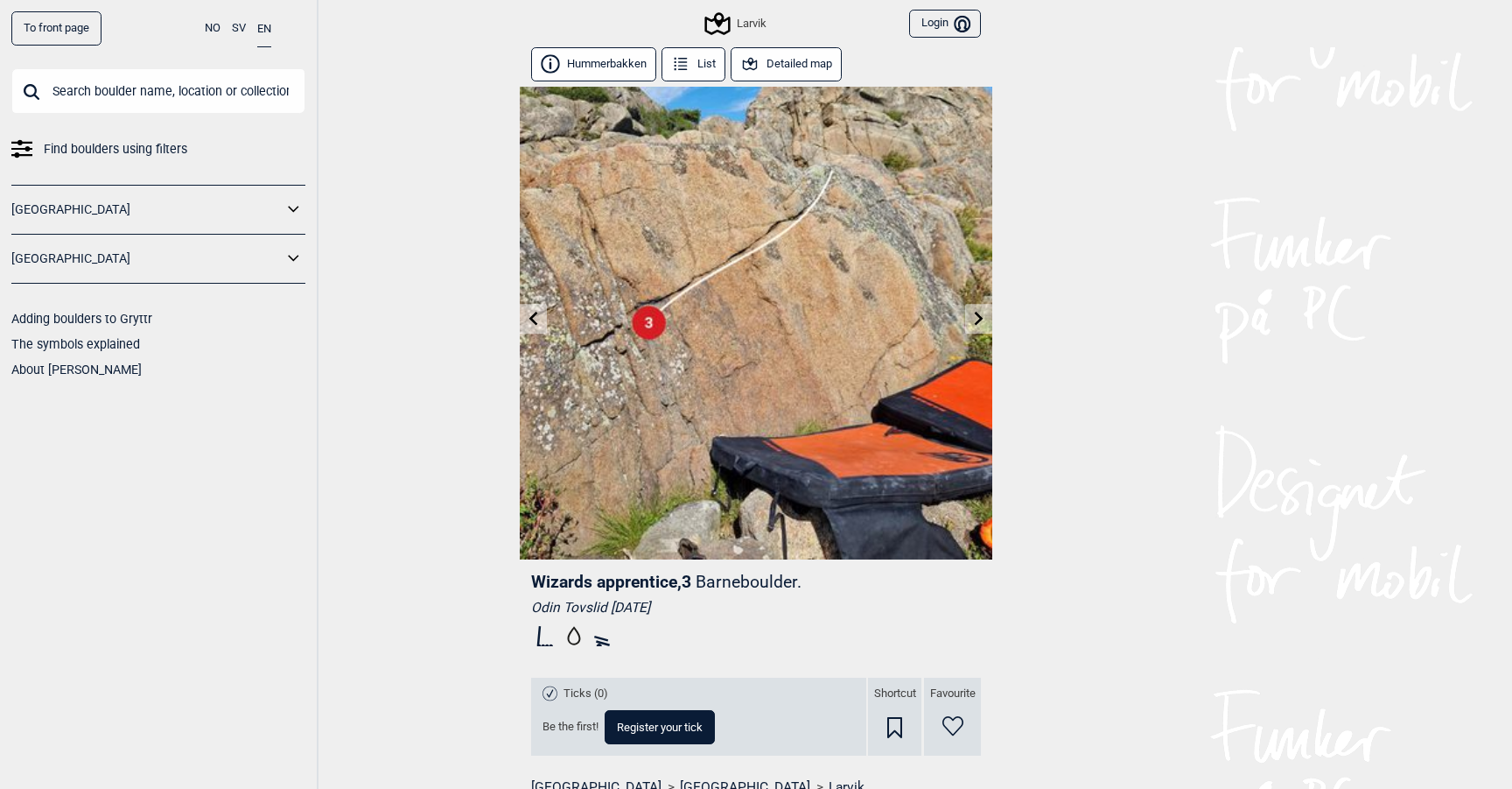
click at [976, 325] on icon at bounding box center [979, 317] width 14 height 14
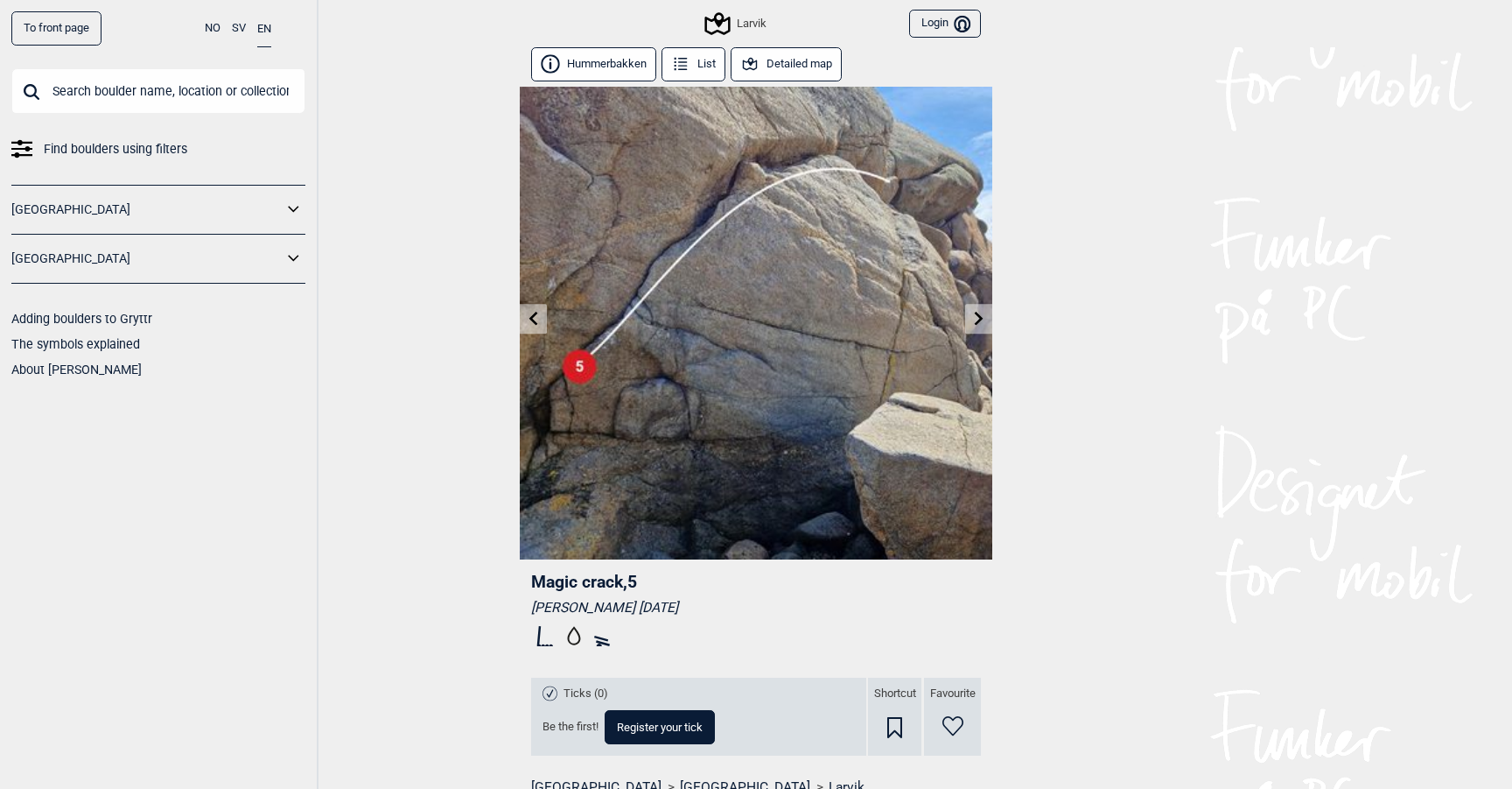
click at [976, 325] on icon at bounding box center [979, 317] width 14 height 14
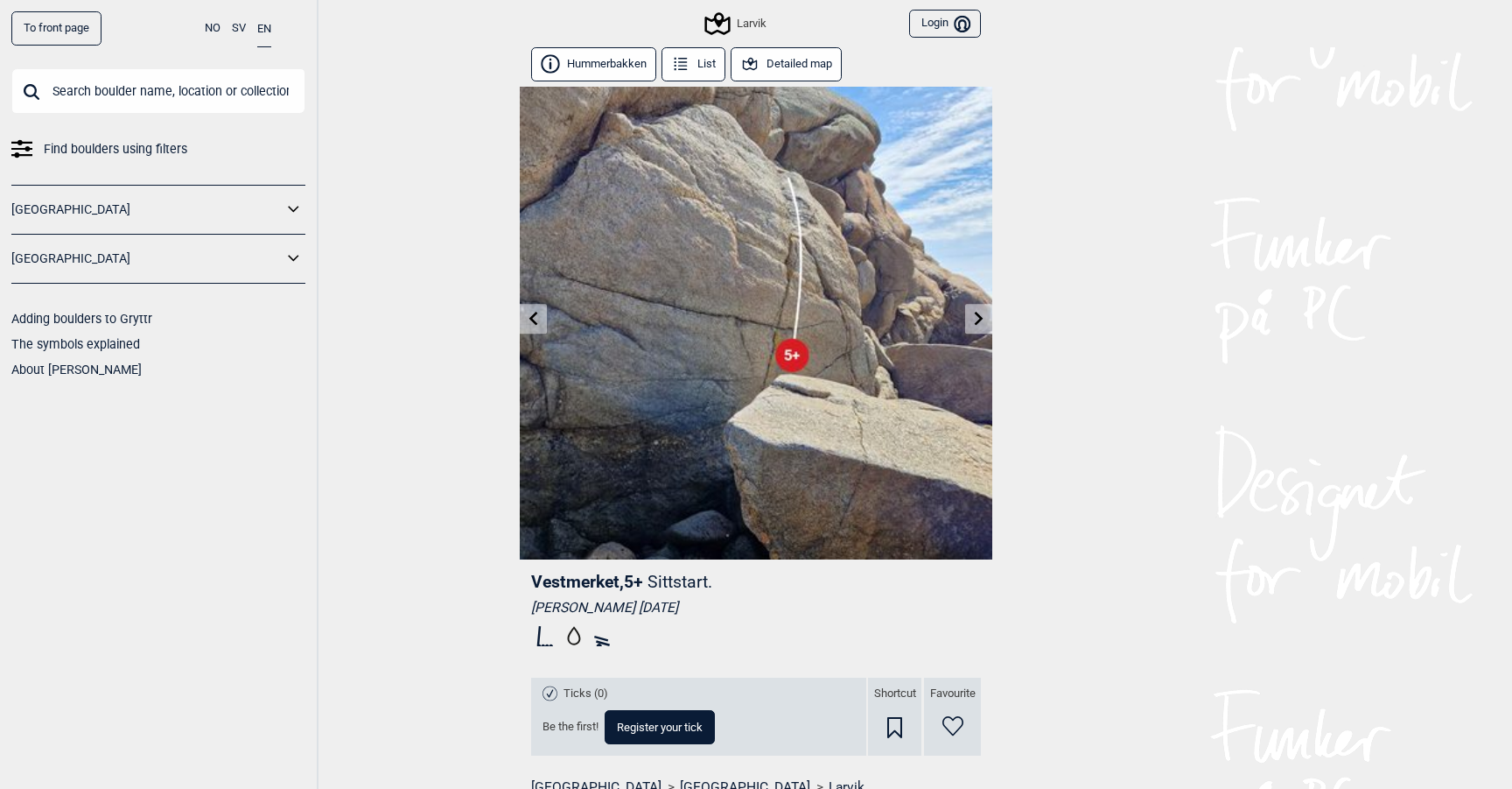
click at [976, 325] on icon at bounding box center [979, 317] width 14 height 14
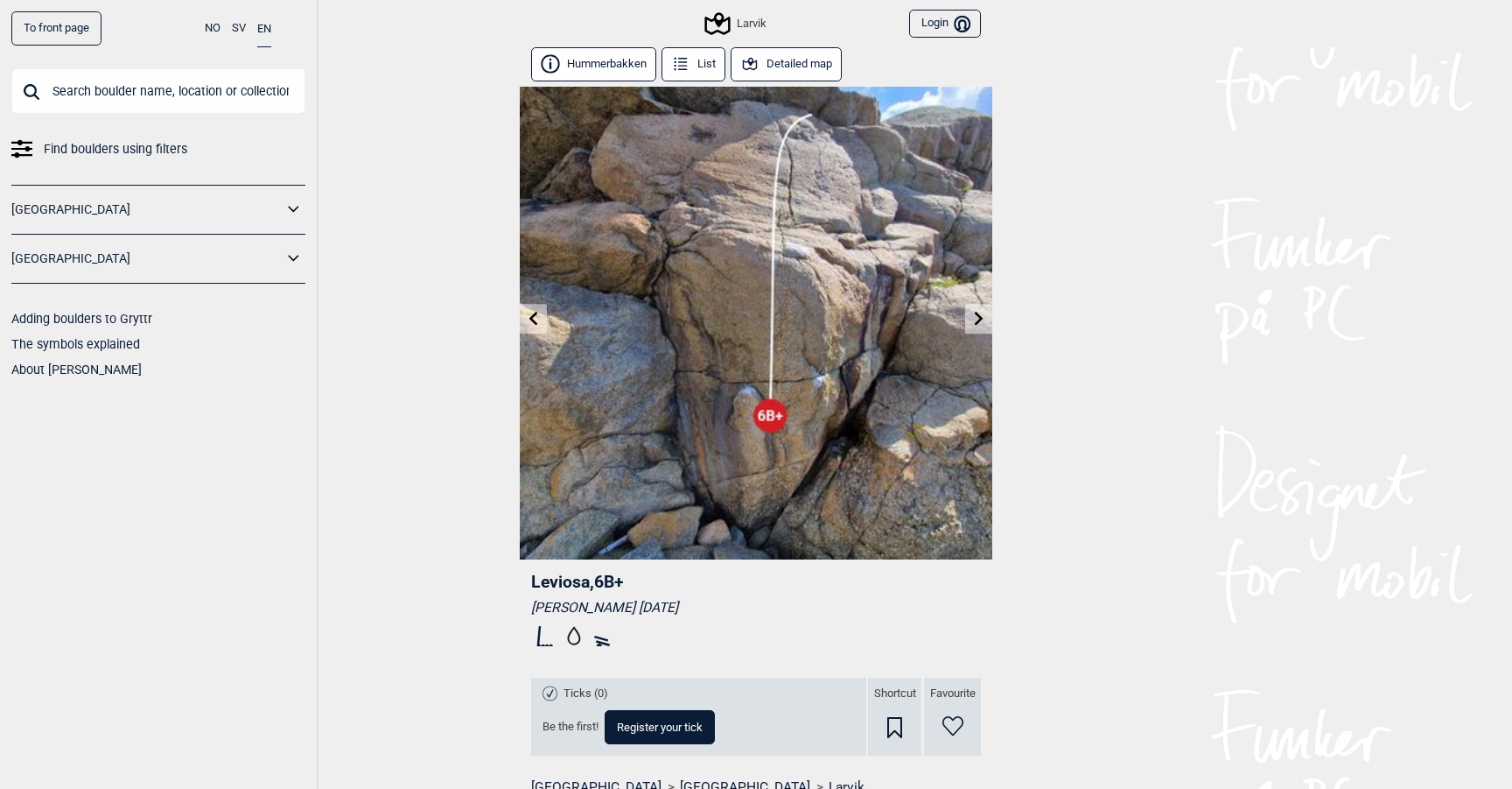
click at [976, 325] on icon at bounding box center [979, 317] width 14 height 14
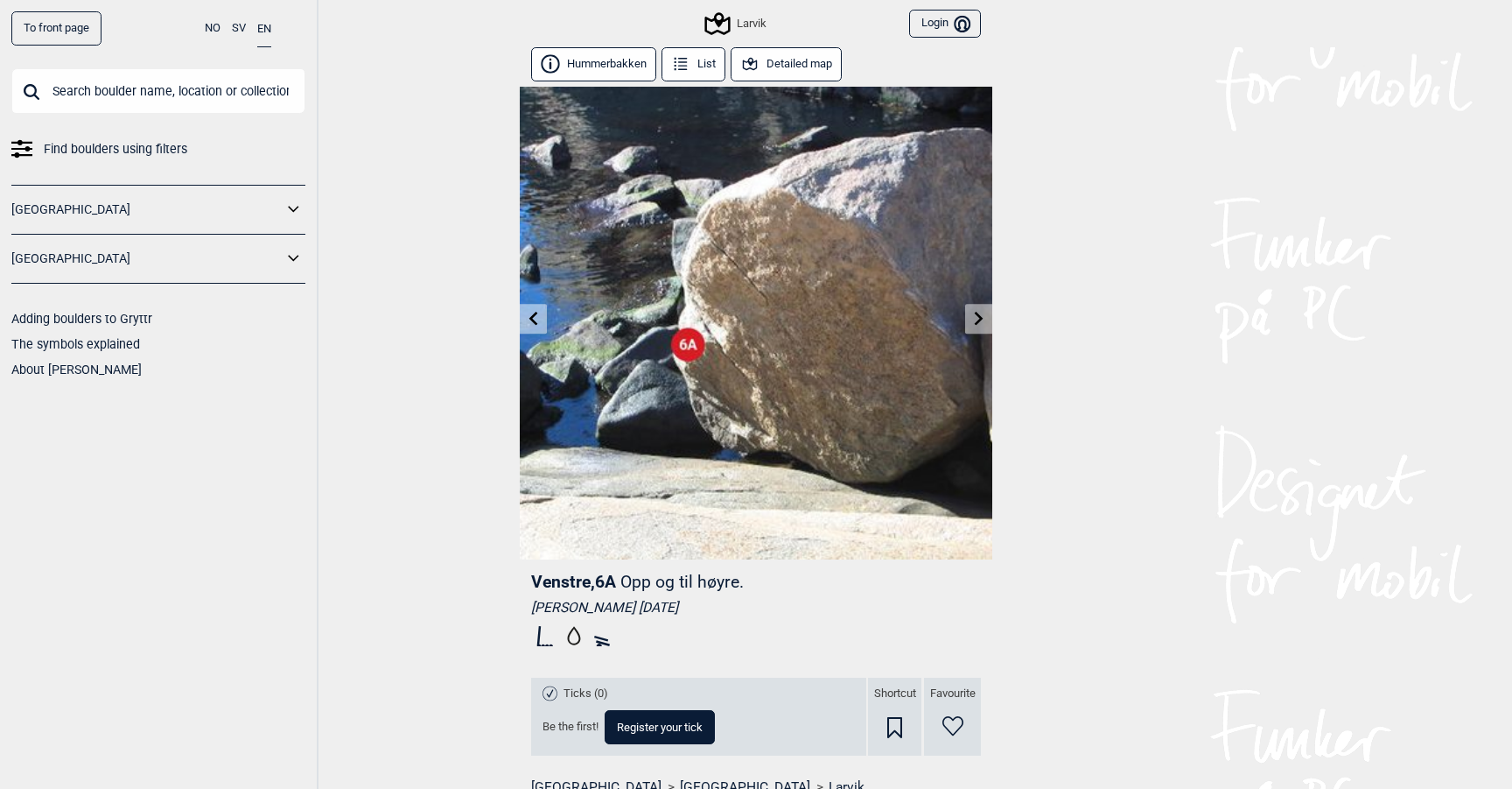
click at [976, 325] on icon at bounding box center [979, 317] width 14 height 14
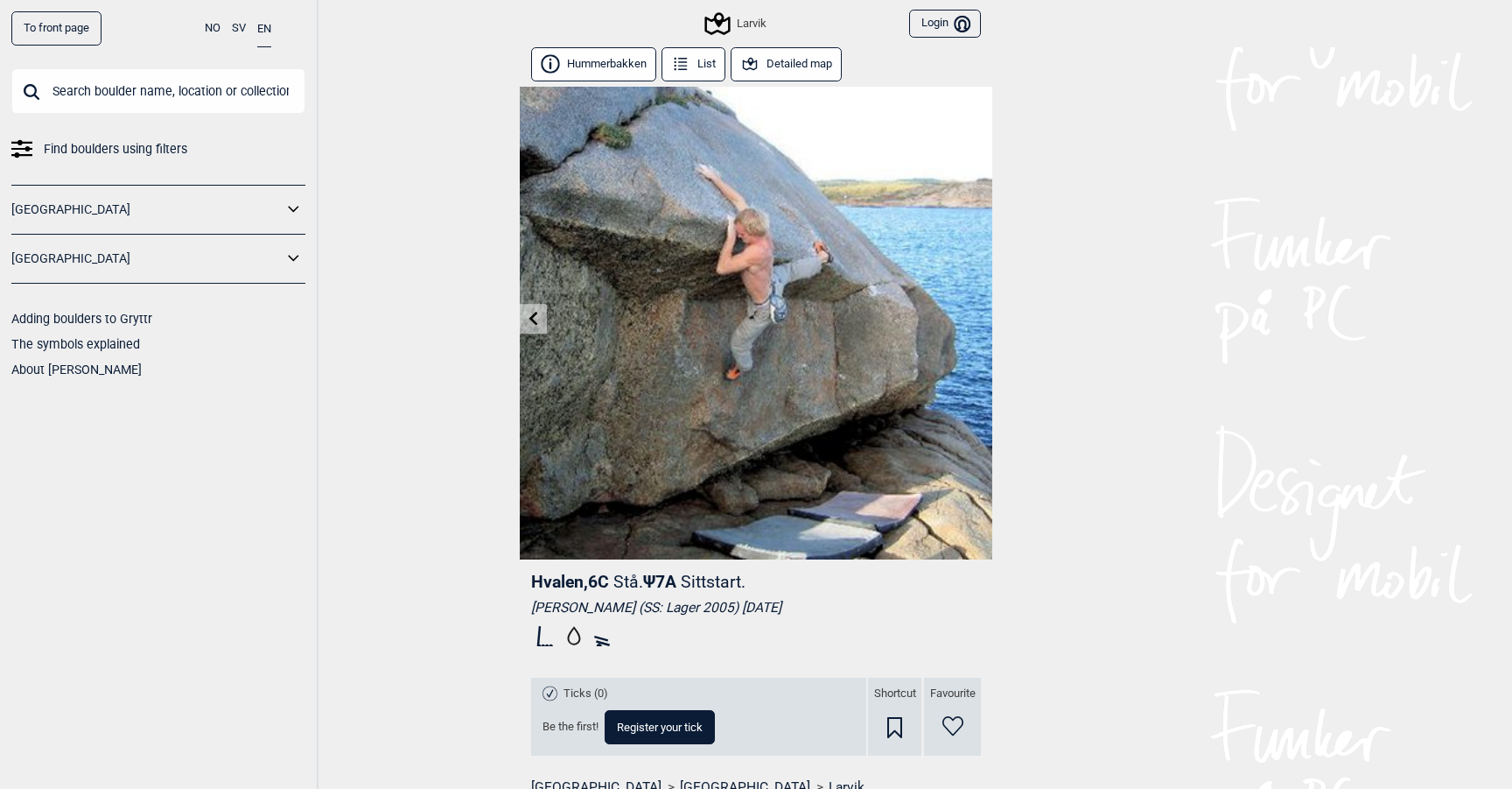
click at [976, 325] on img at bounding box center [756, 323] width 473 height 473
click at [530, 319] on icon at bounding box center [533, 317] width 8 height 14
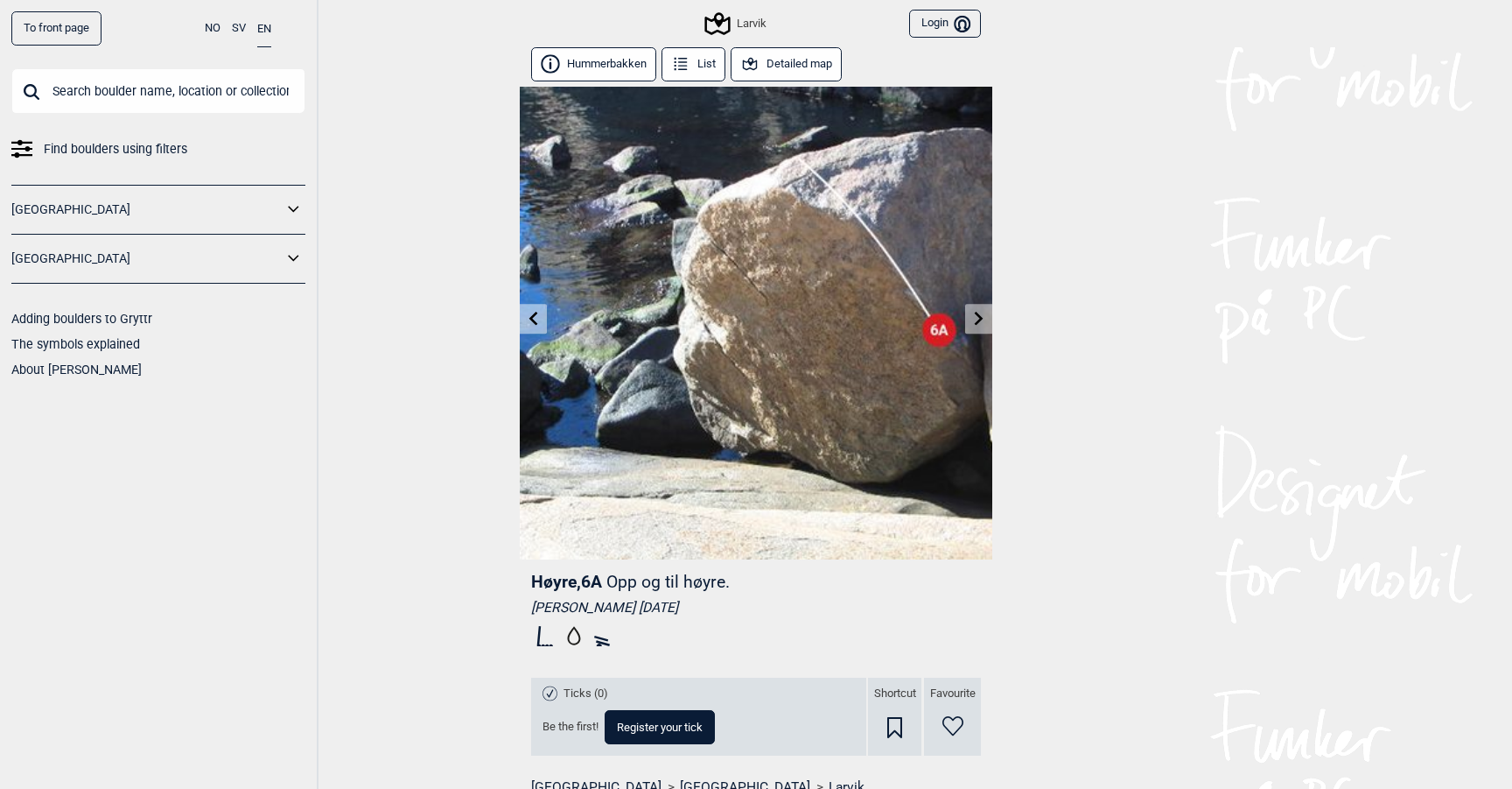
click at [530, 319] on icon at bounding box center [533, 317] width 8 height 14
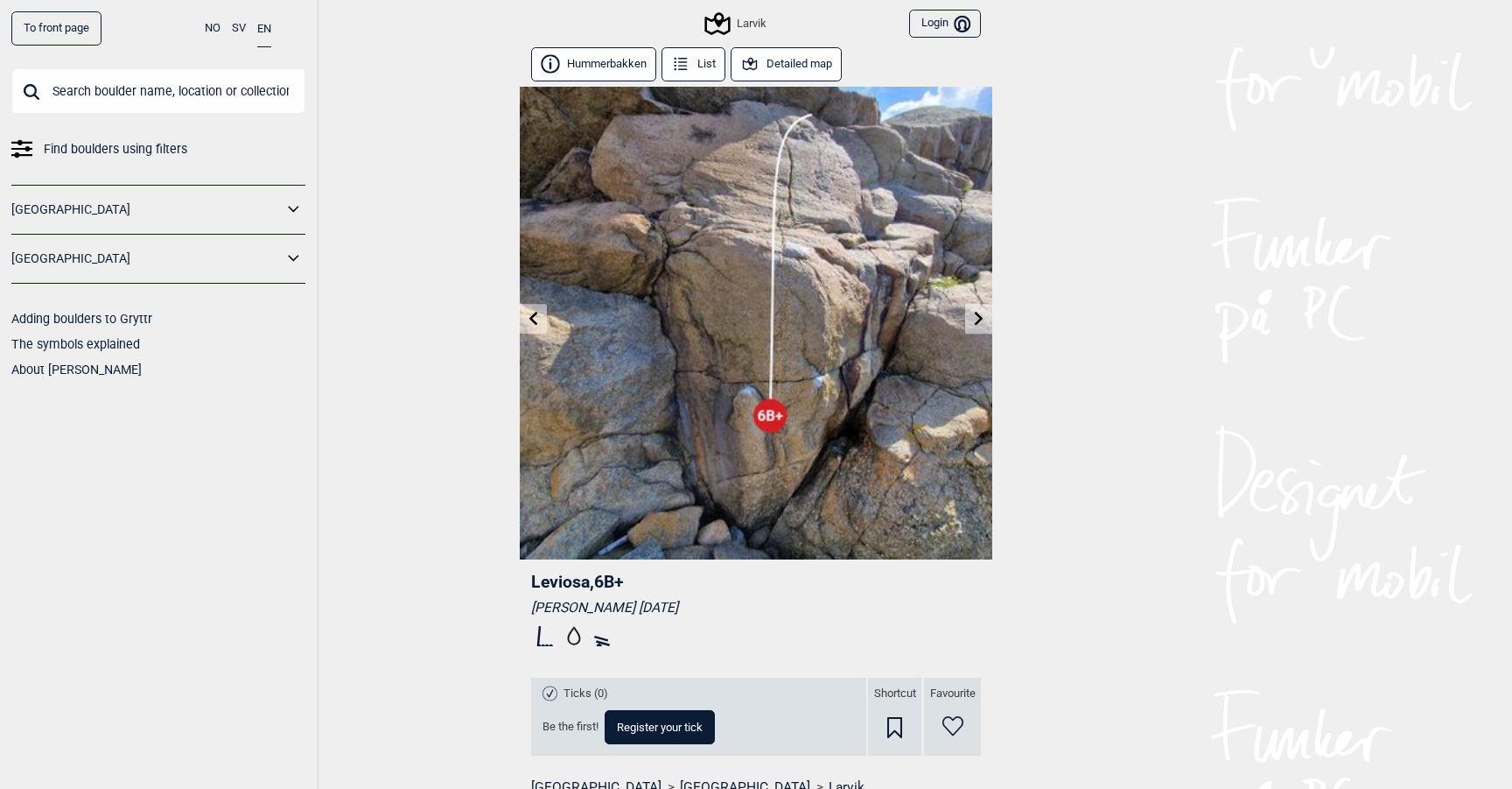
click at [530, 319] on icon at bounding box center [533, 317] width 8 height 14
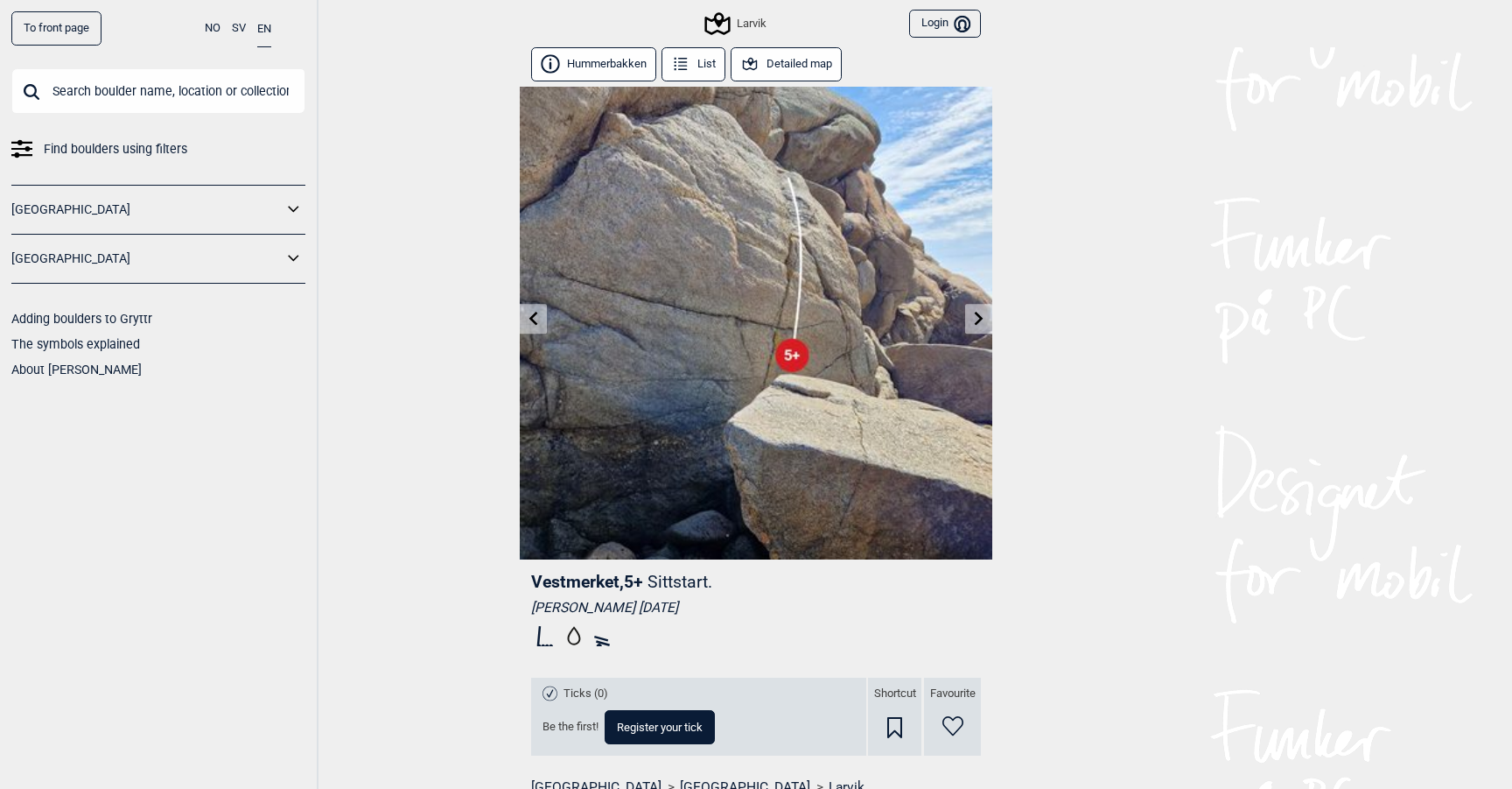
click at [530, 319] on icon at bounding box center [533, 317] width 8 height 14
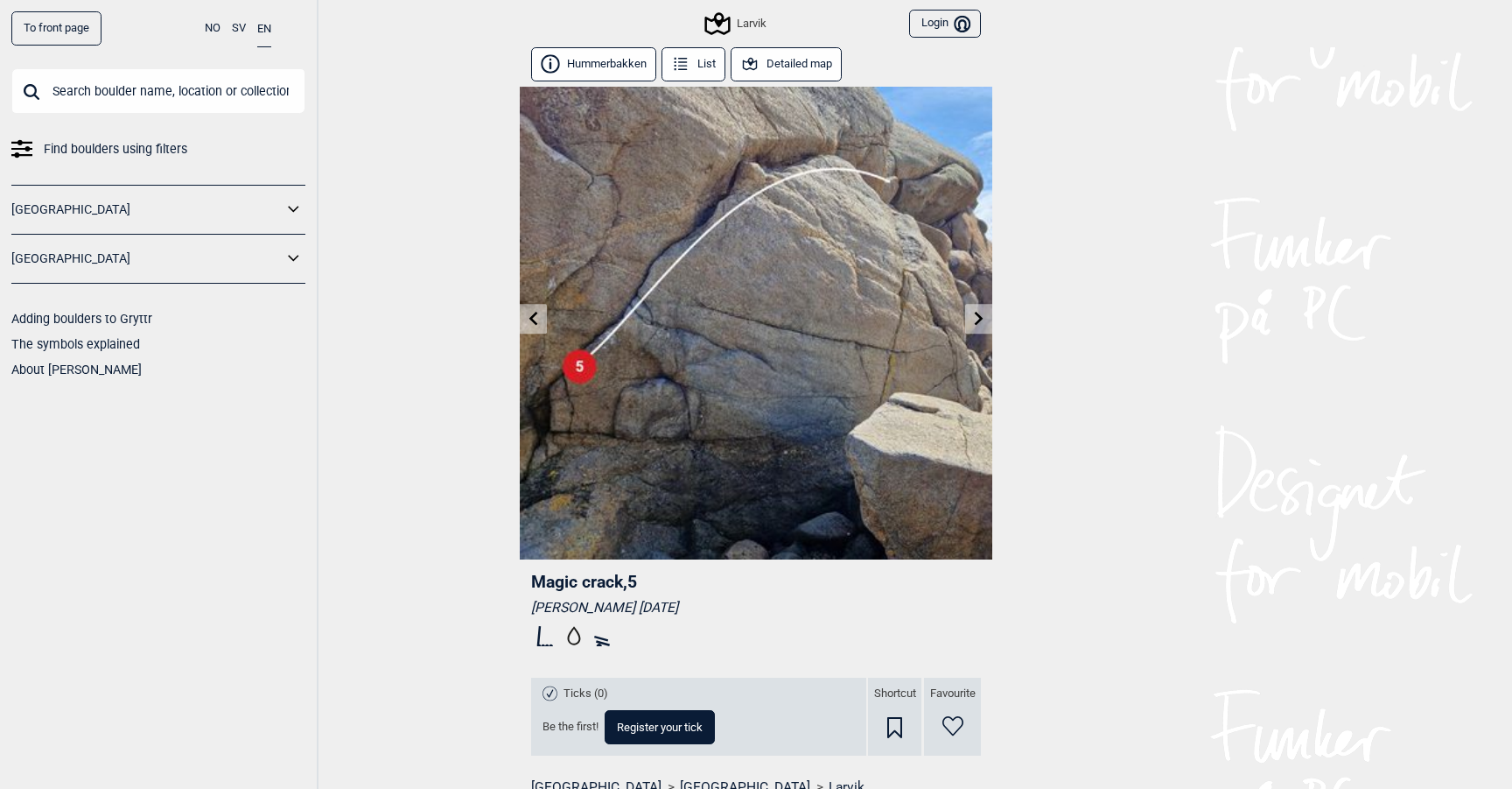
click at [530, 319] on icon at bounding box center [533, 317] width 8 height 14
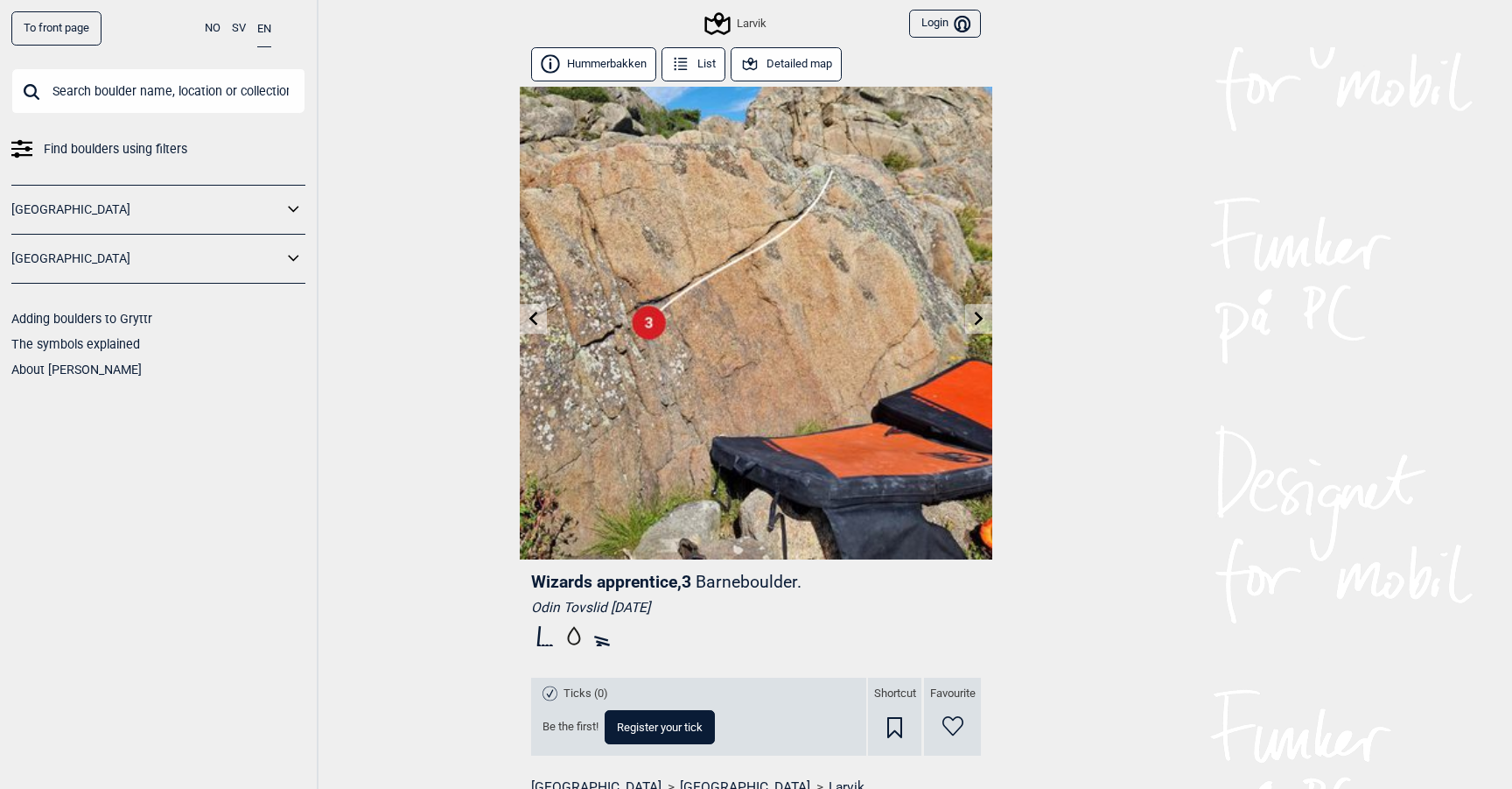
click at [530, 319] on icon at bounding box center [533, 317] width 8 height 14
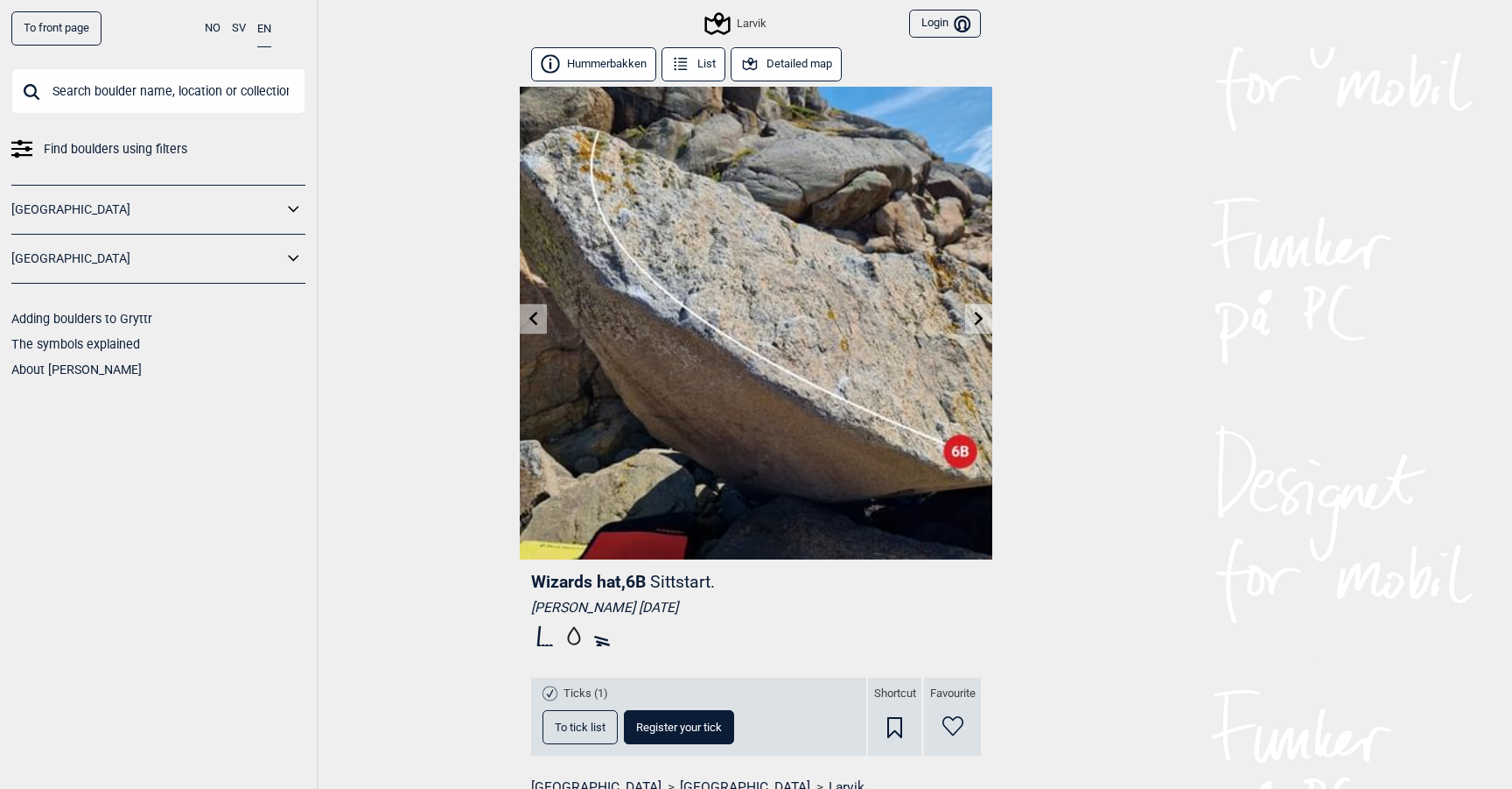
click at [530, 319] on icon at bounding box center [533, 317] width 8 height 14
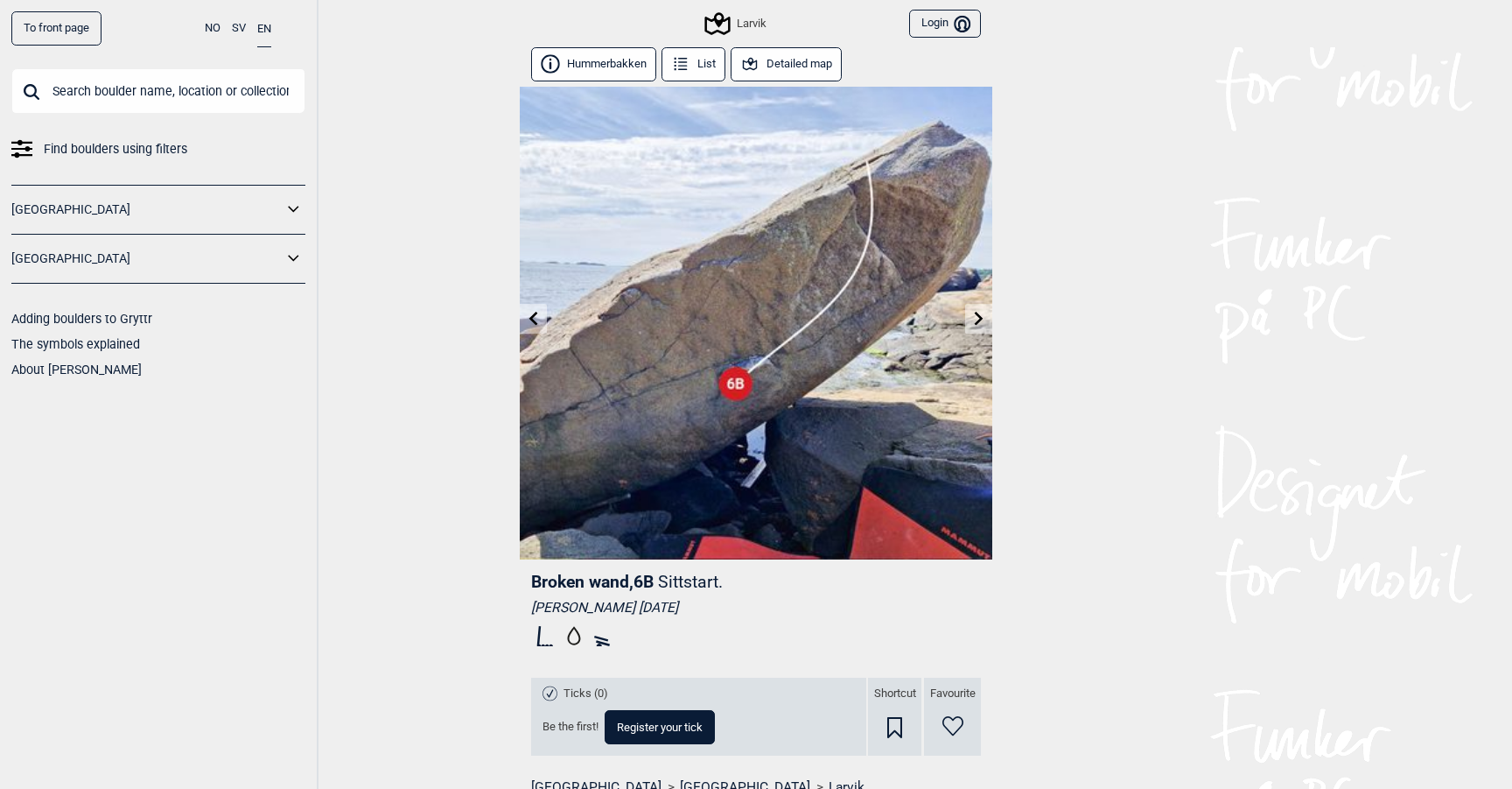
click at [530, 319] on icon at bounding box center [533, 317] width 8 height 14
